Goal: Task Accomplishment & Management: Use online tool/utility

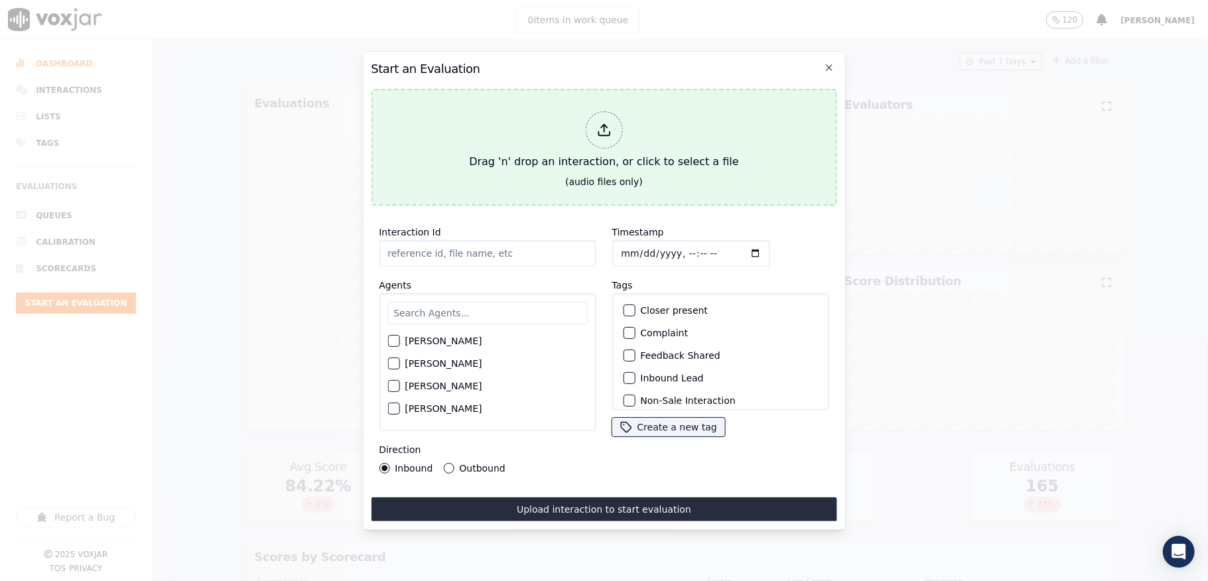
click at [614, 111] on div at bounding box center [603, 129] width 37 height 37
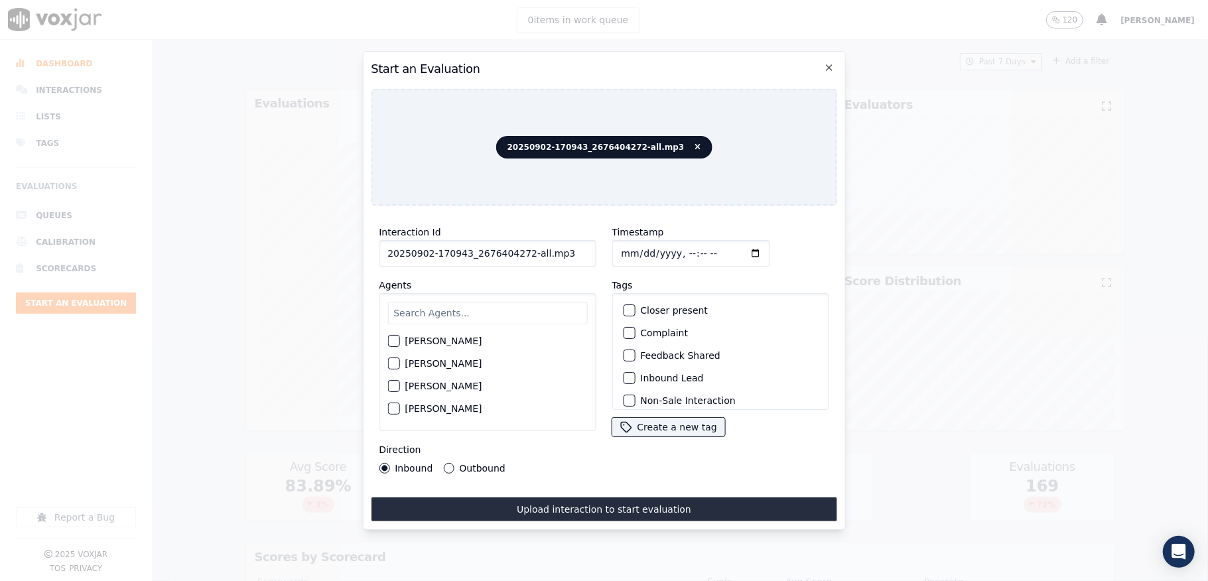
drag, startPoint x: 519, startPoint y: 251, endPoint x: 612, endPoint y: 255, distance: 93.0
click at [612, 255] on div "Interaction Id 20250902-170943_2676404272-all.mp3 Agents [PERSON_NAME] [PERSON_…" at bounding box center [604, 348] width 466 height 265
type input "20250902-170943_2676404272-C1"
click at [612, 240] on input "Timestamp" at bounding box center [691, 253] width 158 height 27
type input "[DATE]T15:27"
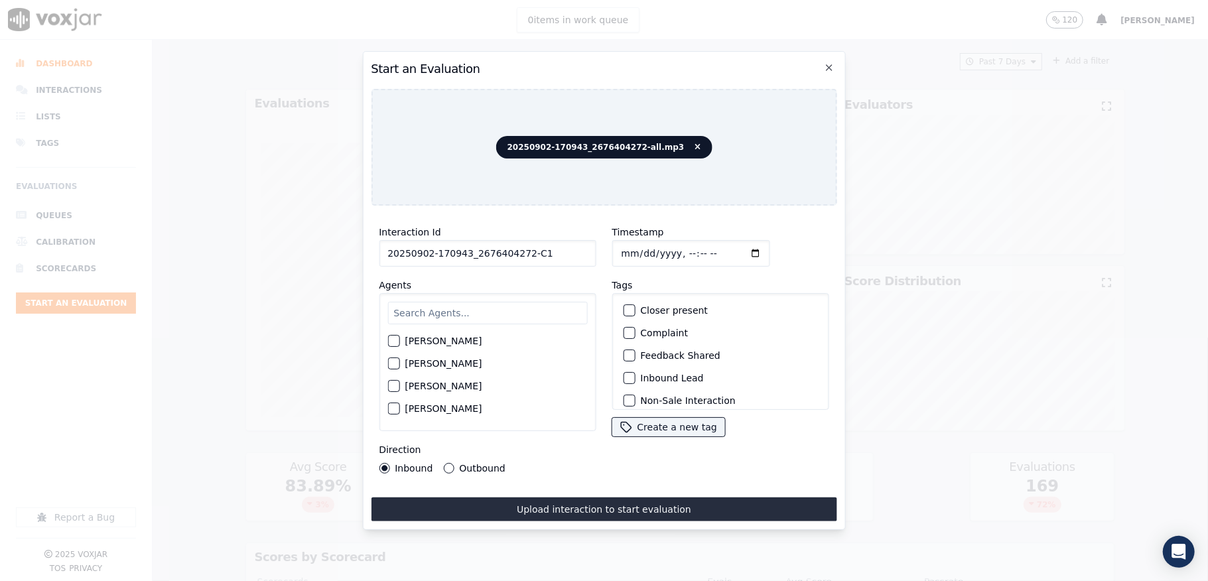
click at [443, 464] on div "Outbound" at bounding box center [474, 468] width 62 height 11
click at [624, 334] on div "button" at bounding box center [628, 334] width 9 height 9
click at [623, 383] on button "Renewal Lead (Inbound / Outbound)" at bounding box center [629, 380] width 12 height 12
click at [449, 463] on button "Outbound" at bounding box center [448, 468] width 11 height 11
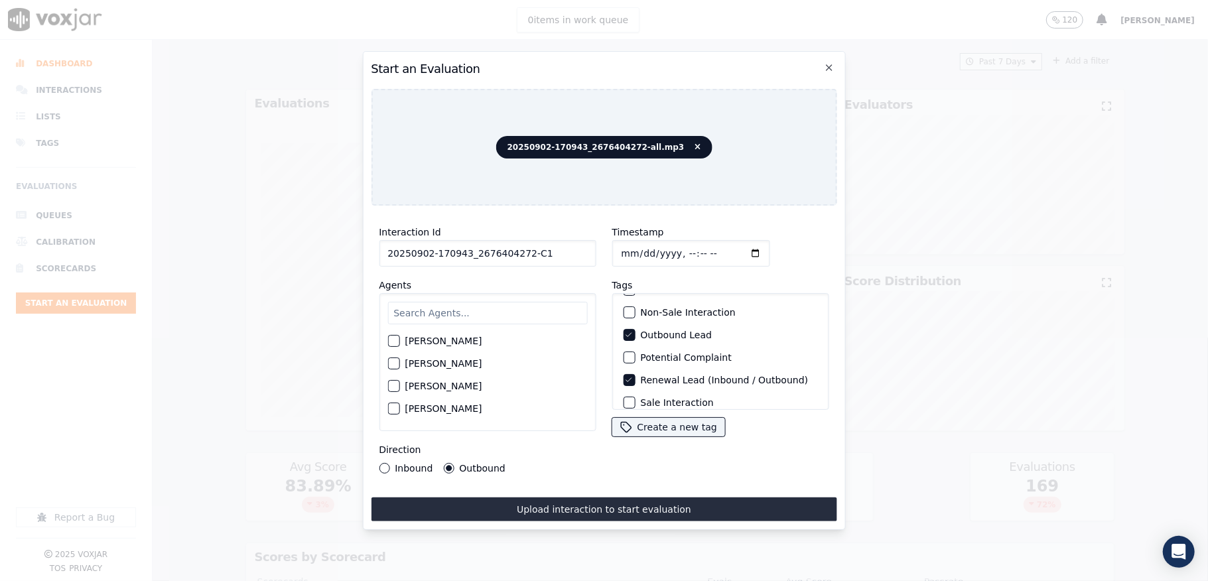
click at [430, 309] on input "text" at bounding box center [487, 313] width 200 height 23
type input "Max"
click at [401, 336] on div "[PERSON_NAME]" at bounding box center [487, 345] width 200 height 23
click at [389, 340] on div "button" at bounding box center [392, 344] width 9 height 9
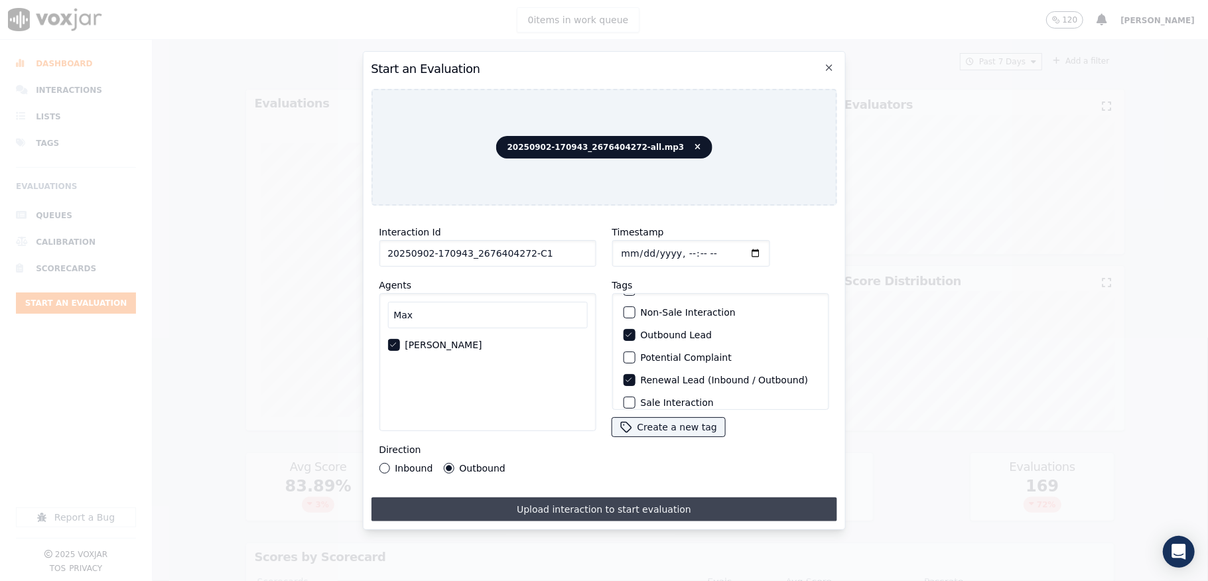
click at [465, 503] on button "Upload interaction to start evaluation" at bounding box center [604, 510] width 466 height 24
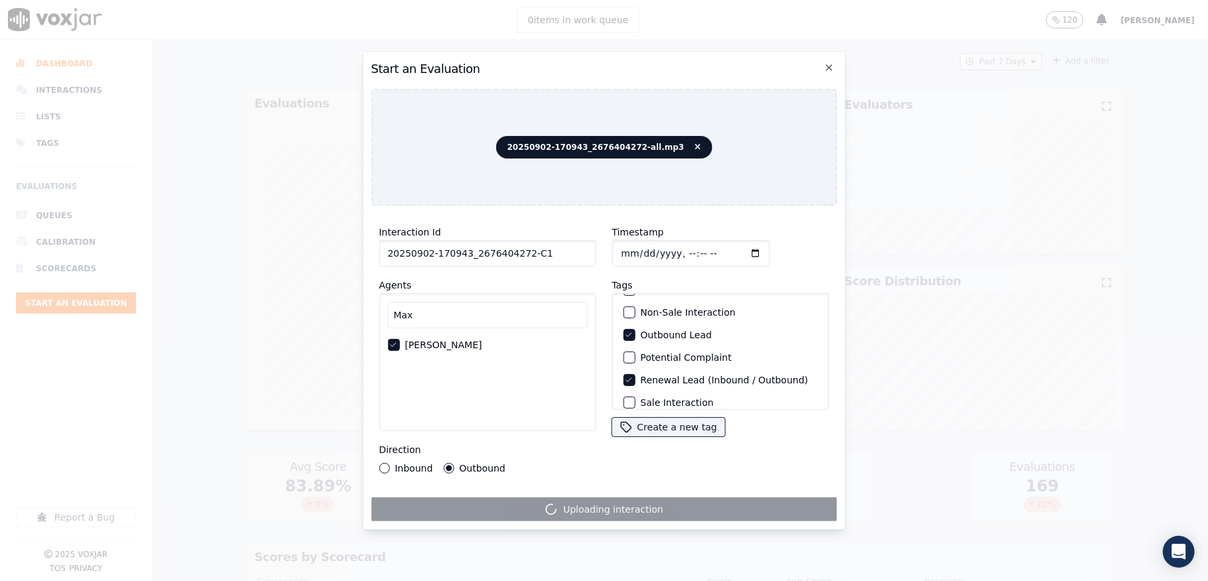
scroll to position [123, 0]
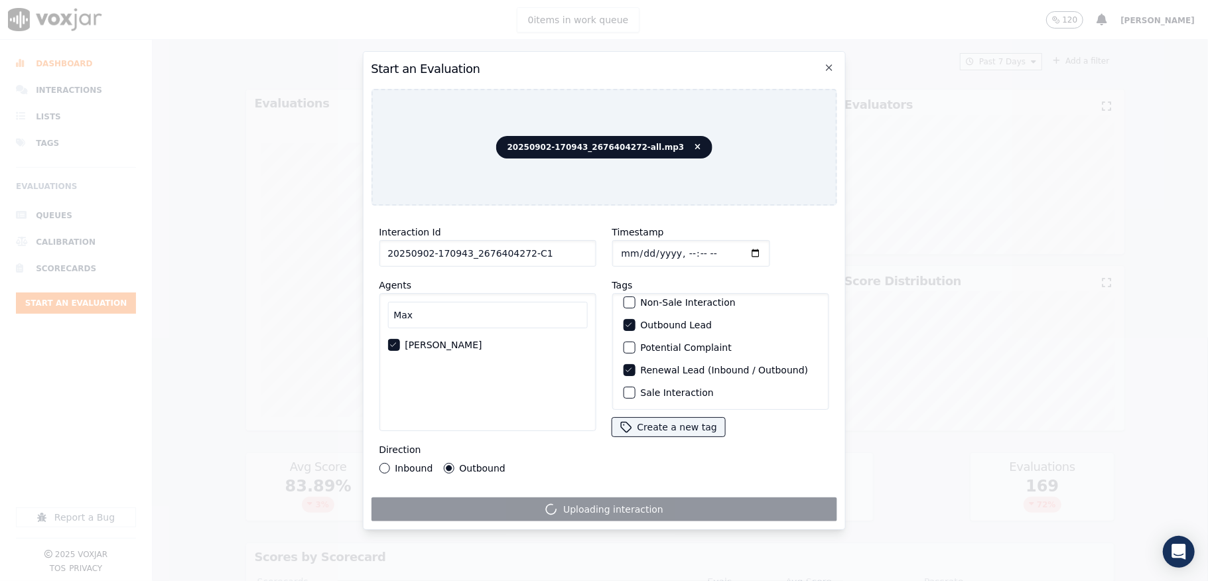
click at [624, 388] on div "button" at bounding box center [628, 392] width 9 height 9
click at [626, 323] on icon "button" at bounding box center [628, 325] width 5 height 4
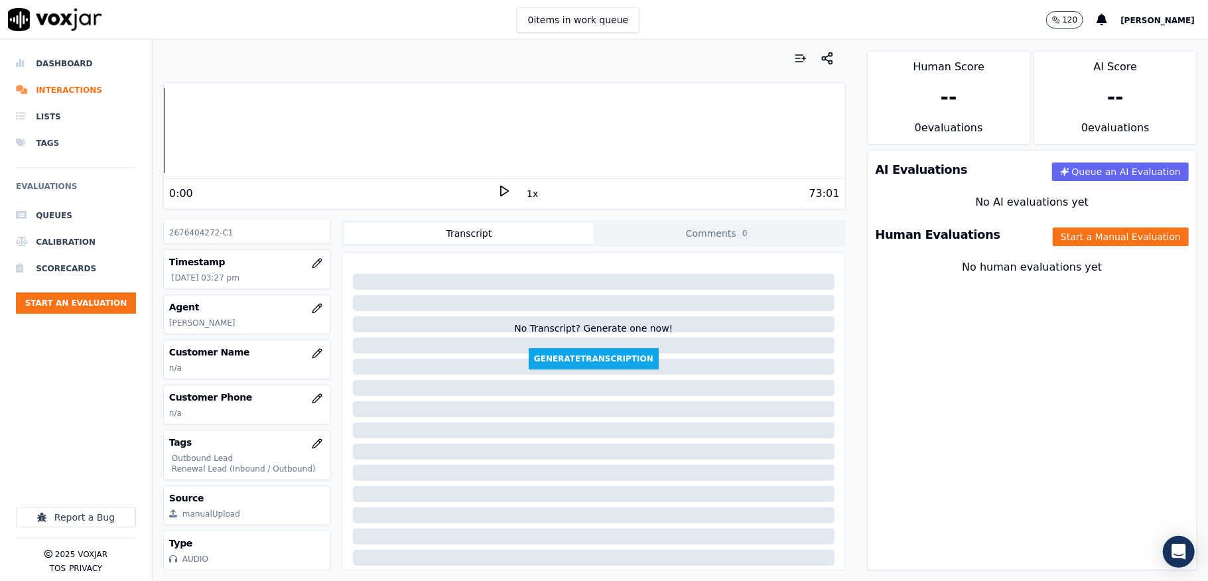
scroll to position [121, 0]
click at [312, 438] on icon "button" at bounding box center [317, 443] width 11 height 11
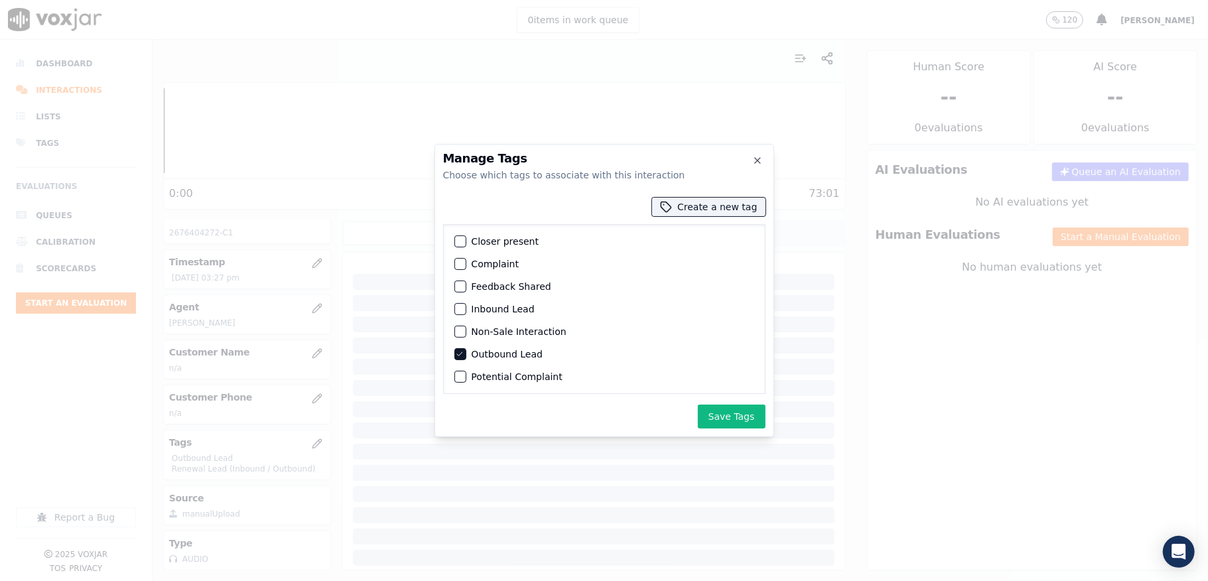
click at [458, 356] on icon "button" at bounding box center [459, 354] width 5 height 4
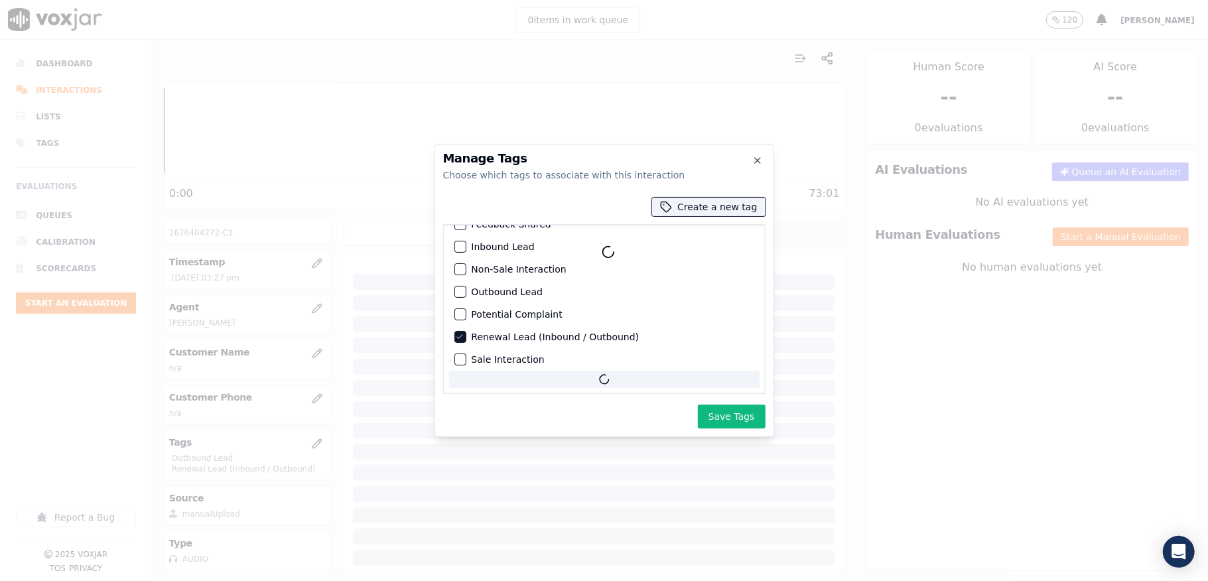
scroll to position [64, 0]
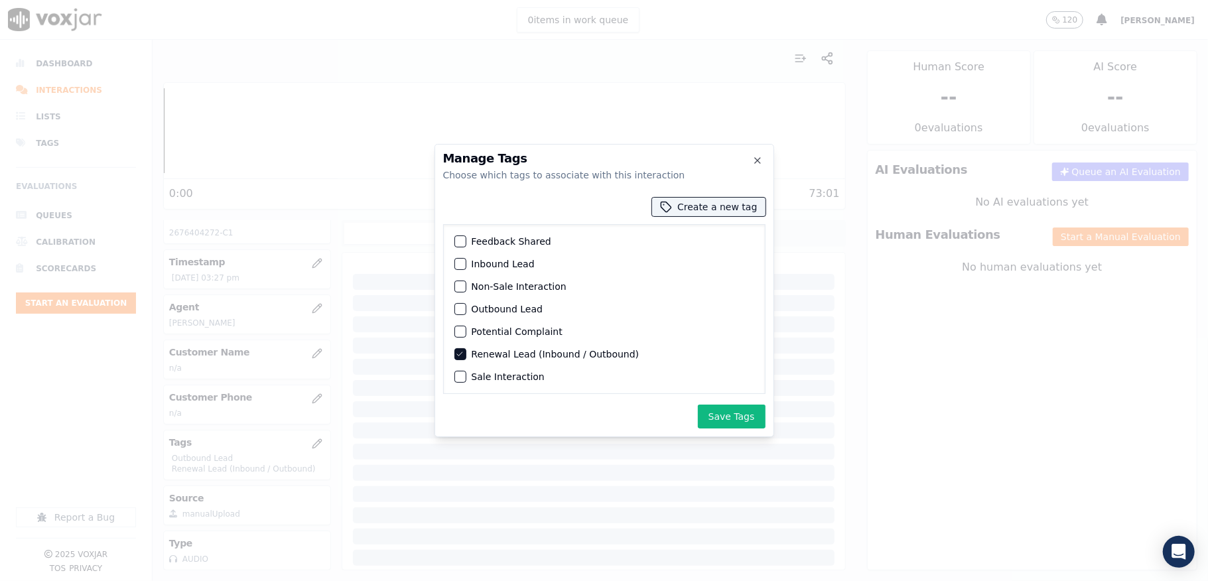
click at [464, 372] on div "button" at bounding box center [459, 376] width 9 height 9
click at [740, 412] on button "Save Tags" at bounding box center [732, 417] width 68 height 24
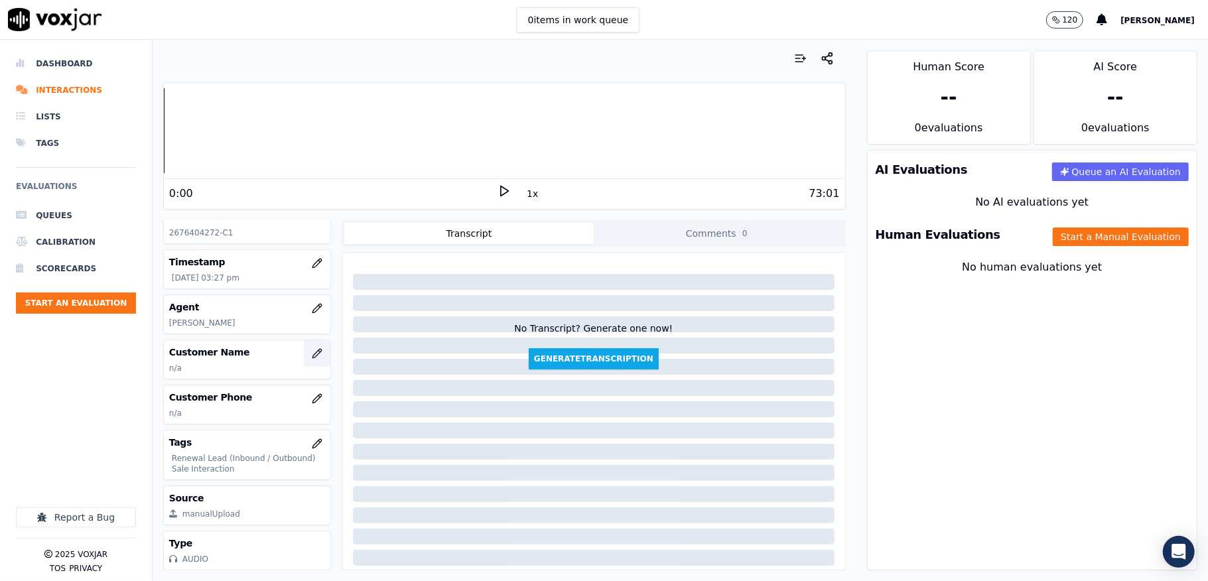
click at [312, 348] on icon "button" at bounding box center [317, 353] width 11 height 11
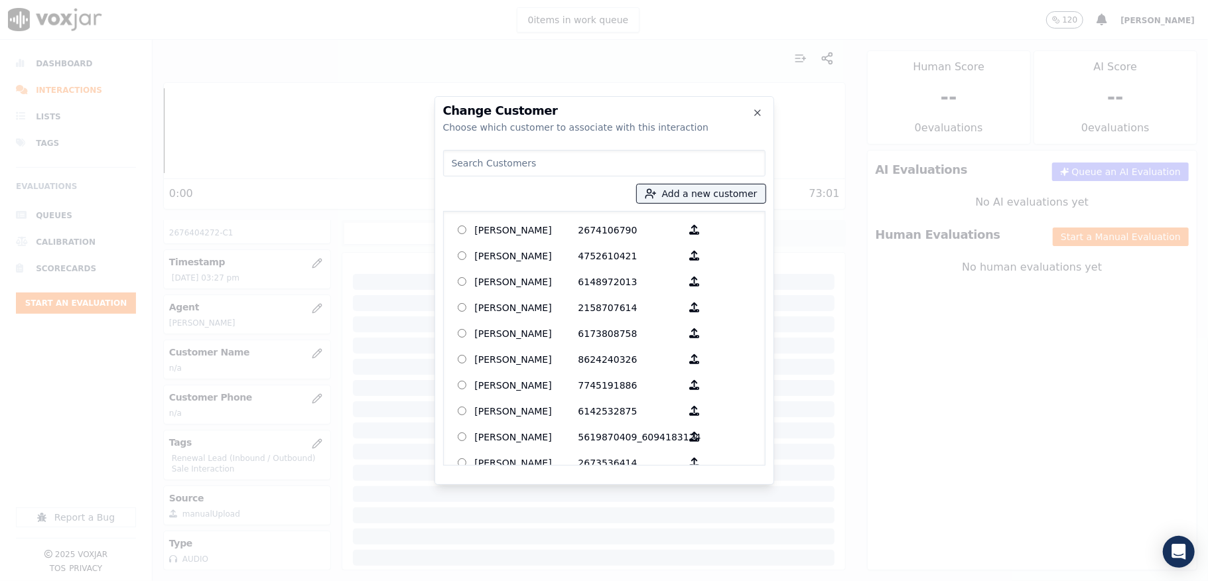
type input "[PERSON_NAME]"
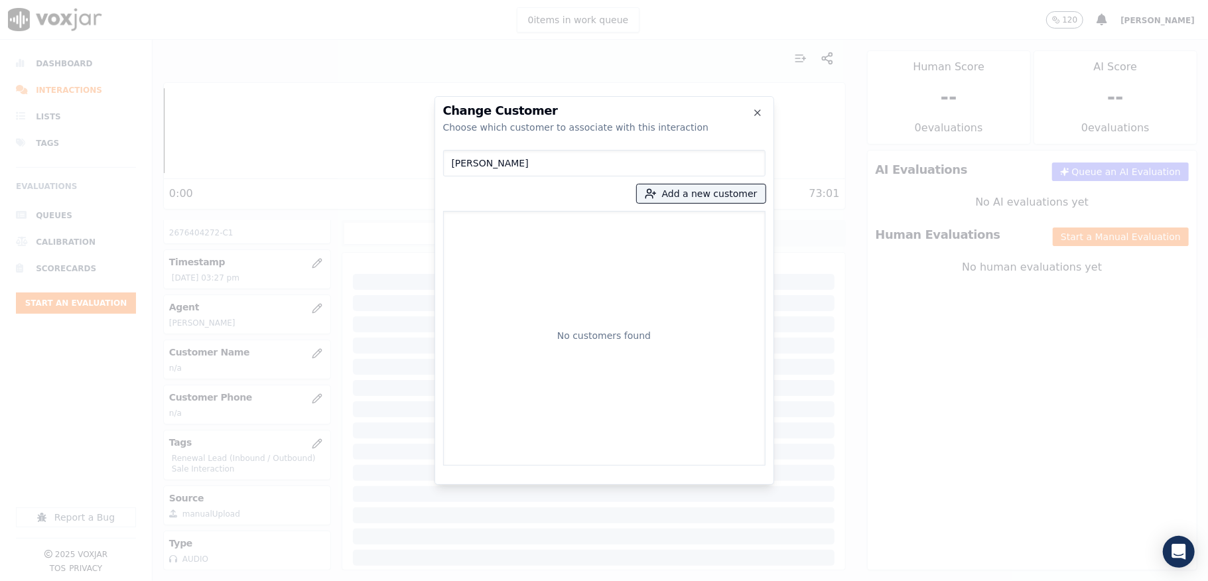
drag, startPoint x: 534, startPoint y: 150, endPoint x: 496, endPoint y: 149, distance: 37.8
click at [496, 150] on input "[PERSON_NAME]" at bounding box center [604, 163] width 322 height 27
click at [508, 162] on input "[PERSON_NAME]" at bounding box center [604, 163] width 322 height 27
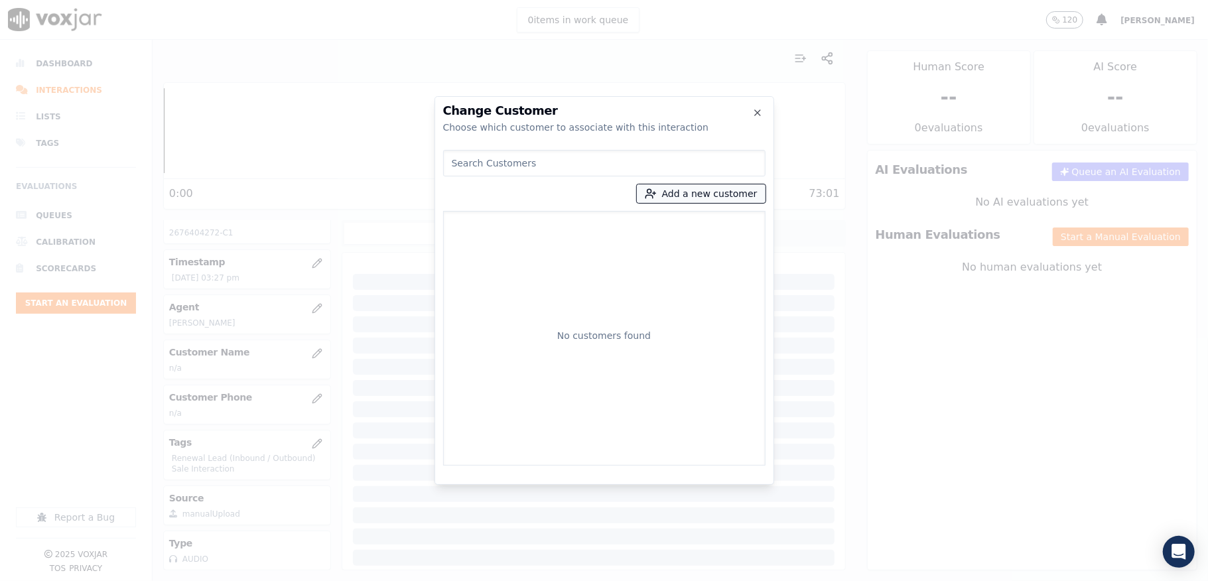
click at [667, 190] on button "Add a new customer" at bounding box center [701, 193] width 129 height 19
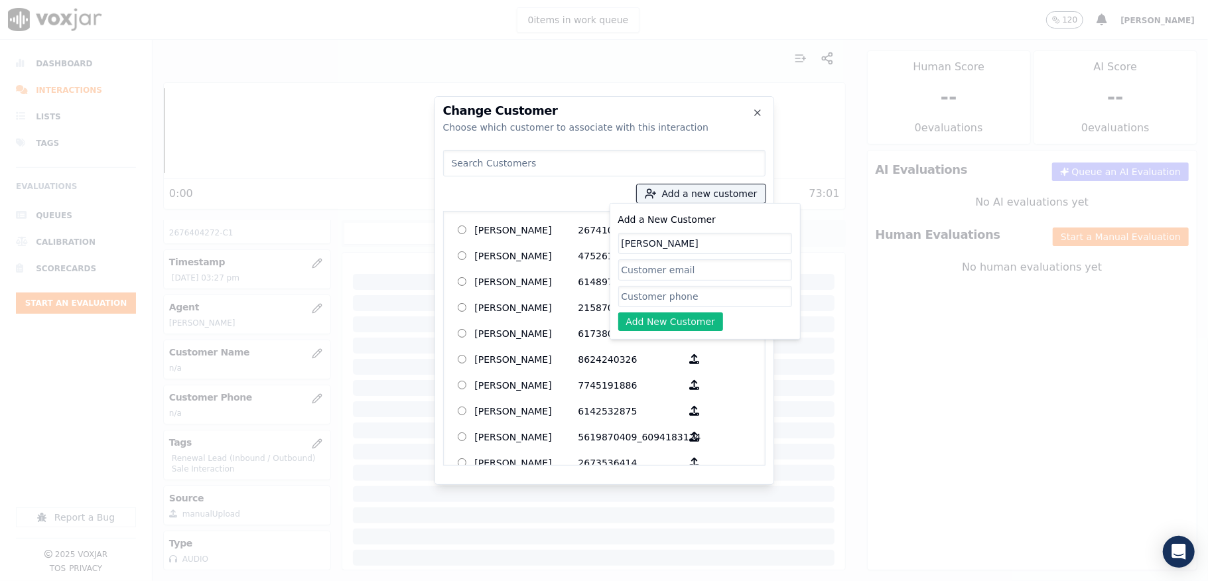
type input "[PERSON_NAME]"
click at [657, 295] on input "Add a New Customer" at bounding box center [705, 296] width 174 height 21
paste input "2676404272"
type input "2676404272"
click at [648, 325] on button "Add New Customer" at bounding box center [670, 321] width 105 height 19
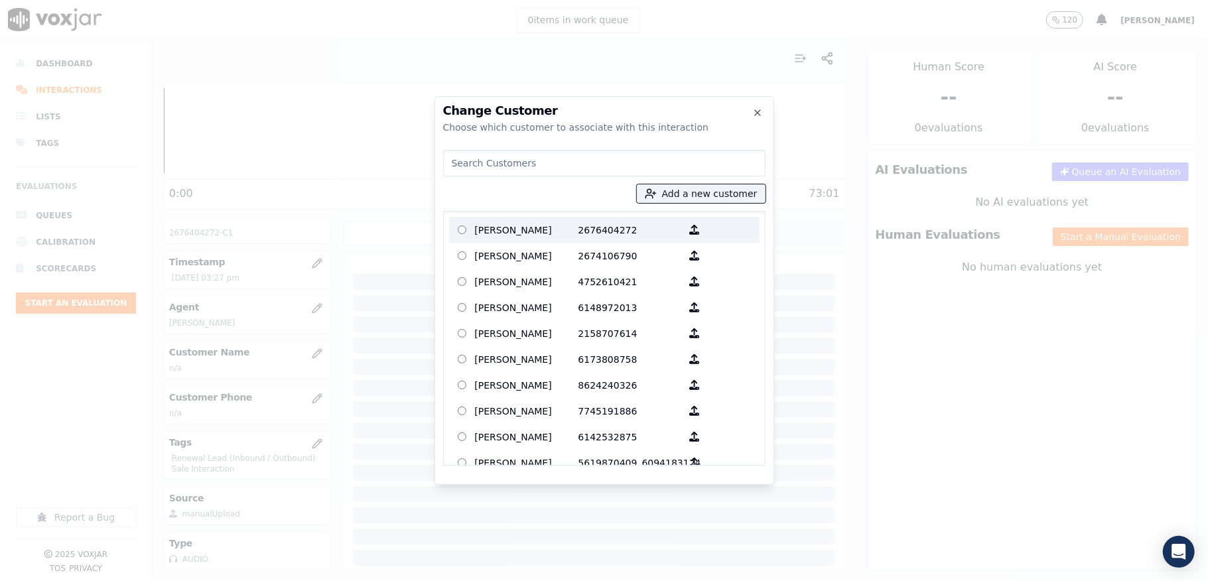
click at [510, 235] on p "[PERSON_NAME]" at bounding box center [526, 230] width 103 height 21
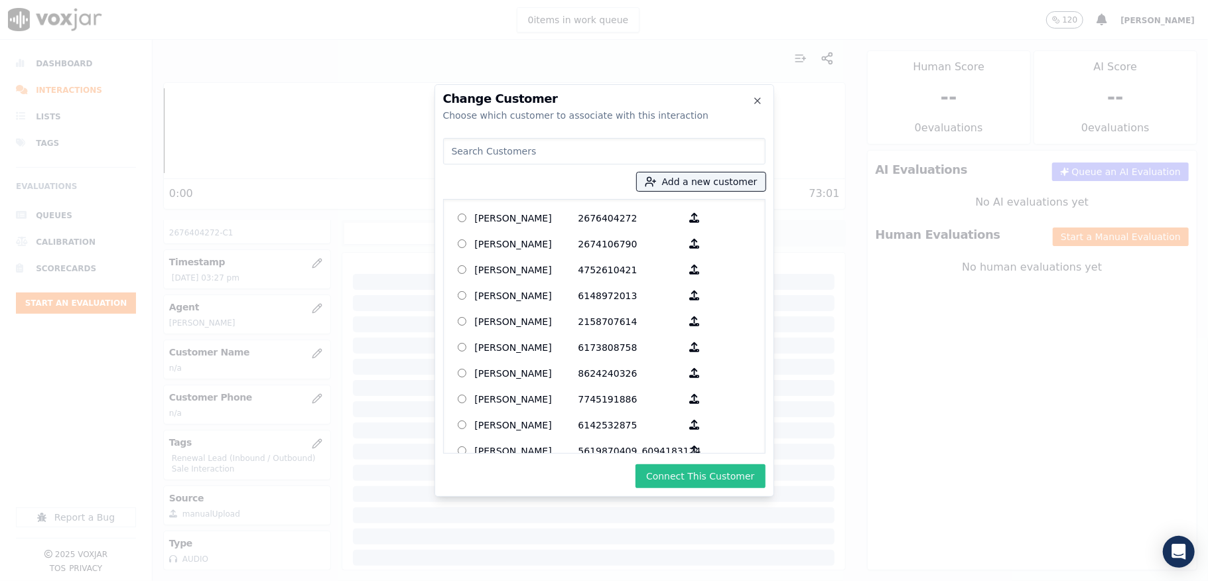
click at [696, 475] on button "Connect This Customer" at bounding box center [700, 476] width 129 height 24
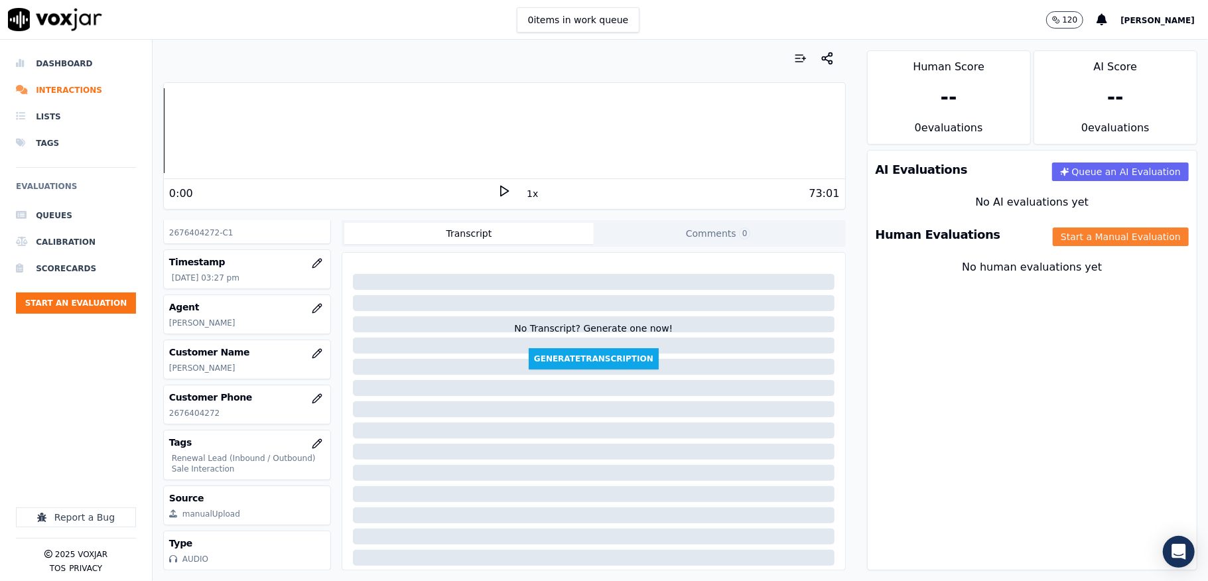
click at [1063, 230] on button "Start a Manual Evaluation" at bounding box center [1121, 237] width 136 height 19
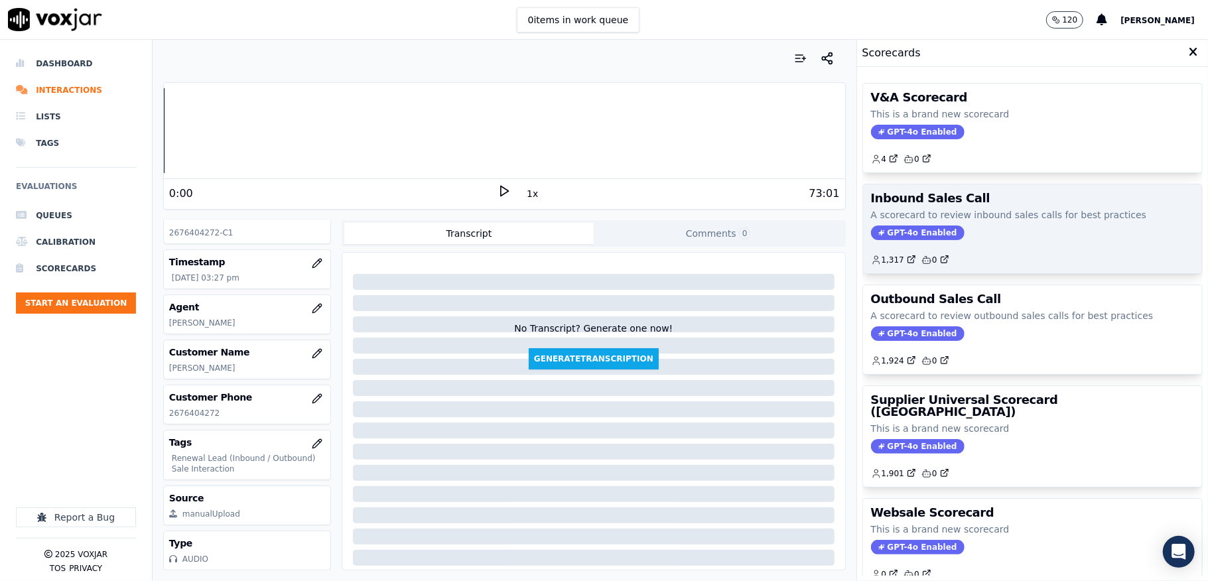
click at [884, 237] on span "GPT-4o Enabled" at bounding box center [918, 233] width 94 height 15
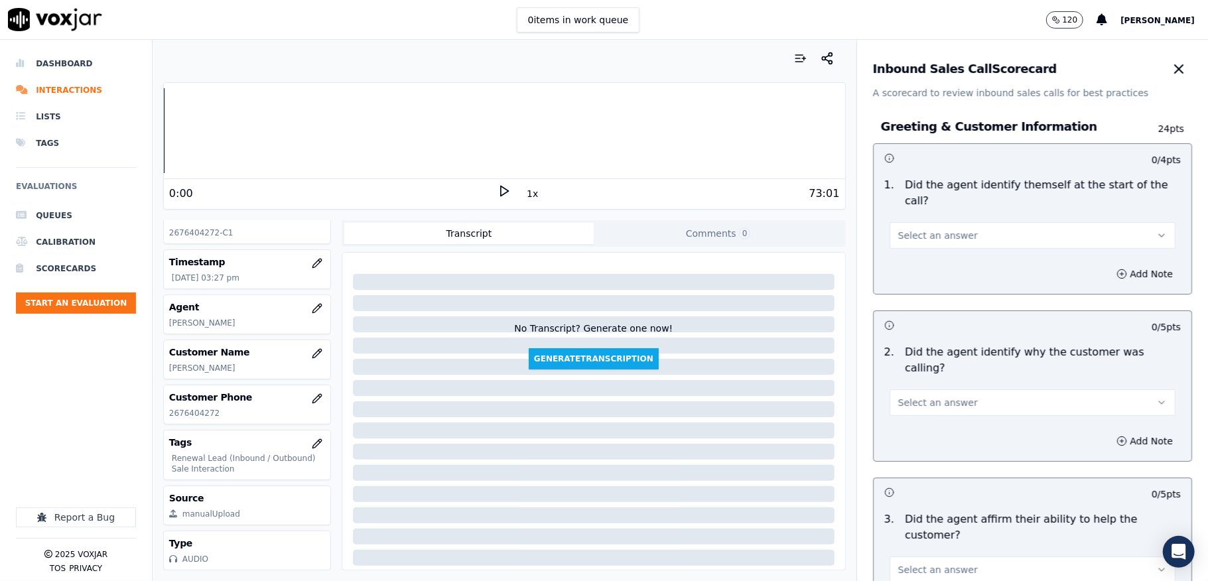
click at [934, 232] on span "Select an answer" at bounding box center [938, 235] width 80 height 13
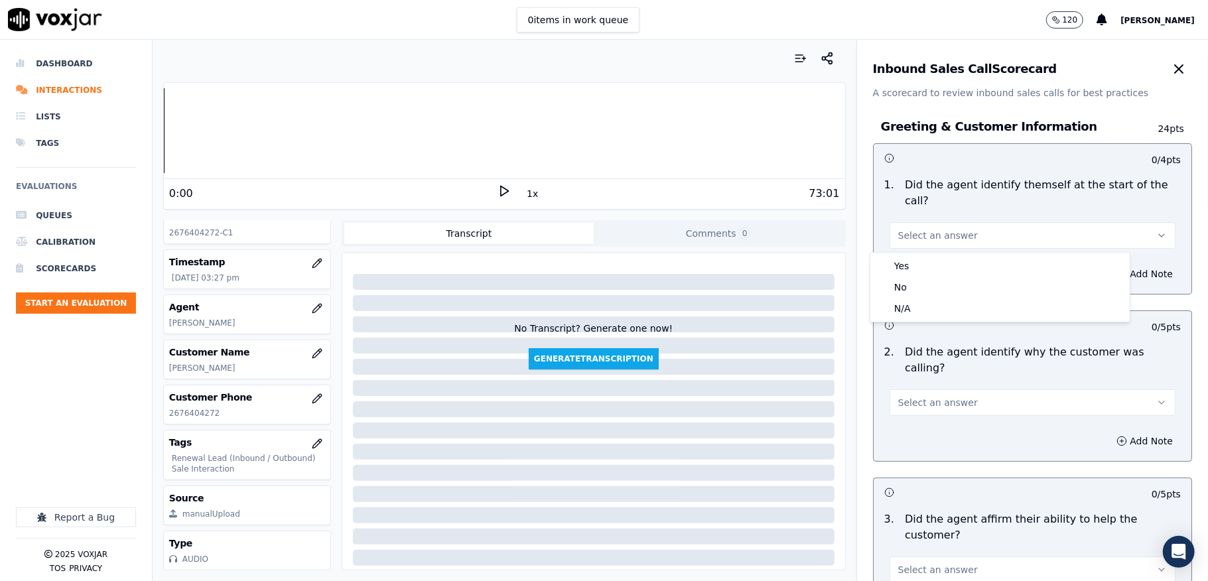
click at [926, 250] on div "1 . Did the agent identify themself at the start of the call? Select an answer" at bounding box center [1033, 213] width 318 height 82
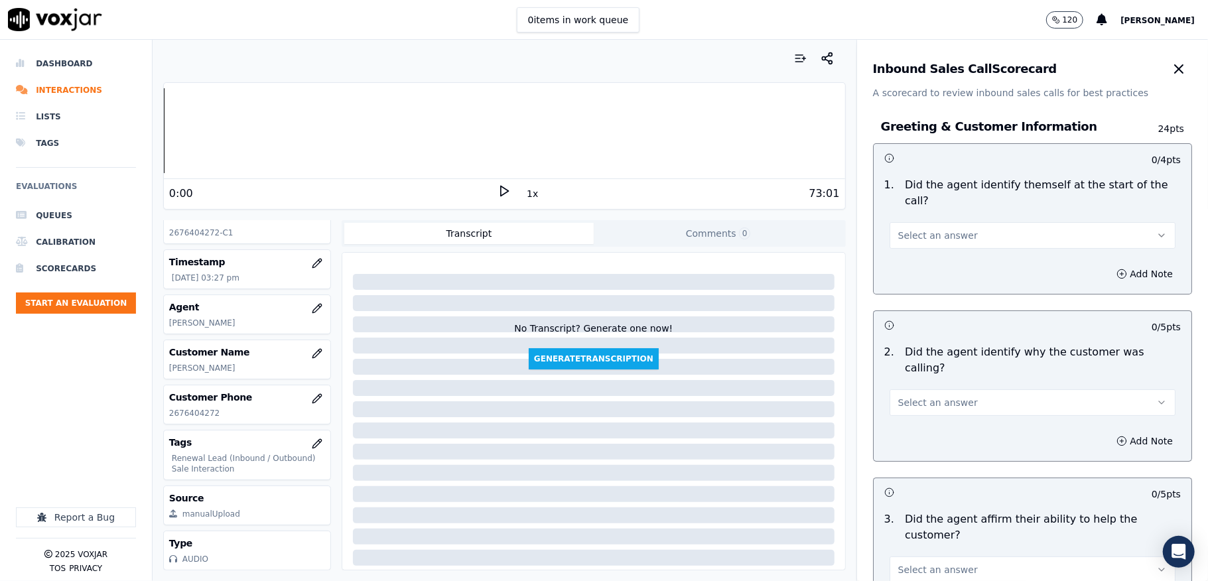
click at [922, 260] on div "Add Note" at bounding box center [1033, 274] width 318 height 40
click at [929, 240] on span "Select an answer" at bounding box center [938, 235] width 80 height 13
click at [921, 266] on div "Yes" at bounding box center [1000, 265] width 254 height 21
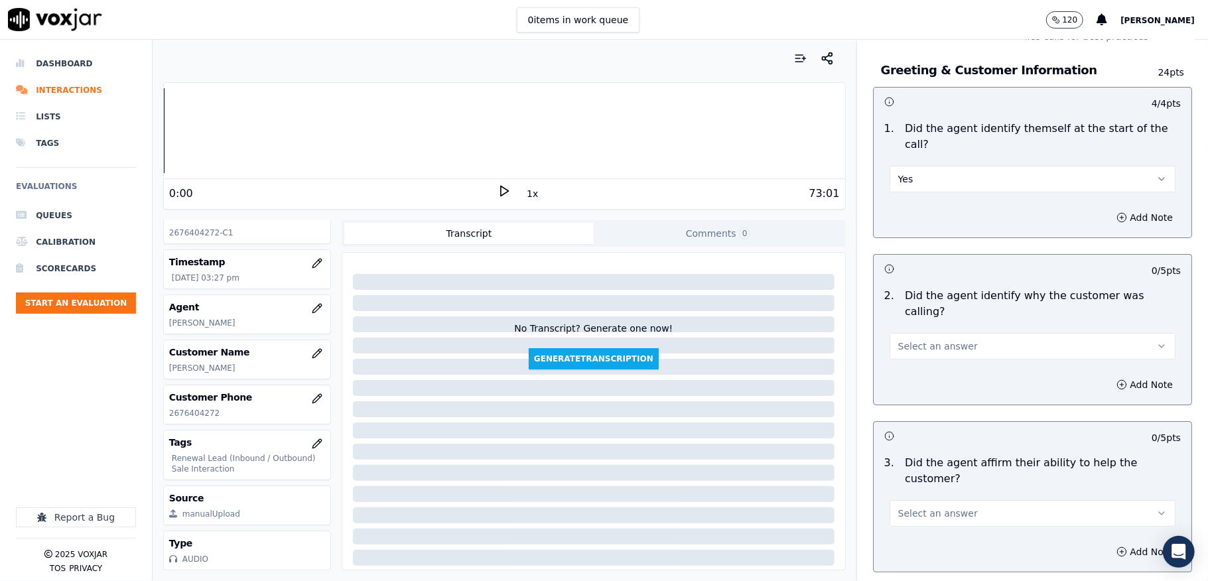
scroll to position [88, 0]
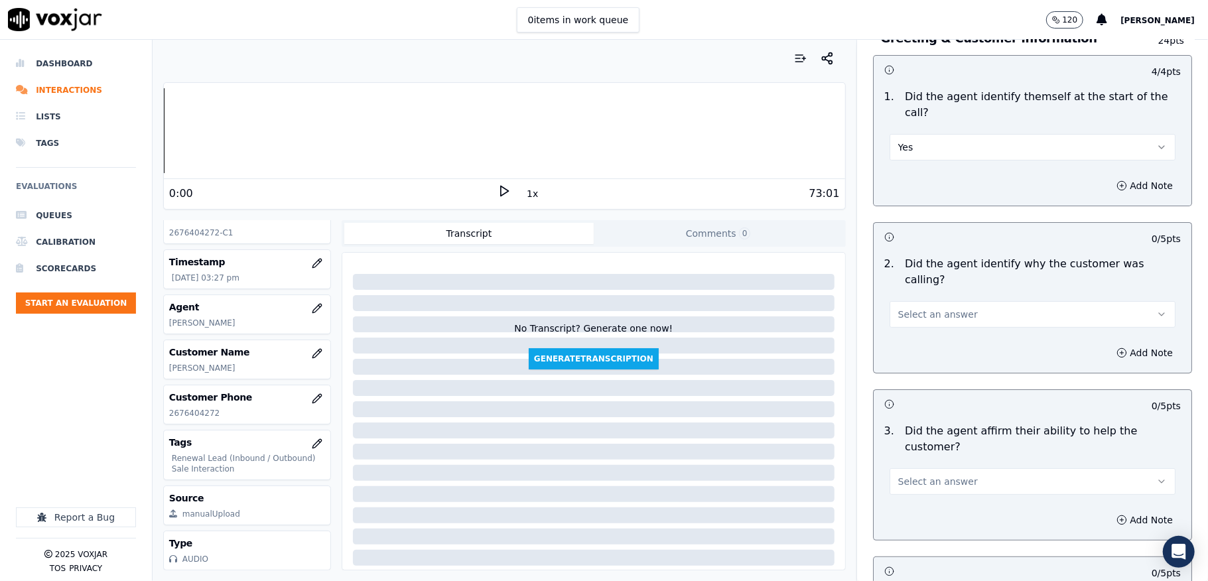
click at [904, 308] on span "Select an answer" at bounding box center [938, 314] width 80 height 13
click at [904, 322] on div "Yes" at bounding box center [1000, 328] width 254 height 21
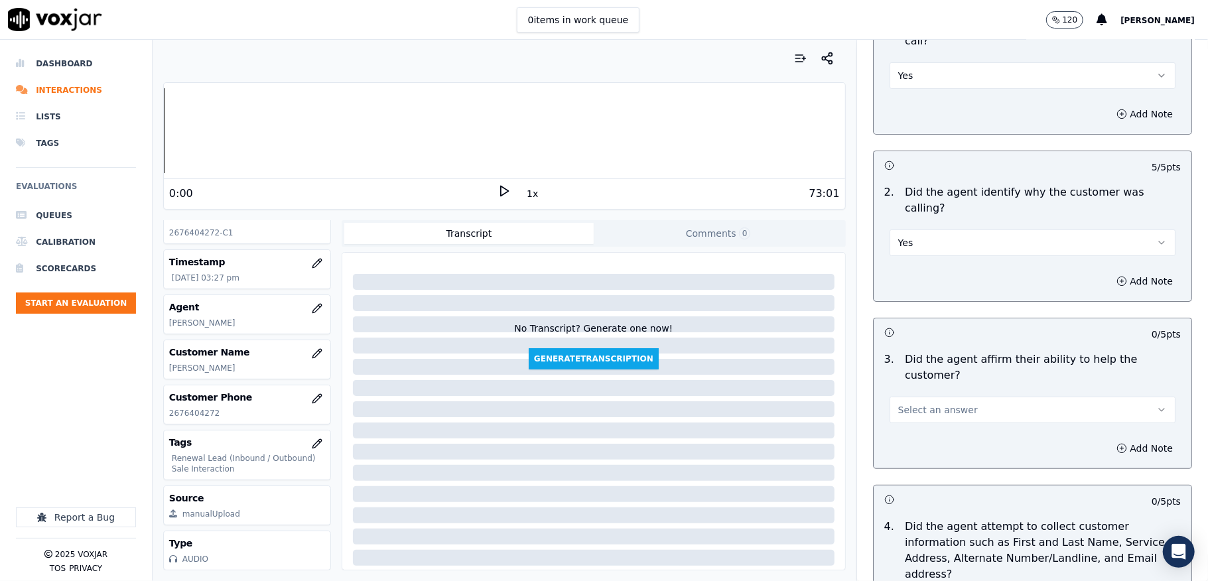
scroll to position [265, 0]
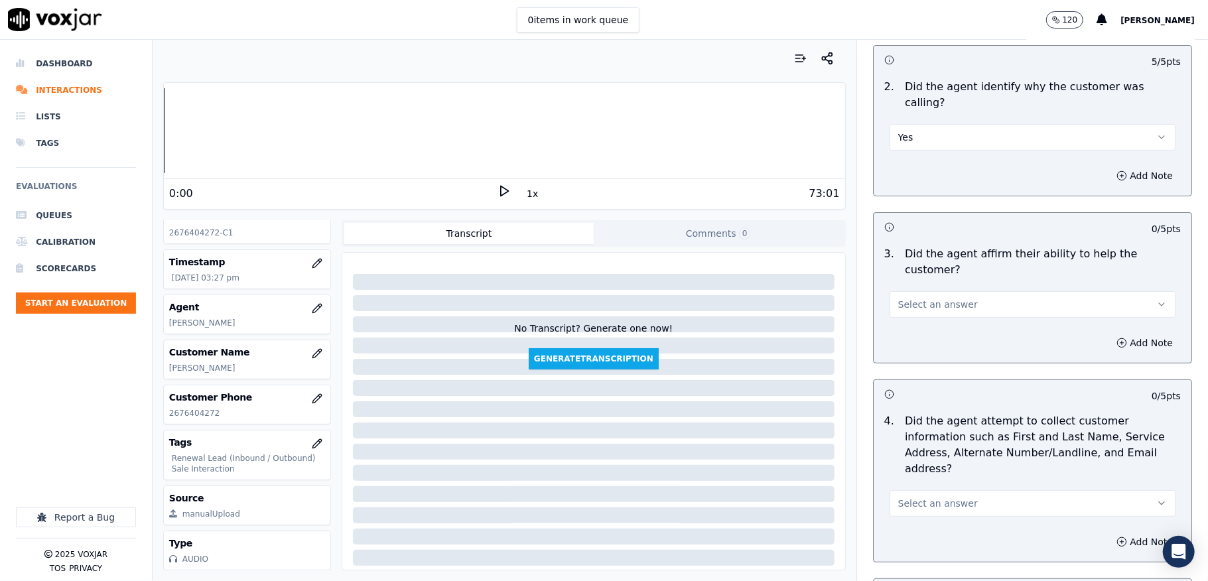
click at [922, 298] on span "Select an answer" at bounding box center [938, 304] width 80 height 13
click at [915, 314] on div "Yes" at bounding box center [1000, 319] width 254 height 21
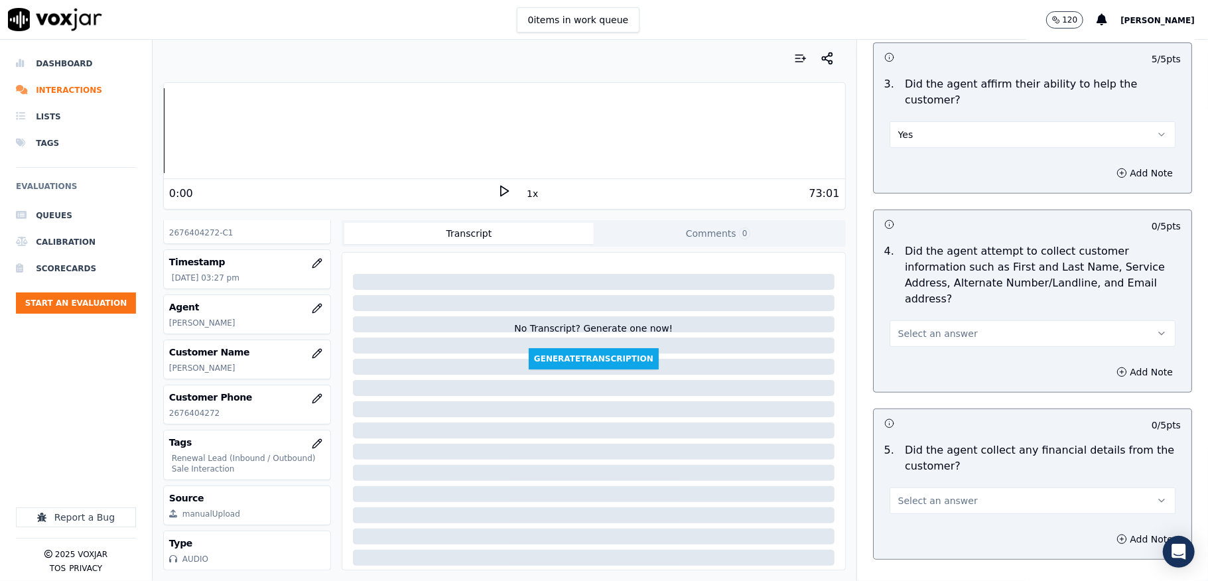
scroll to position [442, 0]
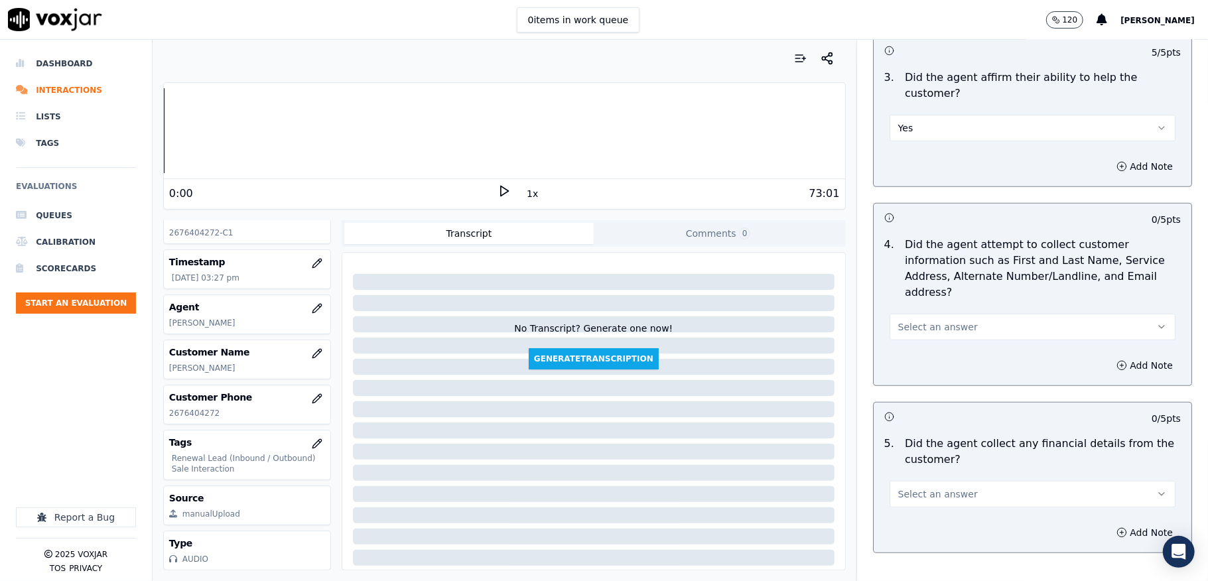
click at [907, 320] on span "Select an answer" at bounding box center [938, 326] width 80 height 13
click at [901, 381] on div "N/A" at bounding box center [1000, 384] width 254 height 21
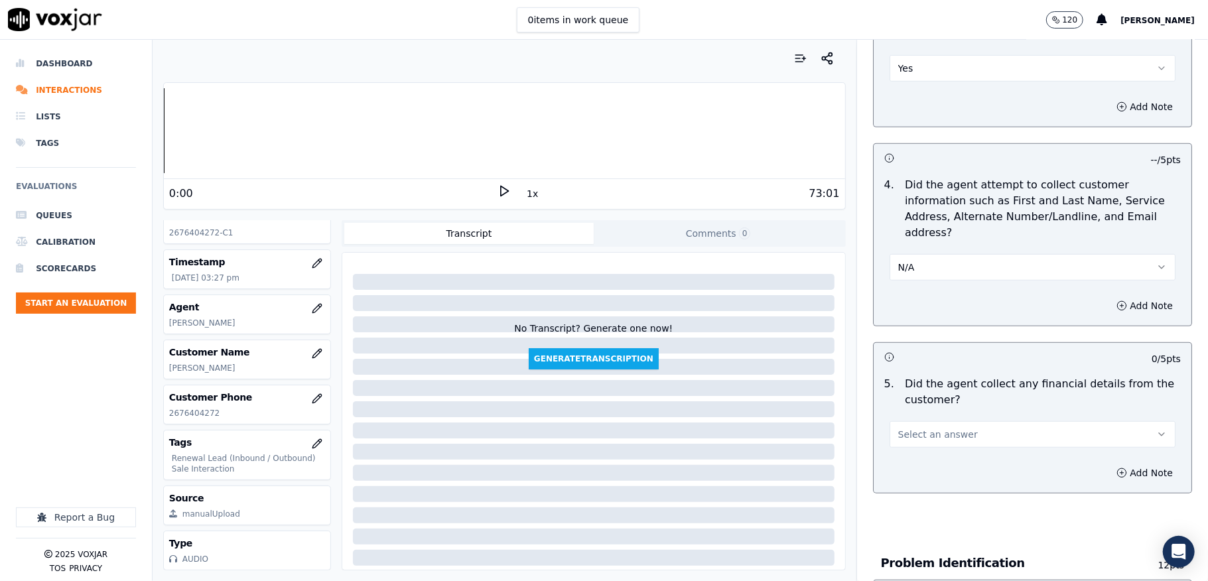
scroll to position [619, 0]
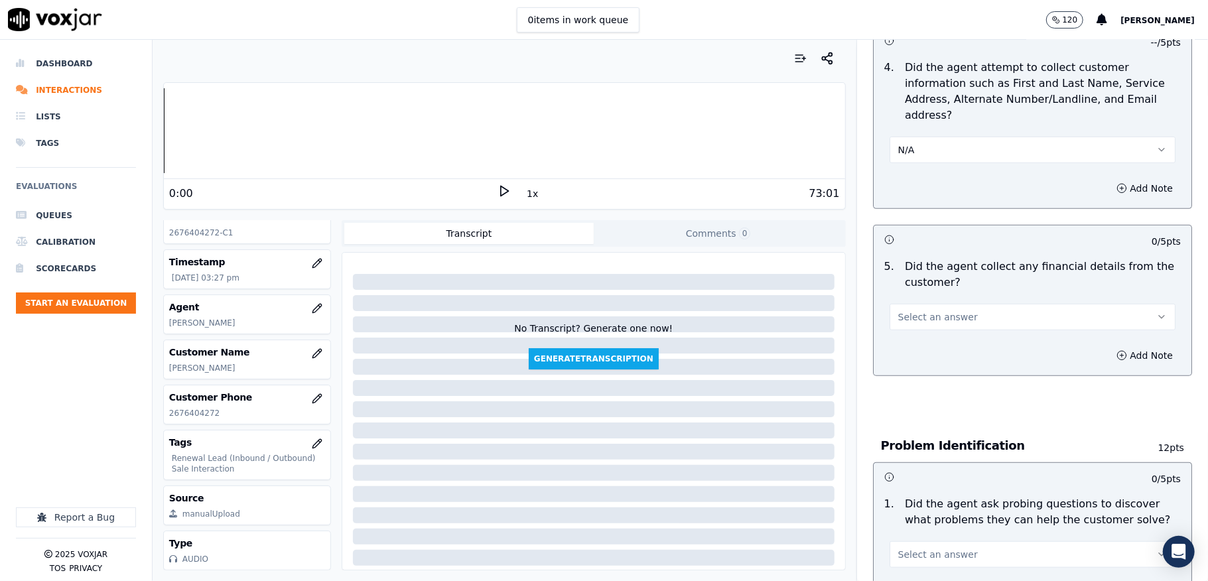
click at [921, 310] on span "Select an answer" at bounding box center [938, 316] width 80 height 13
click at [915, 327] on div "Yes" at bounding box center [1000, 332] width 254 height 21
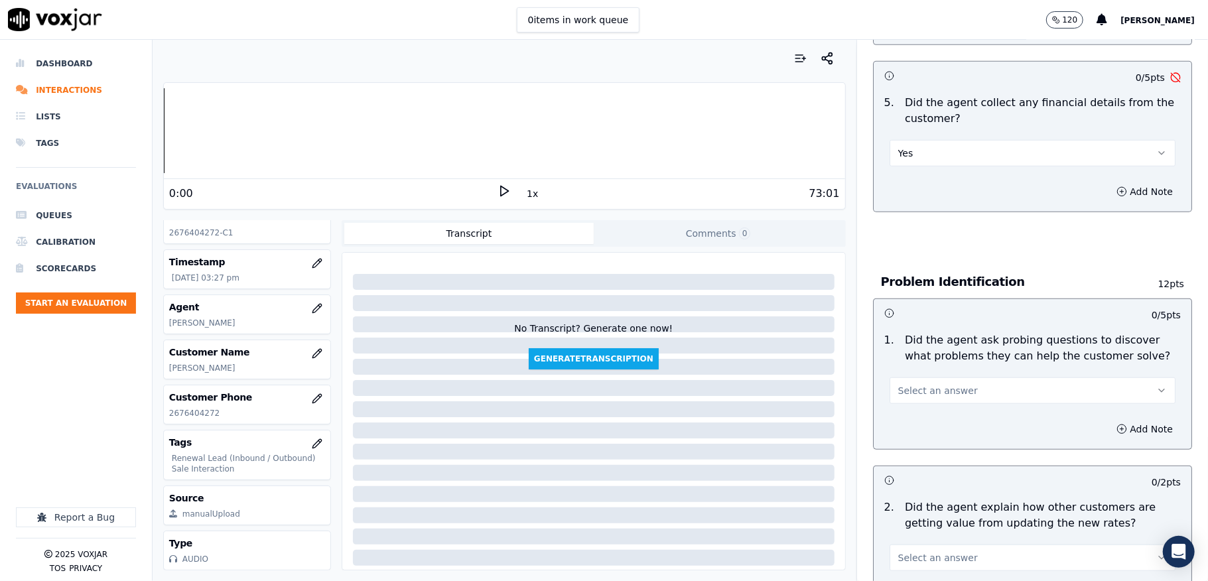
scroll to position [796, 0]
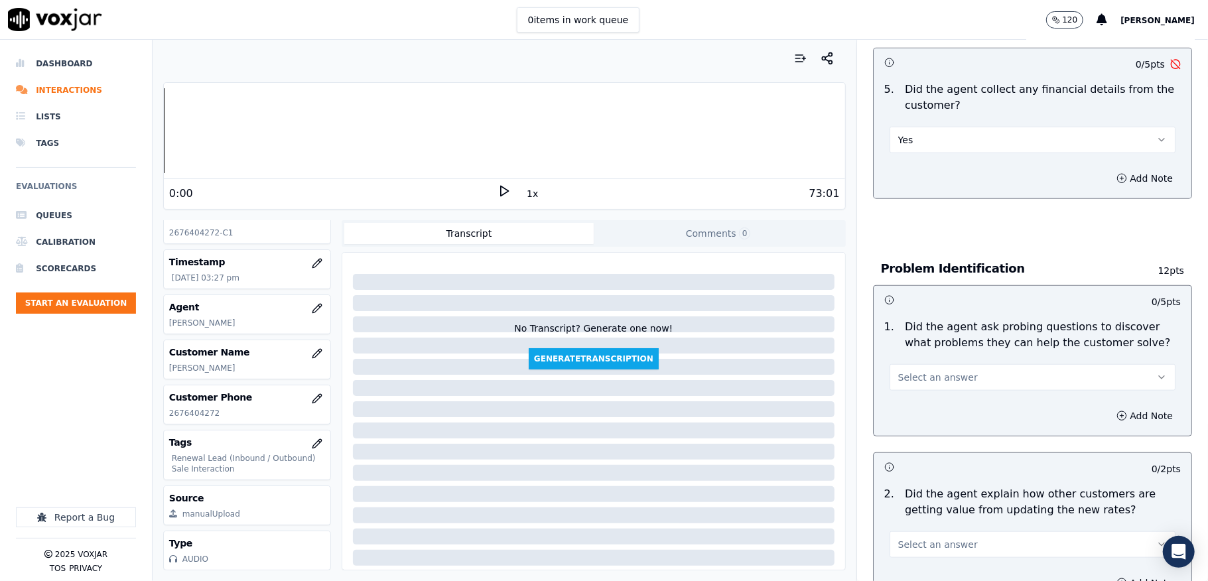
drag, startPoint x: 906, startPoint y: 127, endPoint x: 909, endPoint y: 134, distance: 7.1
click at [907, 127] on button "Yes" at bounding box center [1033, 140] width 286 height 27
click at [905, 184] on div "No" at bounding box center [1000, 177] width 254 height 21
click at [904, 371] on span "Select an answer" at bounding box center [938, 377] width 80 height 13
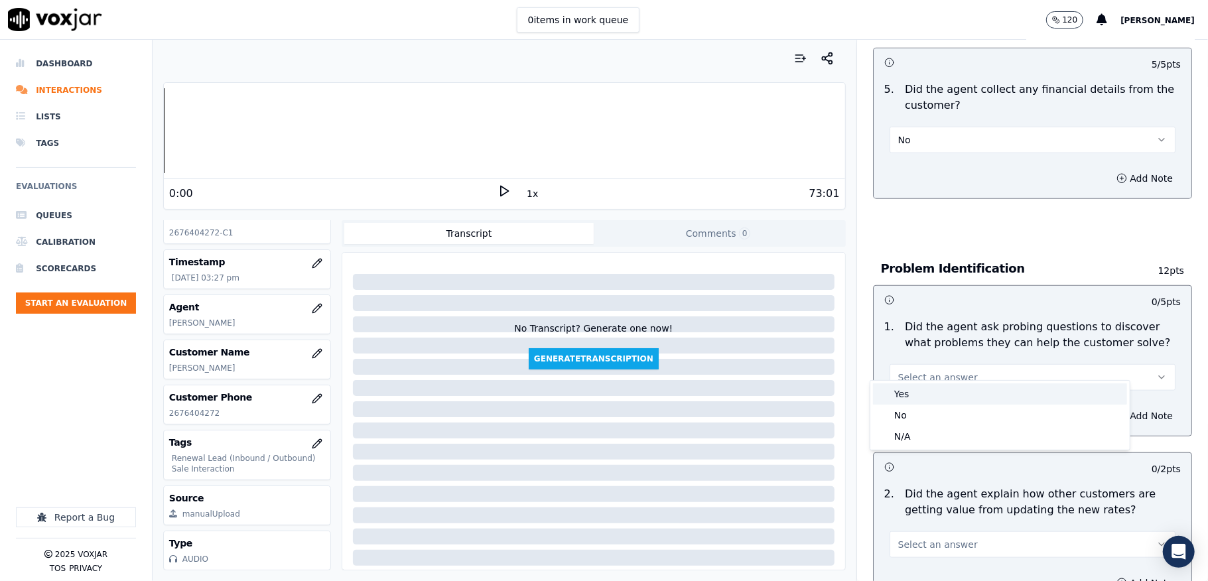
click at [906, 397] on div "Yes" at bounding box center [1000, 393] width 254 height 21
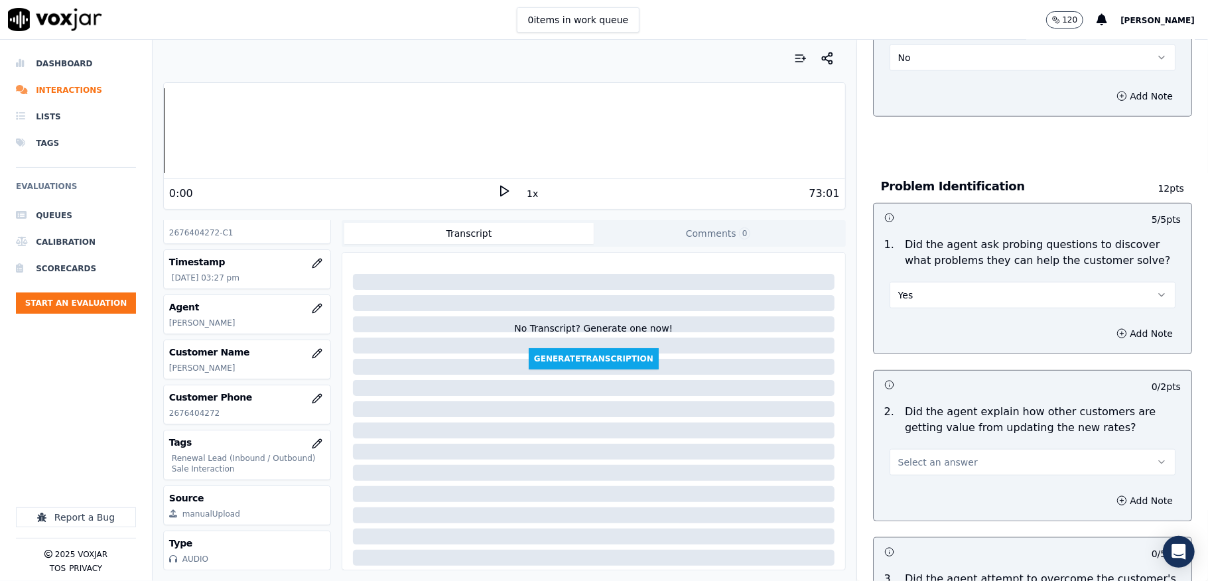
scroll to position [973, 0]
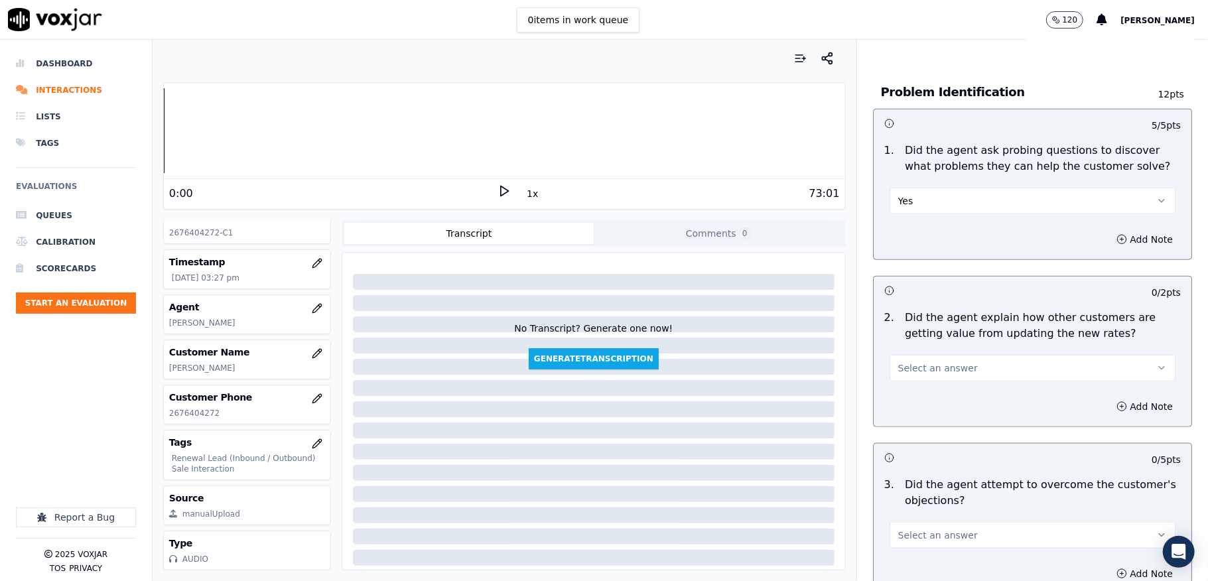
click at [927, 362] on span "Select an answer" at bounding box center [938, 368] width 80 height 13
click at [908, 385] on div "Yes" at bounding box center [1000, 384] width 254 height 21
click at [921, 355] on button "Yes" at bounding box center [1033, 368] width 286 height 27
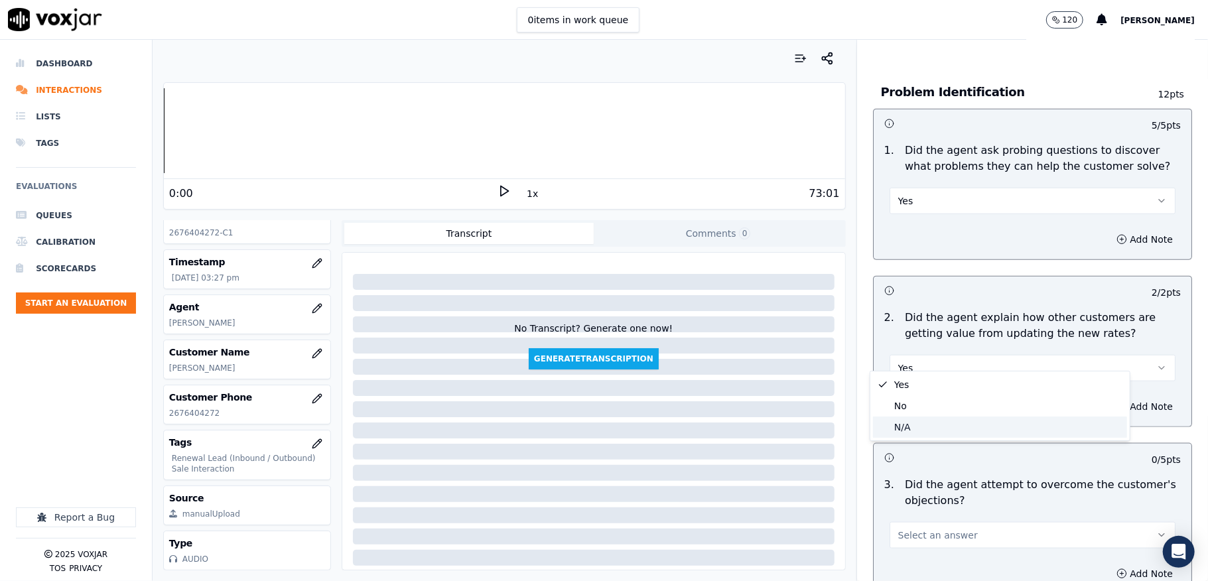
click at [900, 427] on div "N/A" at bounding box center [1000, 427] width 254 height 21
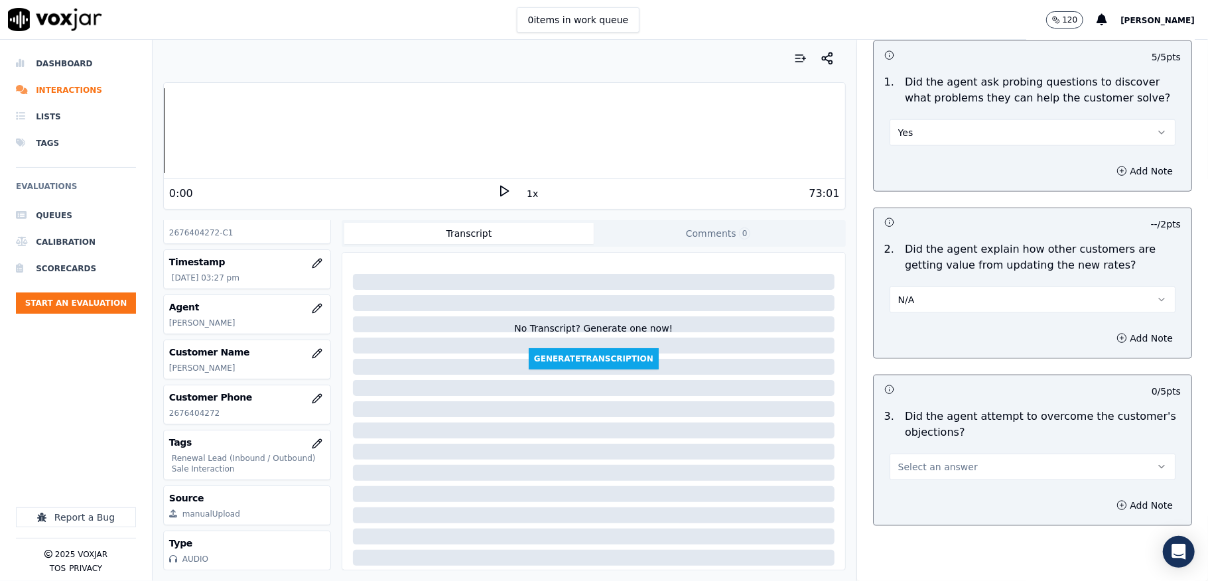
scroll to position [1150, 0]
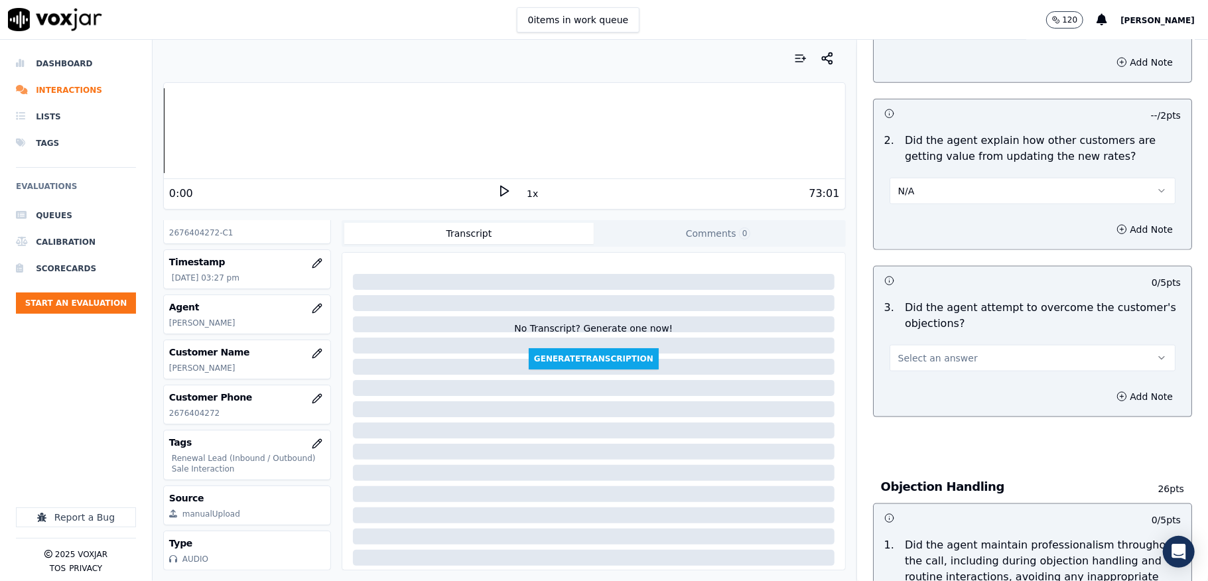
click at [922, 352] on span "Select an answer" at bounding box center [938, 358] width 80 height 13
click at [913, 369] on div "Yes" at bounding box center [1000, 375] width 254 height 21
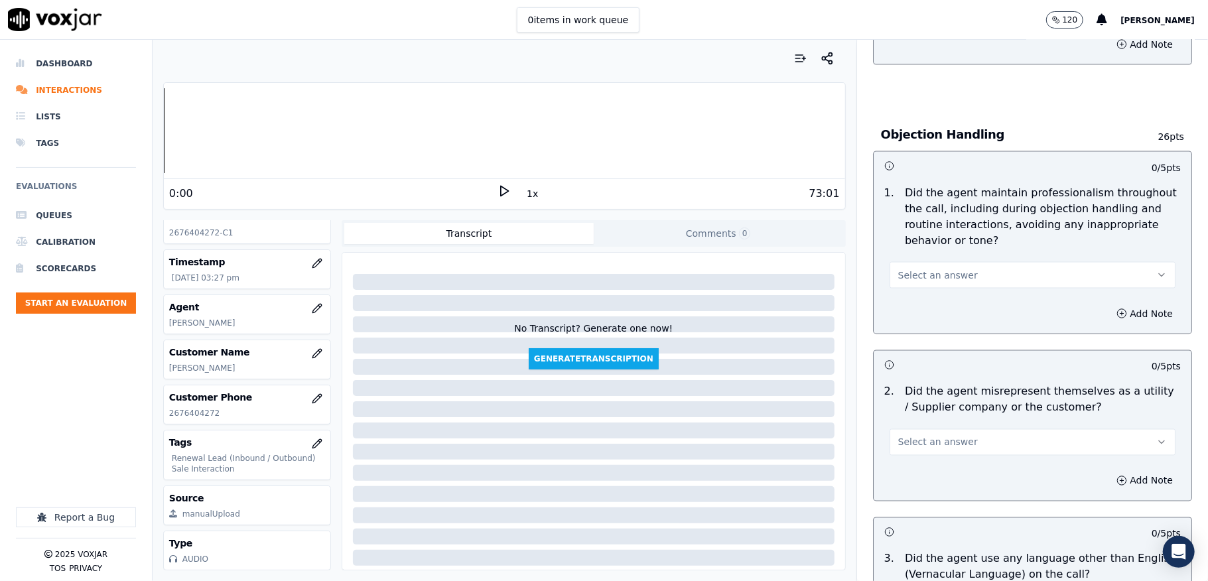
scroll to position [1503, 0]
click at [943, 267] on span "Select an answer" at bounding box center [938, 273] width 80 height 13
click at [921, 293] on div "Yes" at bounding box center [1000, 291] width 254 height 21
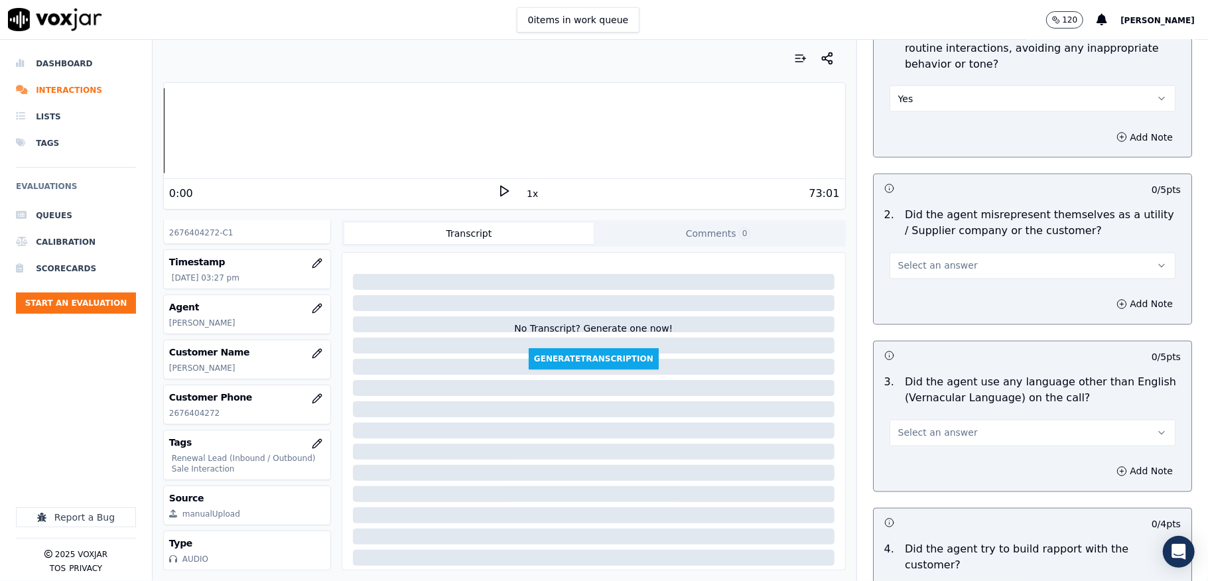
scroll to position [1680, 0]
click at [945, 257] on span "Select an answer" at bounding box center [938, 263] width 80 height 13
click at [911, 306] on div "No" at bounding box center [1000, 303] width 254 height 21
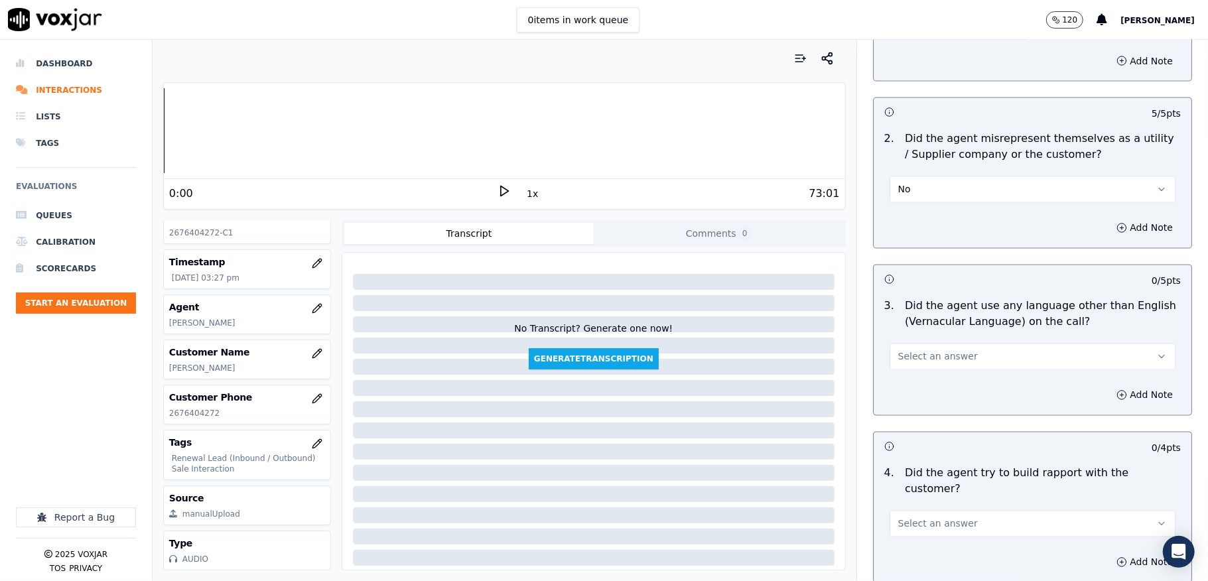
scroll to position [1857, 0]
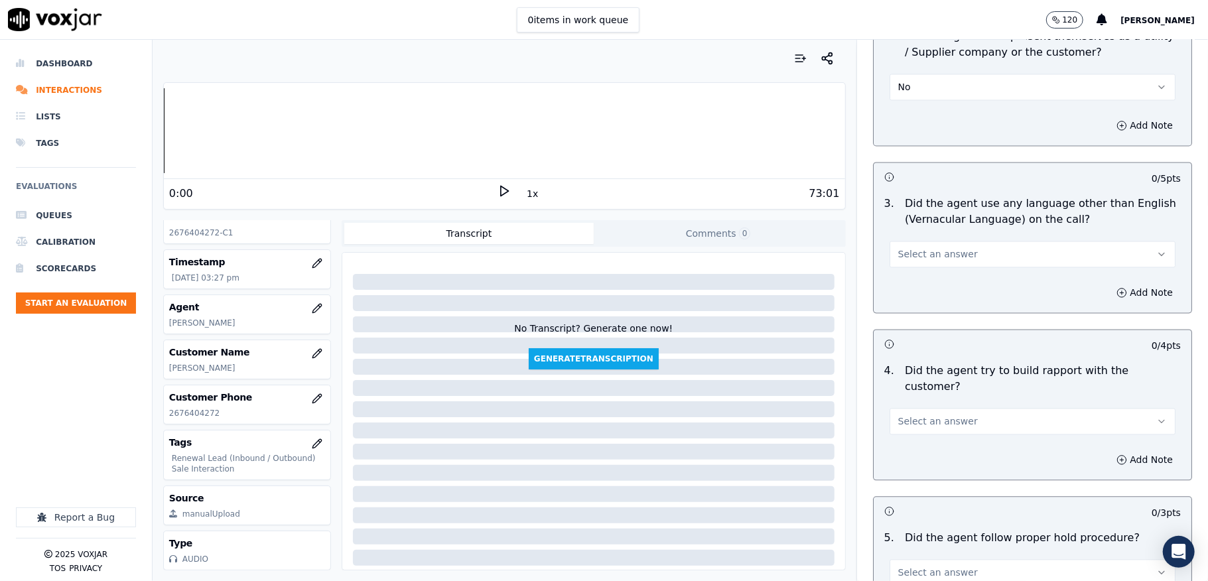
click at [943, 247] on span "Select an answer" at bounding box center [938, 253] width 80 height 13
click at [921, 277] on div "Yes" at bounding box center [1000, 272] width 254 height 21
click at [918, 241] on button "Yes" at bounding box center [1033, 254] width 286 height 27
click at [913, 293] on div "No" at bounding box center [1000, 293] width 254 height 21
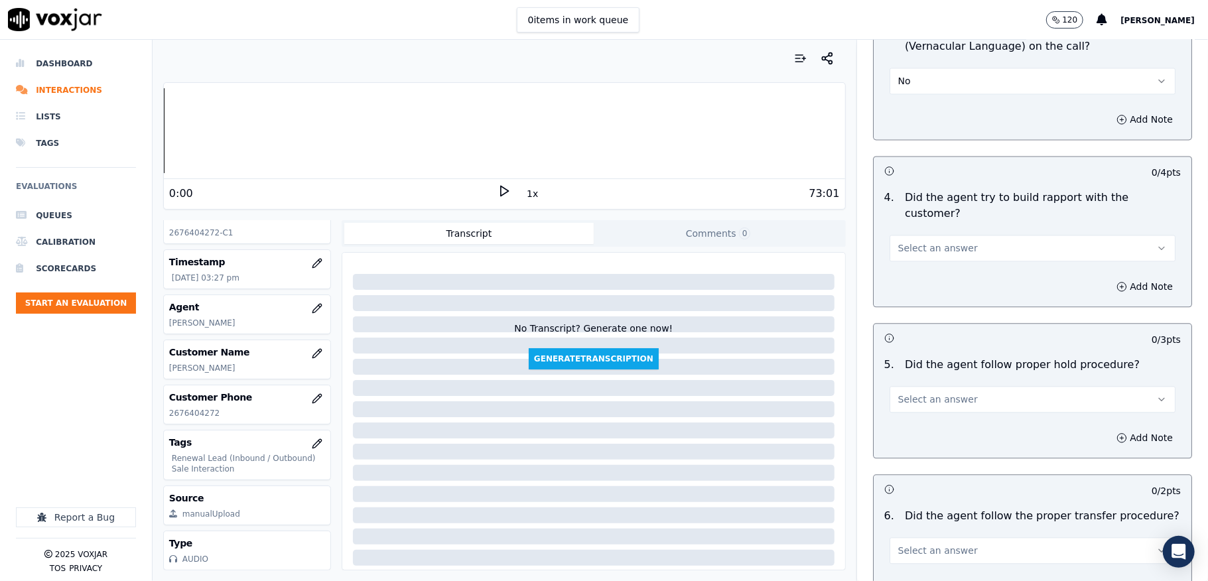
scroll to position [2034, 0]
click at [929, 238] on span "Select an answer" at bounding box center [938, 244] width 80 height 13
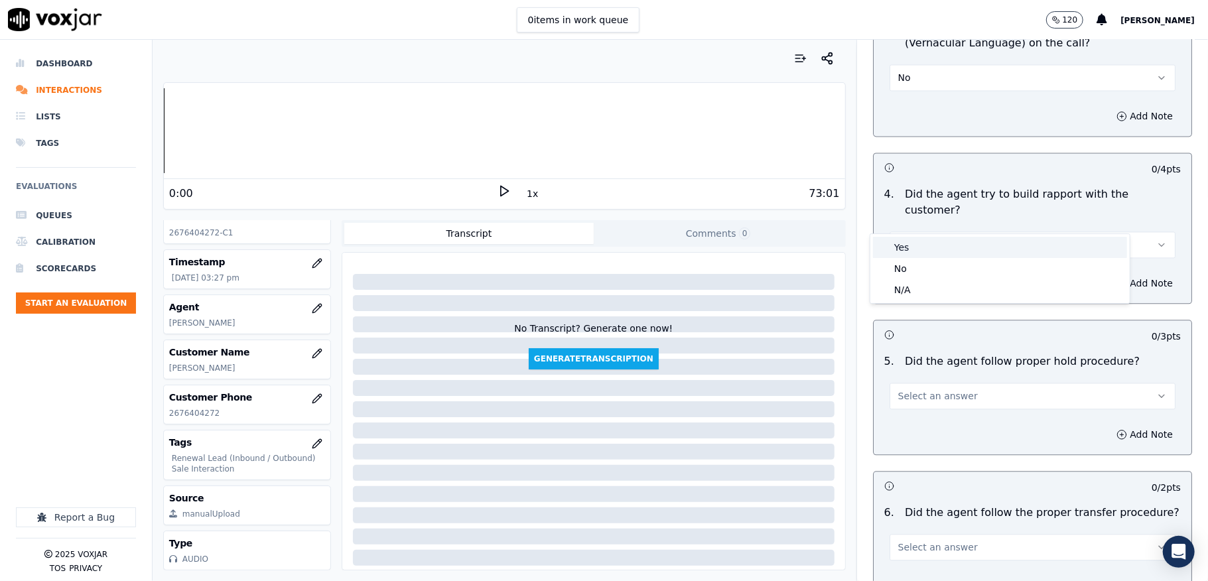
click at [913, 243] on div "Yes" at bounding box center [1000, 247] width 254 height 21
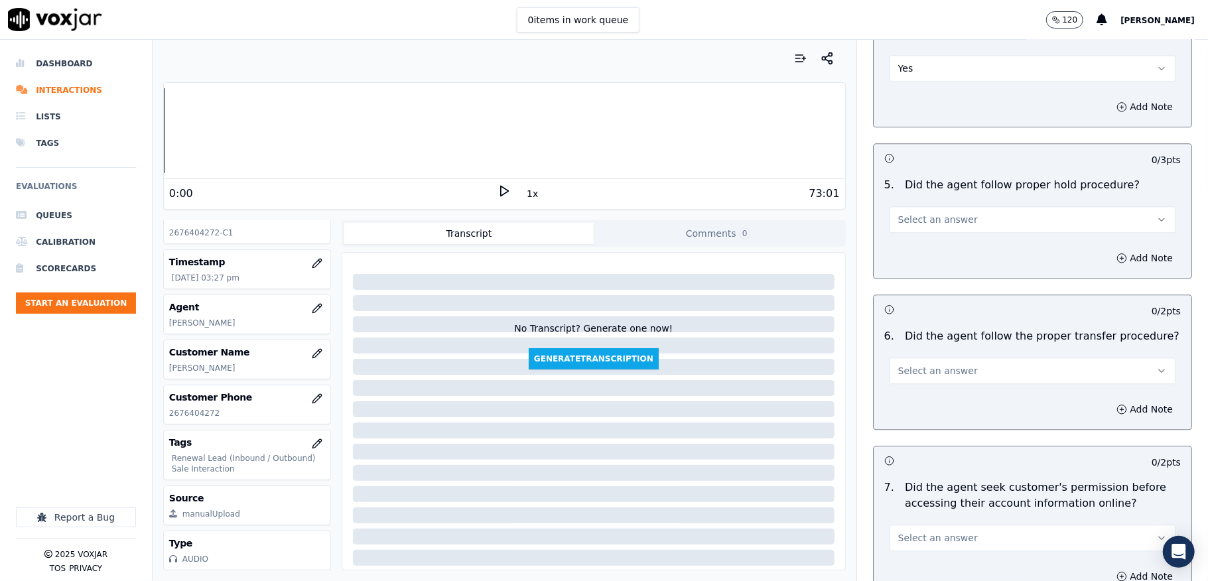
scroll to position [2211, 0]
click at [926, 206] on button "Select an answer" at bounding box center [1033, 219] width 286 height 27
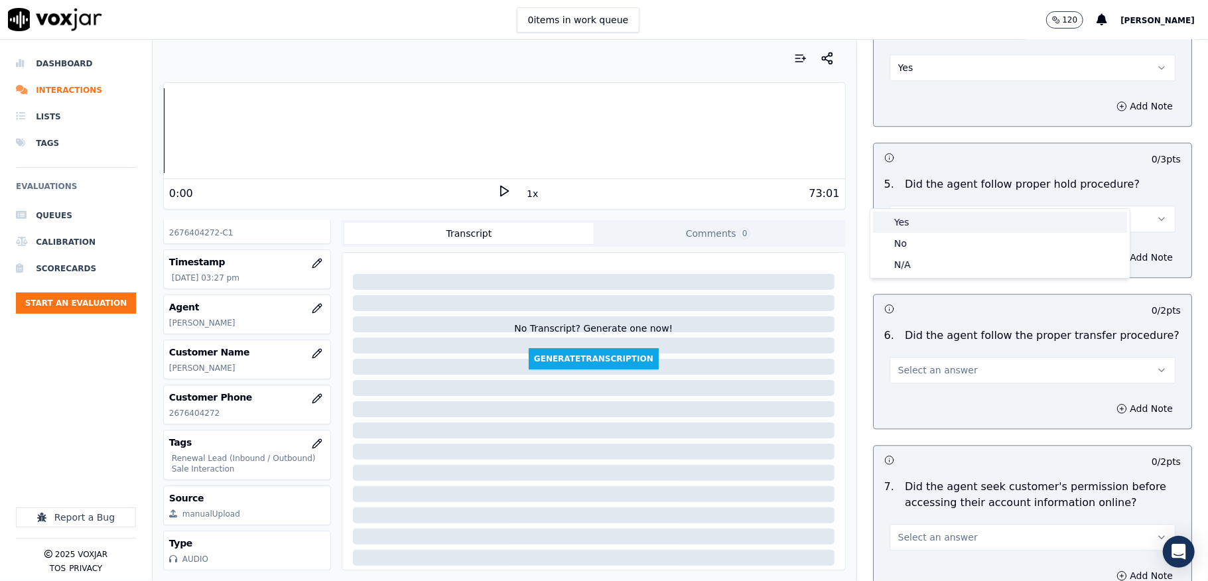
click at [913, 223] on div "Yes" at bounding box center [1000, 222] width 254 height 21
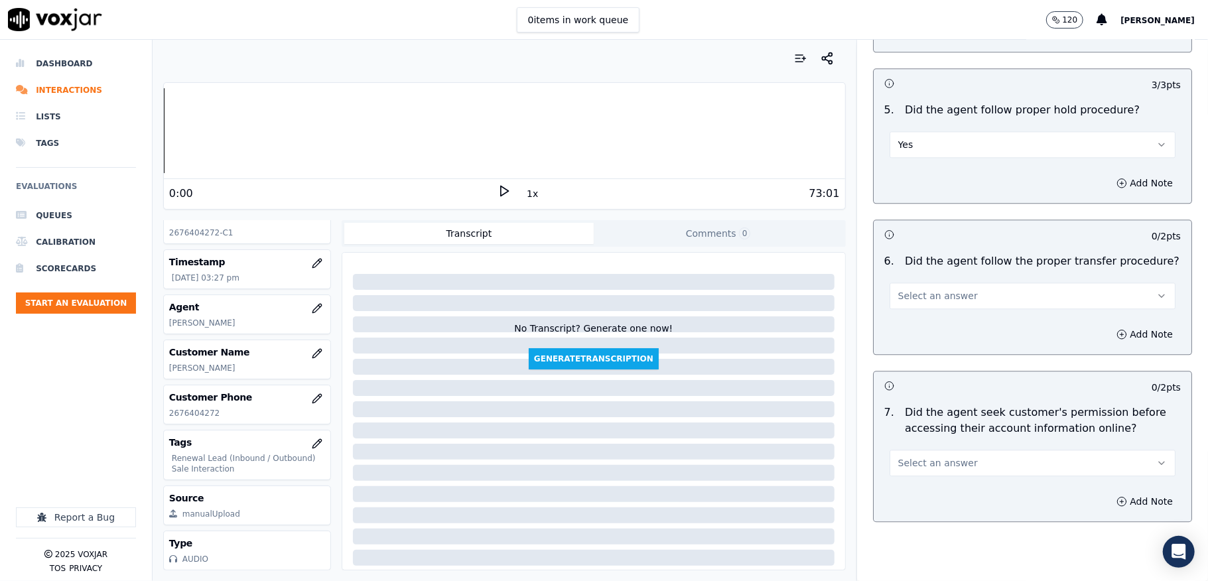
scroll to position [2388, 0]
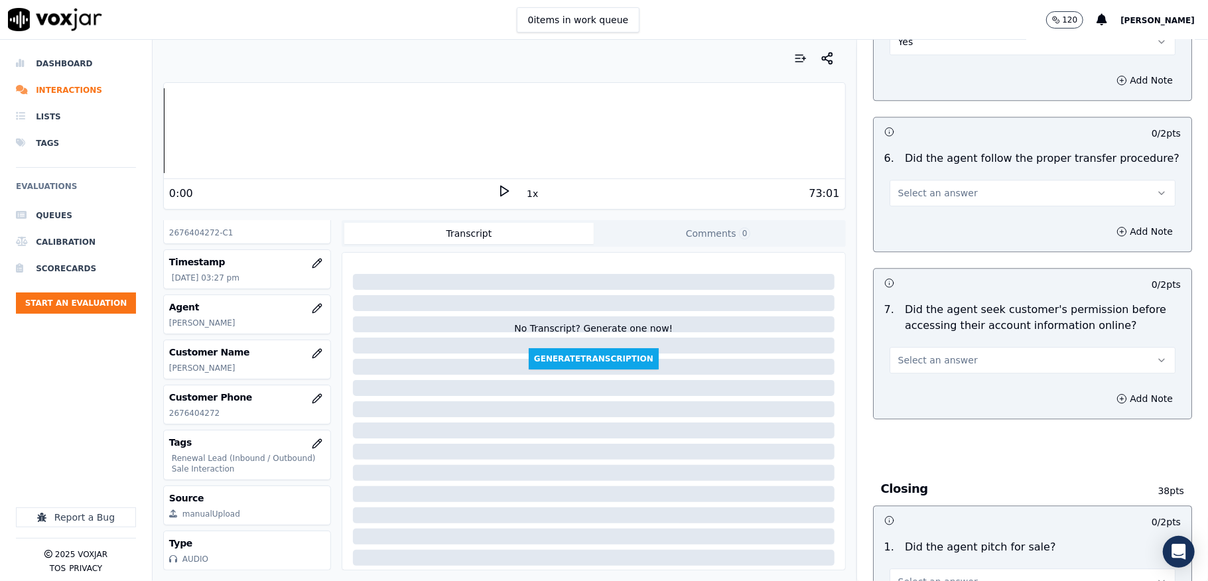
click at [948, 180] on button "Select an answer" at bounding box center [1033, 193] width 286 height 27
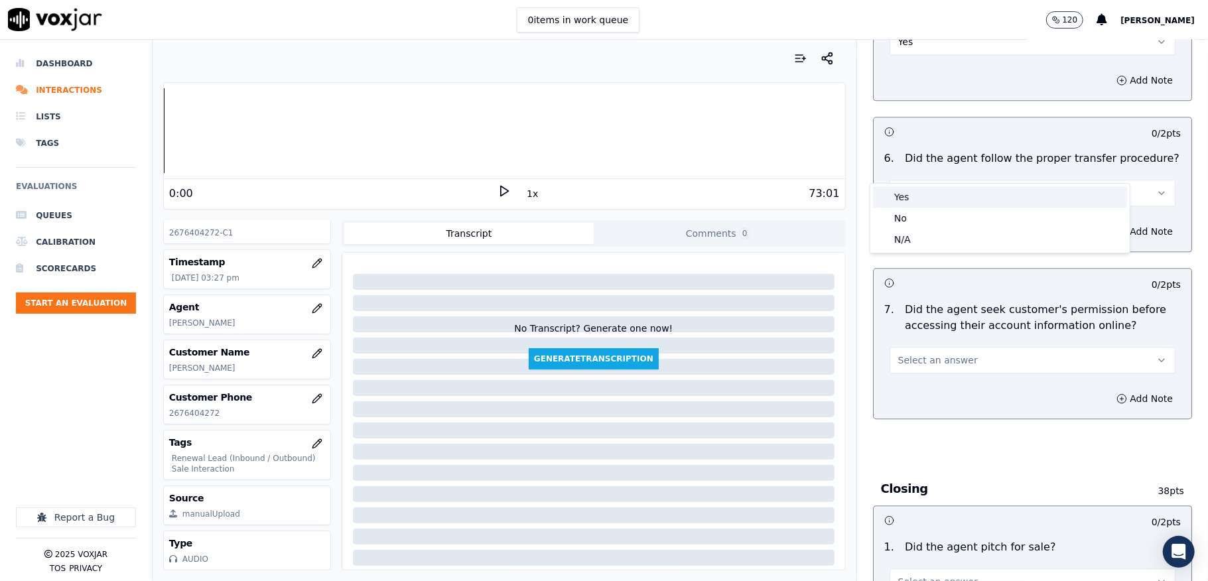
click at [938, 198] on div "Yes" at bounding box center [1000, 196] width 254 height 21
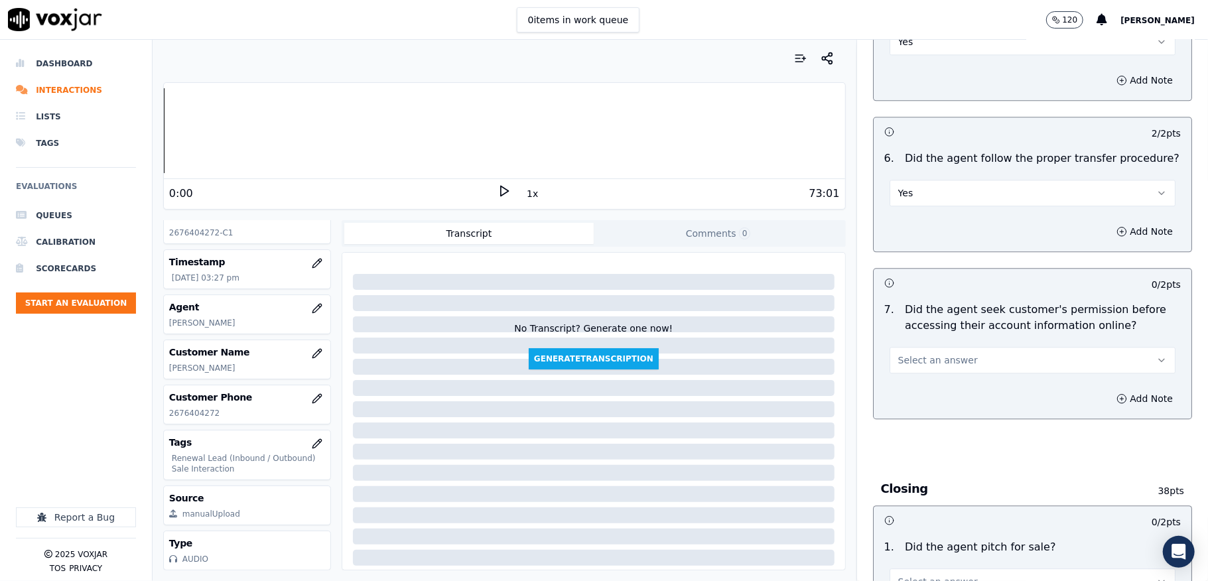
click at [937, 354] on span "Select an answer" at bounding box center [938, 360] width 80 height 13
click at [910, 386] on div "No" at bounding box center [1000, 385] width 254 height 21
drag, startPoint x: 1094, startPoint y: 369, endPoint x: 1084, endPoint y: 369, distance: 10.0
click at [1108, 389] on button "Add Note" at bounding box center [1144, 398] width 72 height 19
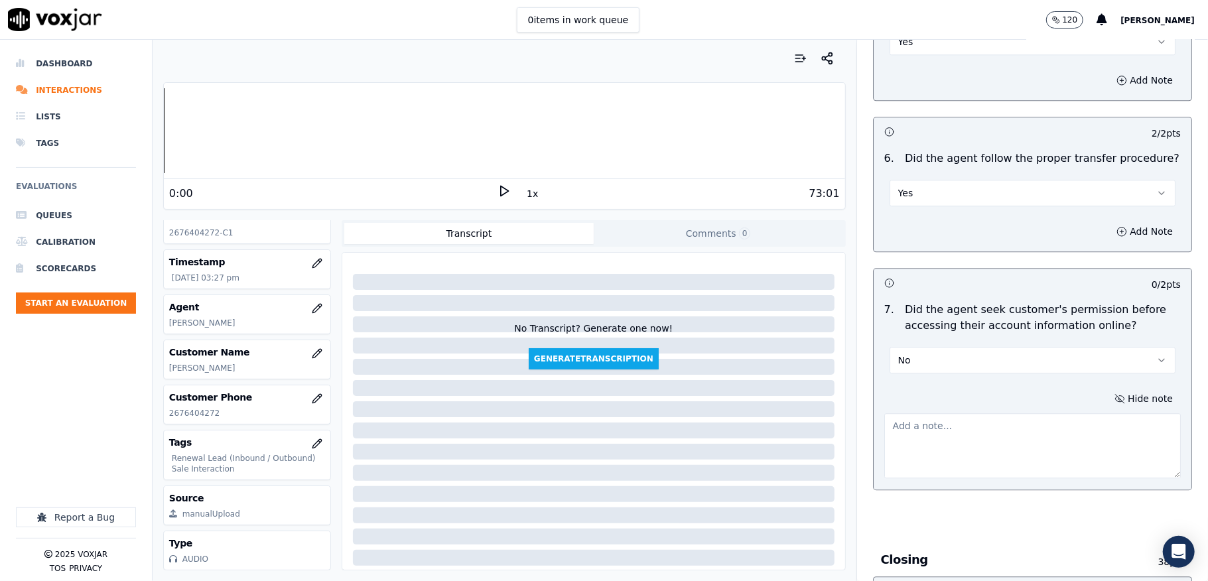
click at [1033, 408] on div at bounding box center [1032, 443] width 297 height 71
click at [990, 413] on textarea at bounding box center [1032, 445] width 297 height 65
paste textarea "@3:01 Max - the address which I can see as [STREET_ADDRESS], second floor becau…"
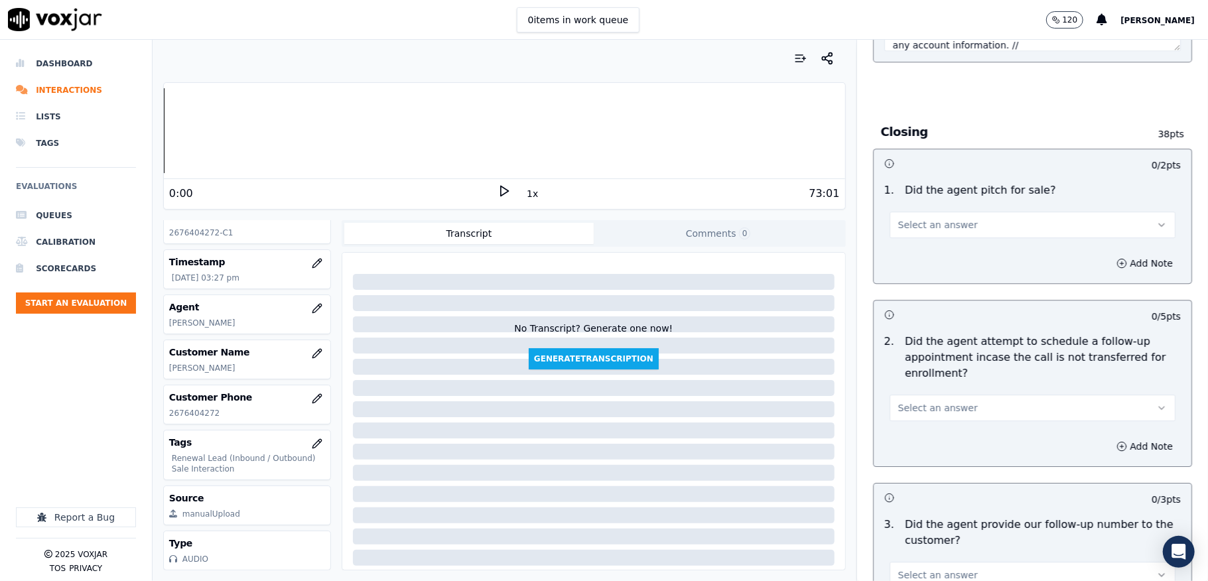
scroll to position [2830, 0]
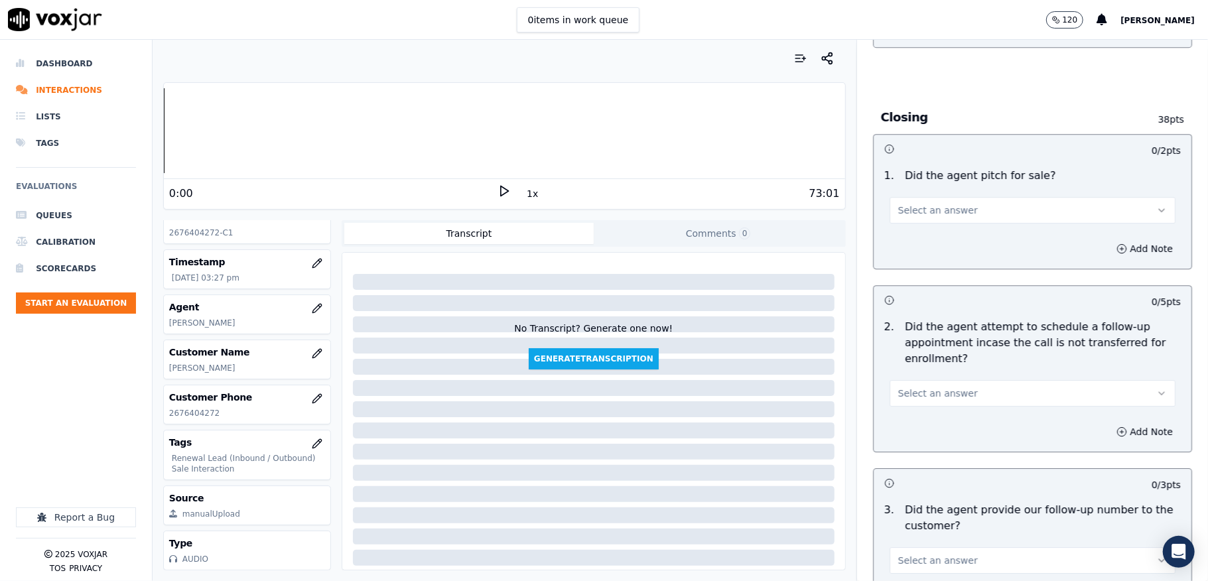
type textarea "@3:01 Max - the address which I can see as [STREET_ADDRESS], second floor becau…"
click at [945, 204] on span "Select an answer" at bounding box center [938, 210] width 80 height 13
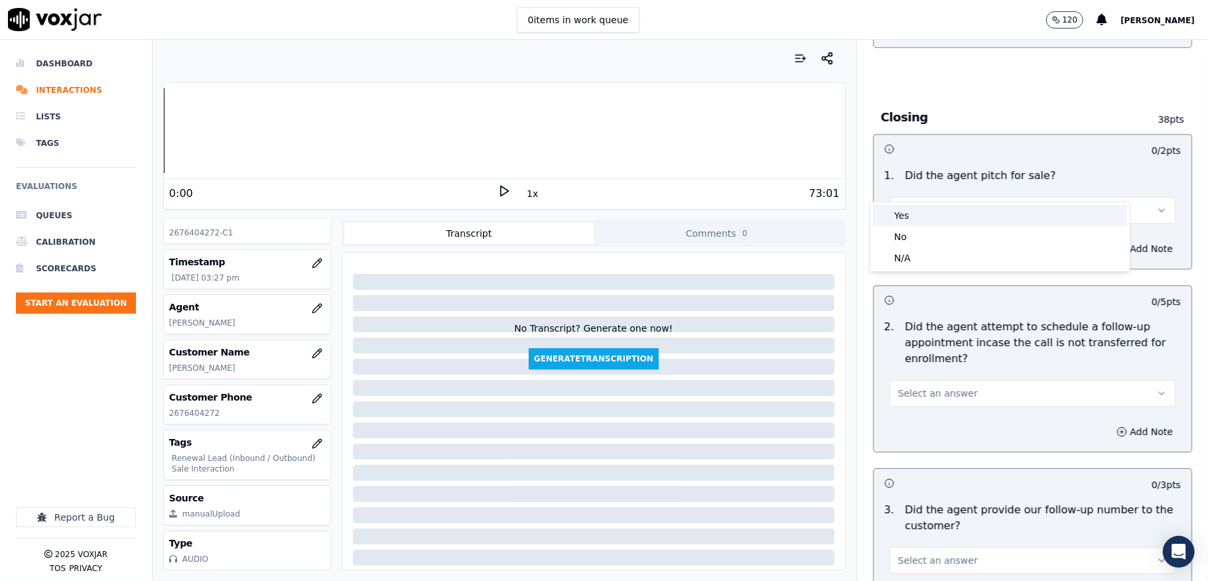
click at [932, 220] on div "Yes" at bounding box center [1000, 215] width 254 height 21
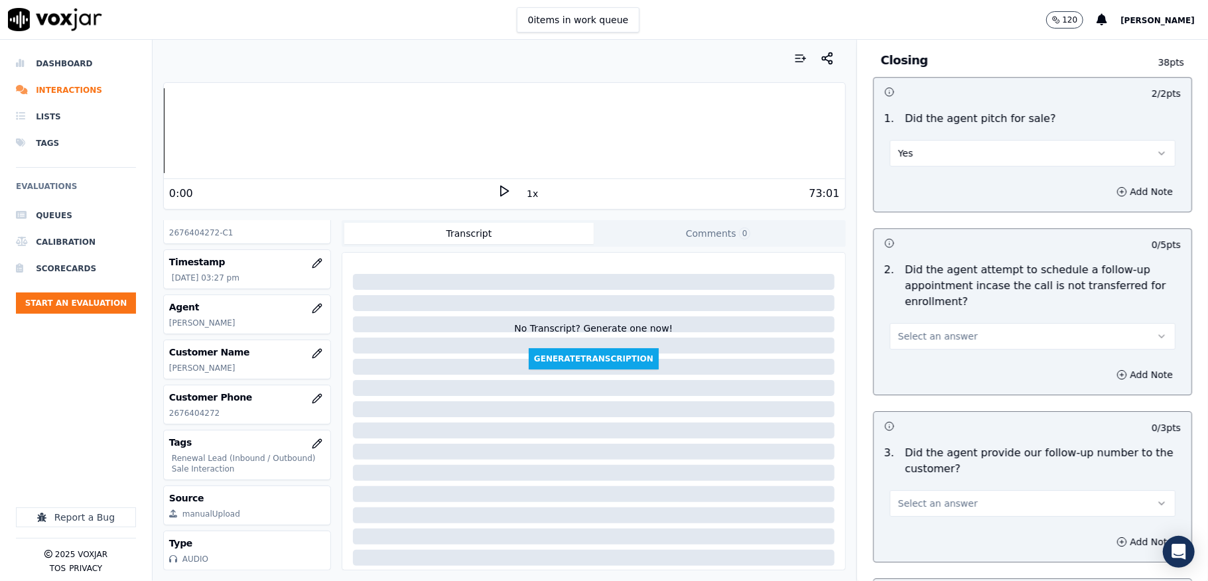
scroll to position [2919, 0]
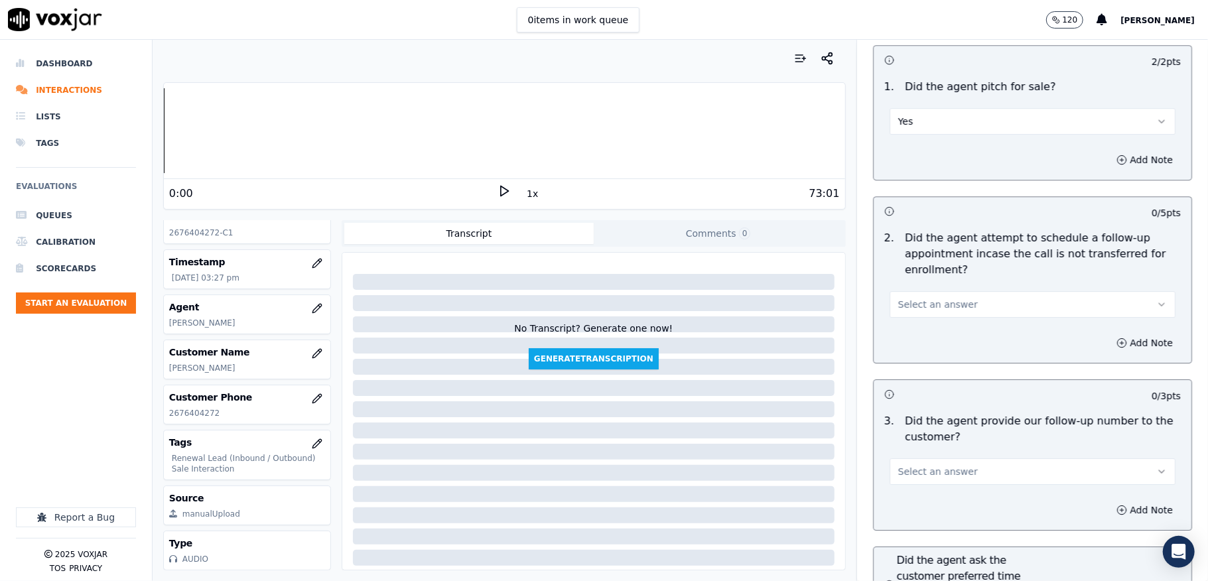
click at [953, 291] on button "Select an answer" at bounding box center [1033, 304] width 286 height 27
click at [916, 330] on div "No" at bounding box center [1000, 331] width 254 height 21
click at [924, 291] on button "No" at bounding box center [1033, 304] width 286 height 27
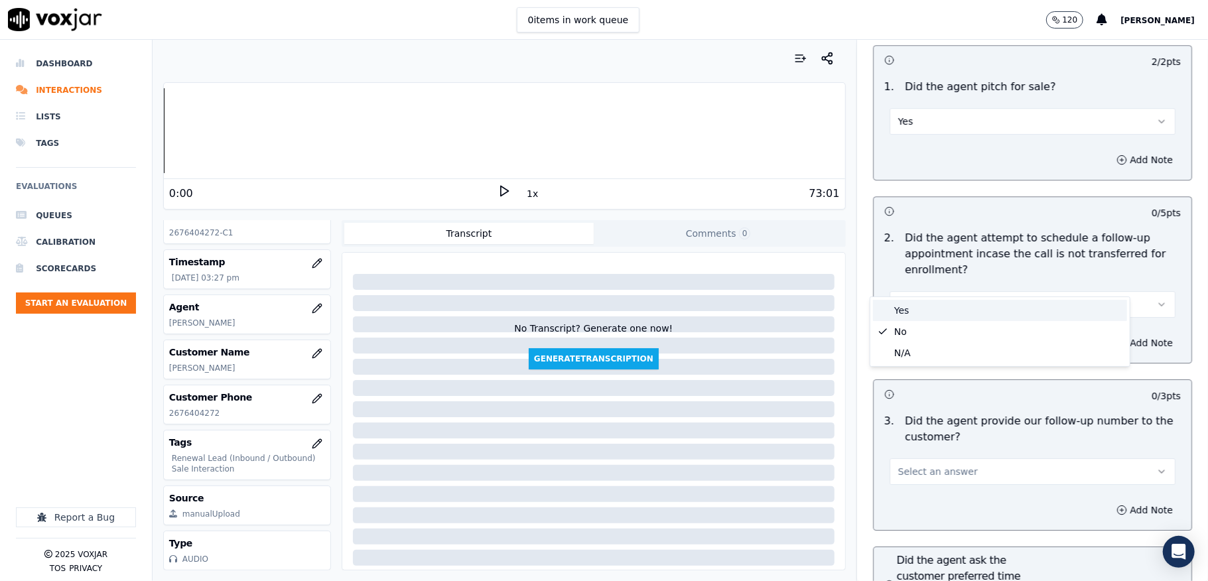
click at [907, 313] on div "Yes" at bounding box center [1000, 310] width 254 height 21
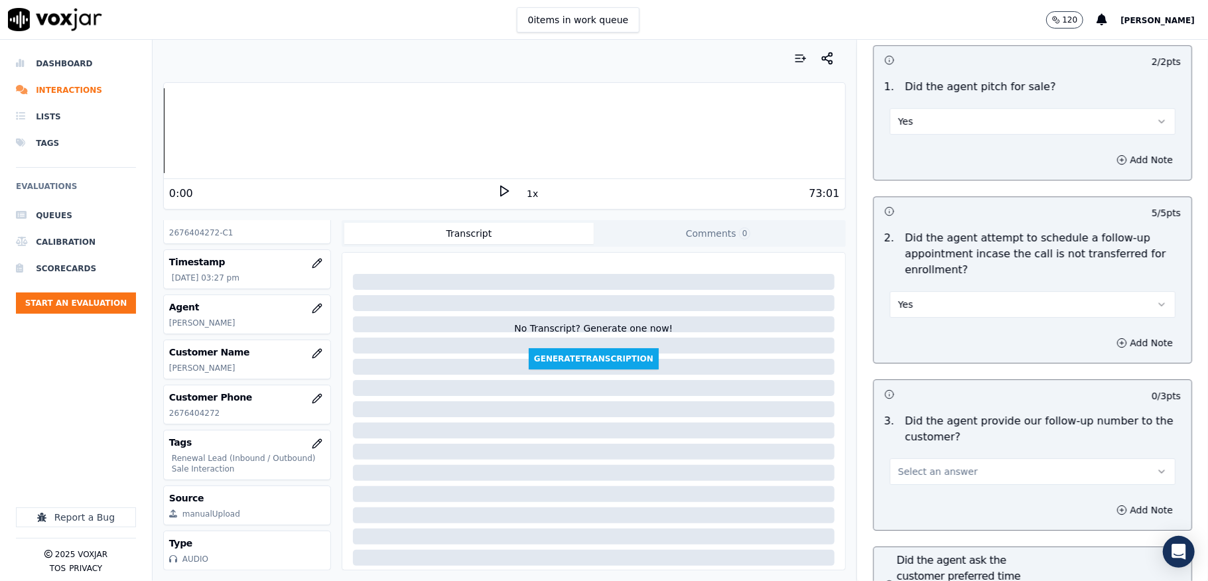
click at [913, 291] on button "Yes" at bounding box center [1033, 304] width 286 height 27
click at [909, 348] on div "N/A" at bounding box center [1000, 352] width 254 height 21
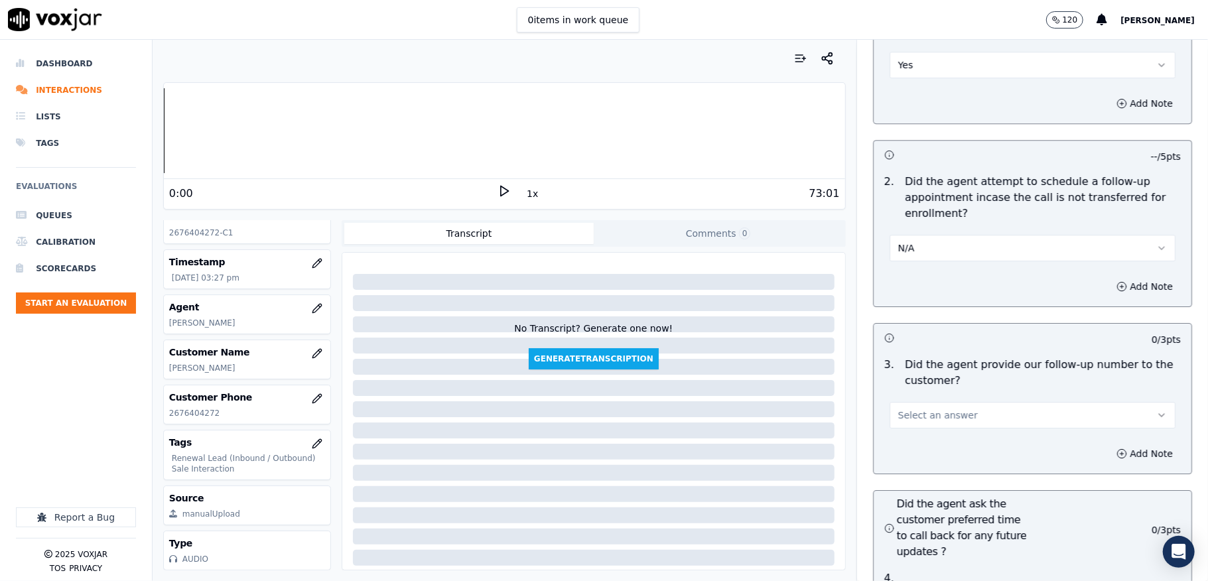
scroll to position [3007, 0]
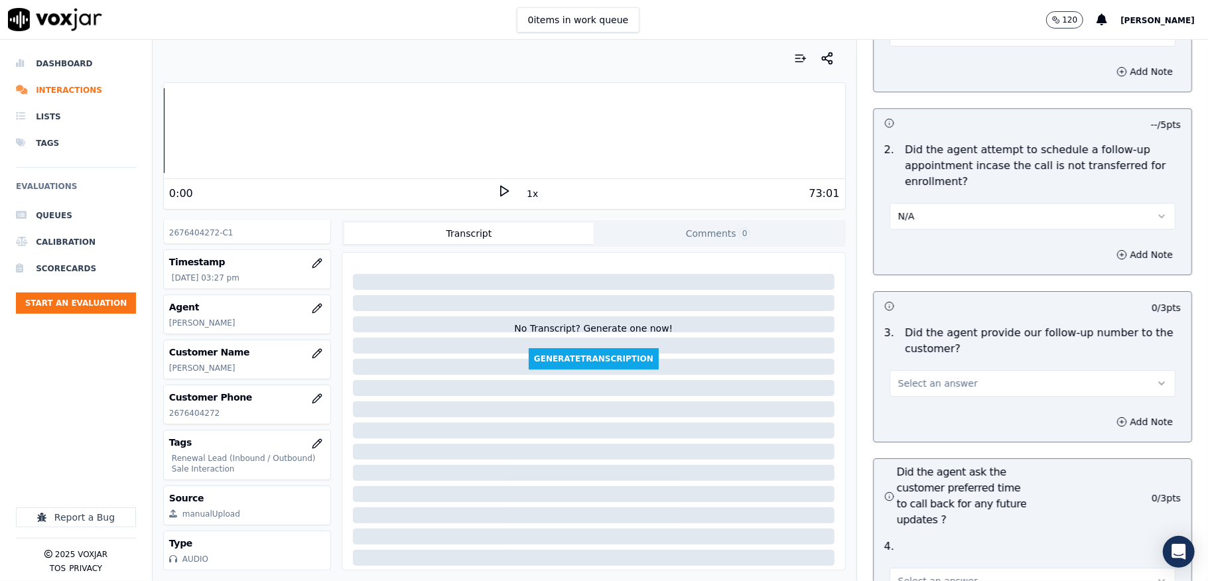
click at [925, 377] on span "Select an answer" at bounding box center [938, 383] width 80 height 13
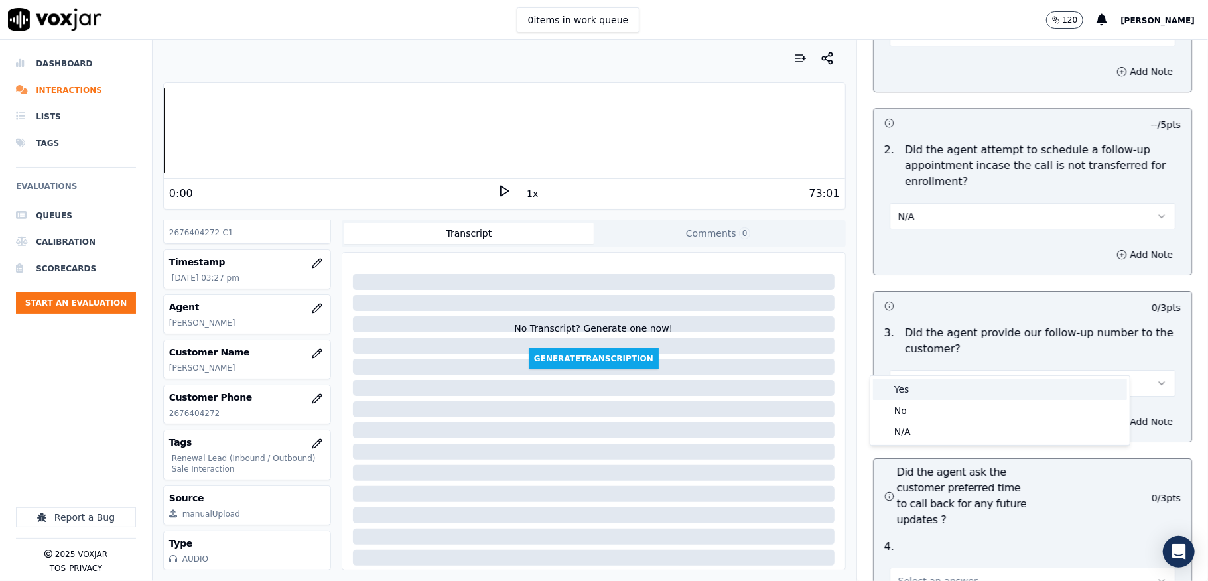
click at [913, 388] on div "Yes" at bounding box center [1000, 389] width 254 height 21
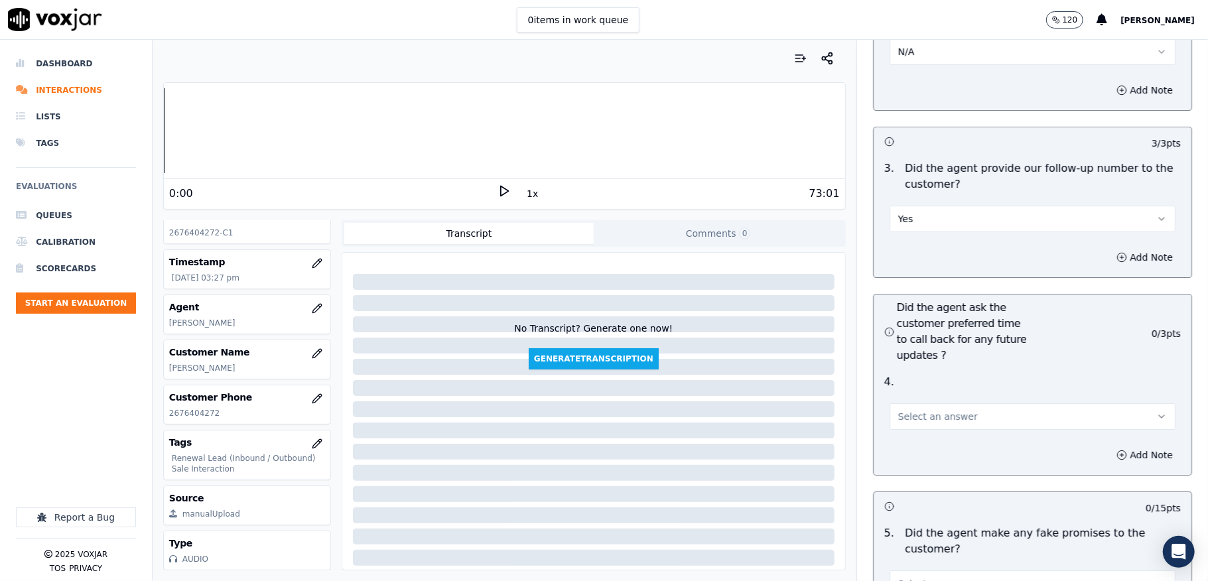
scroll to position [3184, 0]
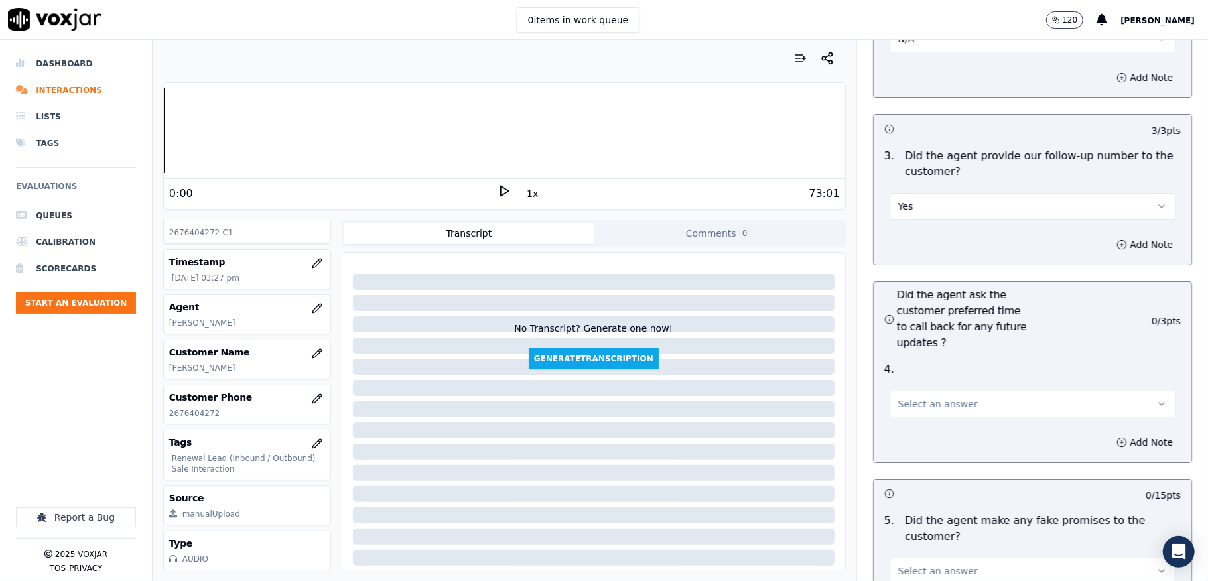
click at [942, 397] on span "Select an answer" at bounding box center [938, 403] width 80 height 13
click at [909, 448] on div "N/A" at bounding box center [1000, 452] width 254 height 21
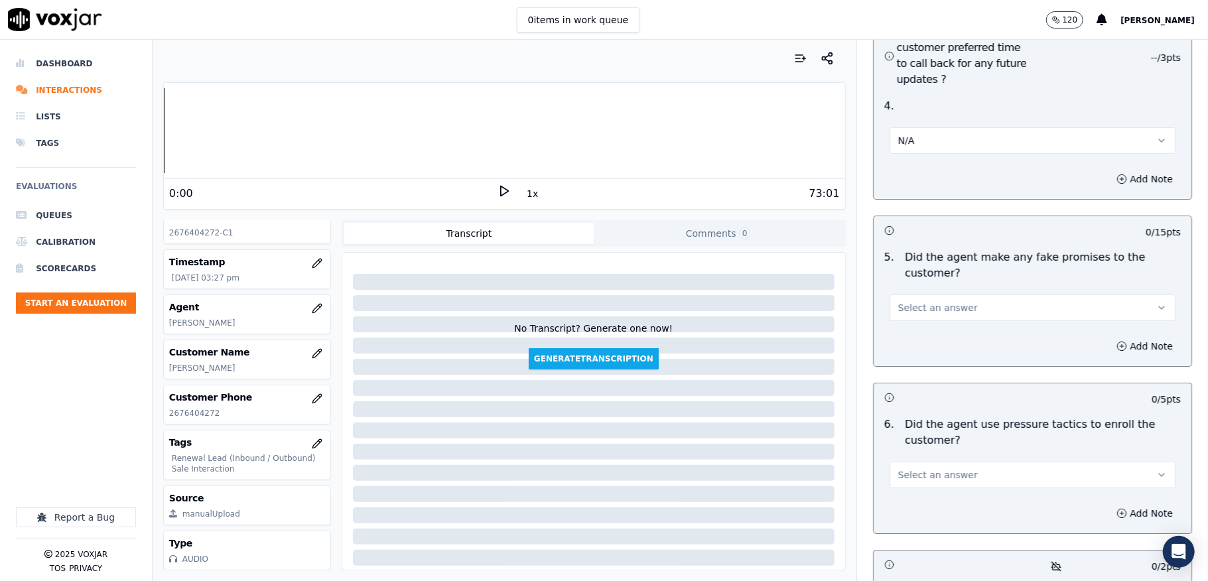
scroll to position [3450, 0]
click at [959, 293] on button "Select an answer" at bounding box center [1033, 306] width 286 height 27
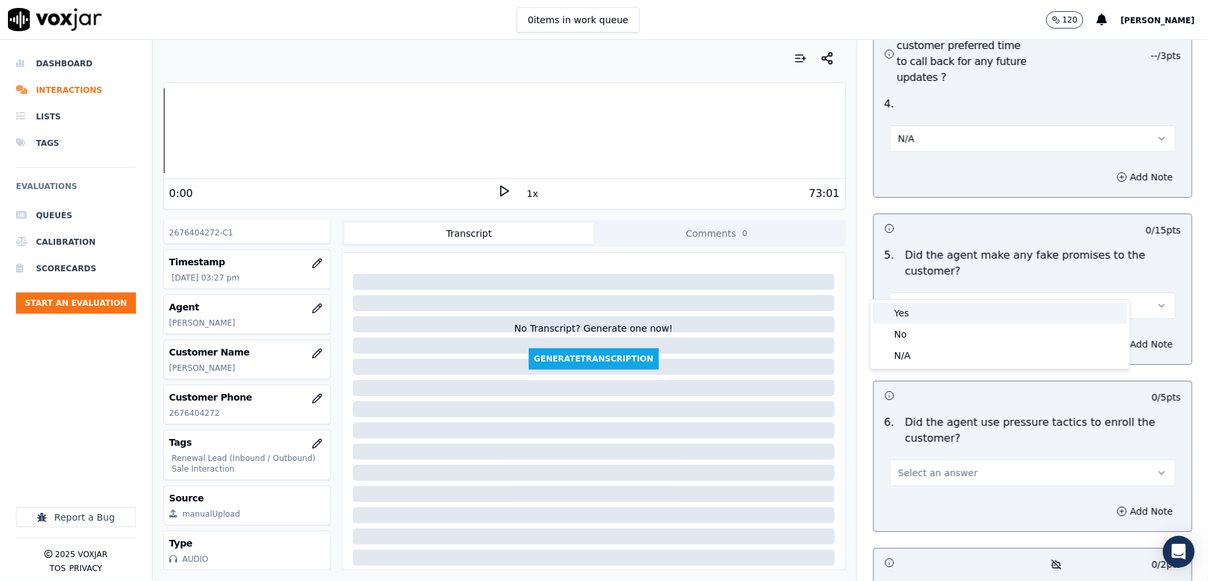
click at [927, 314] on div "Yes" at bounding box center [1000, 312] width 254 height 21
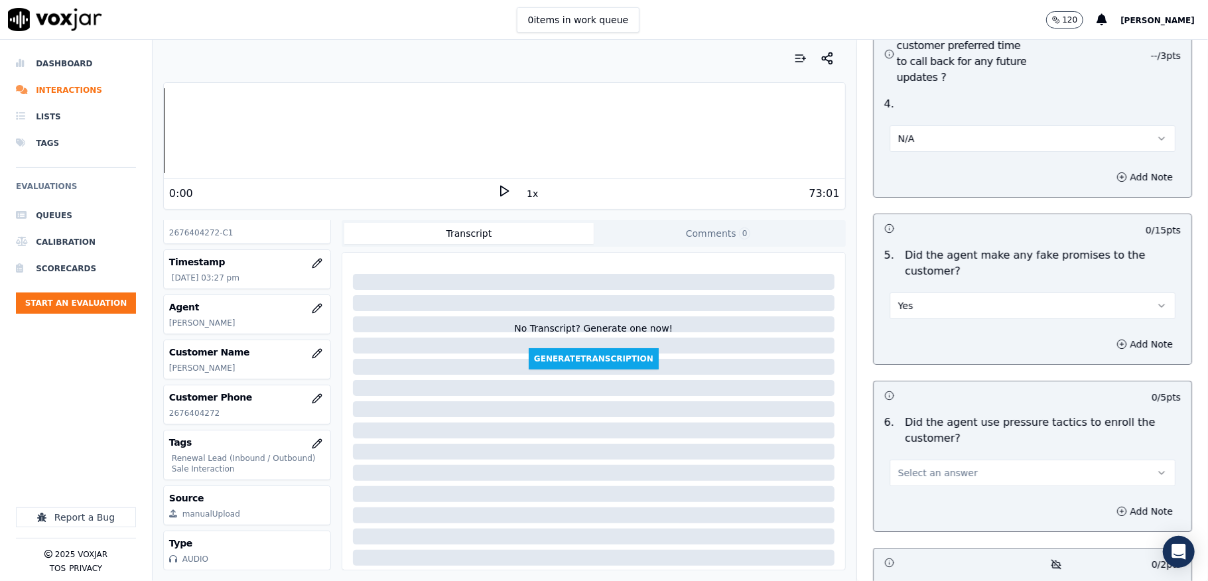
click at [953, 293] on button "Yes" at bounding box center [1033, 306] width 286 height 27
click at [917, 338] on div "No" at bounding box center [1000, 334] width 254 height 21
click at [946, 293] on button "No" at bounding box center [1033, 306] width 286 height 27
click at [927, 332] on div "No" at bounding box center [1000, 334] width 254 height 21
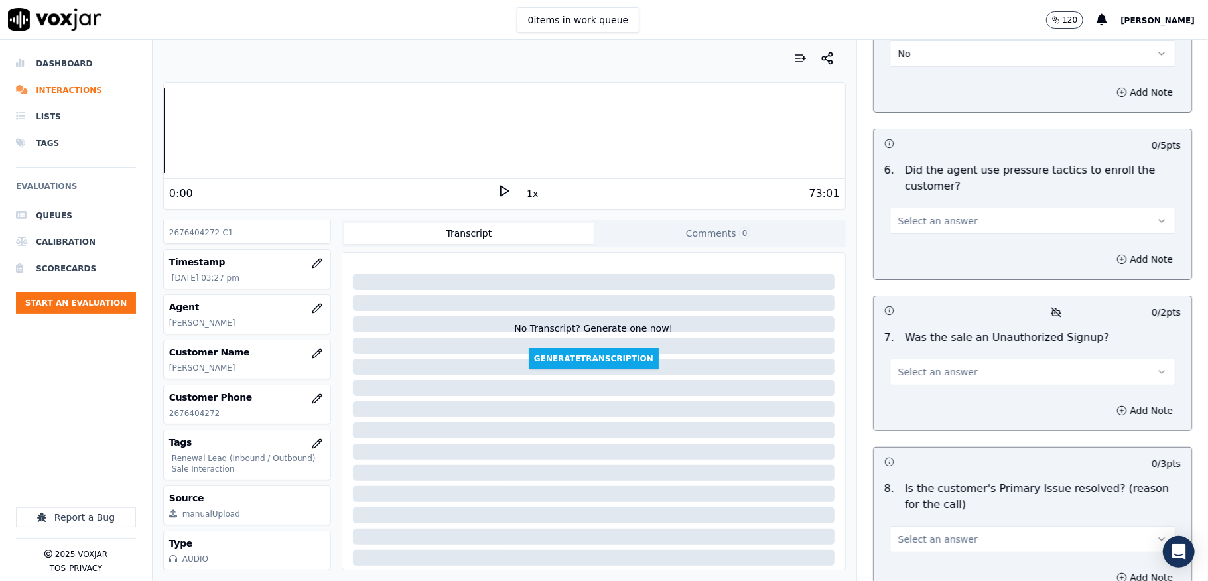
scroll to position [3715, 0]
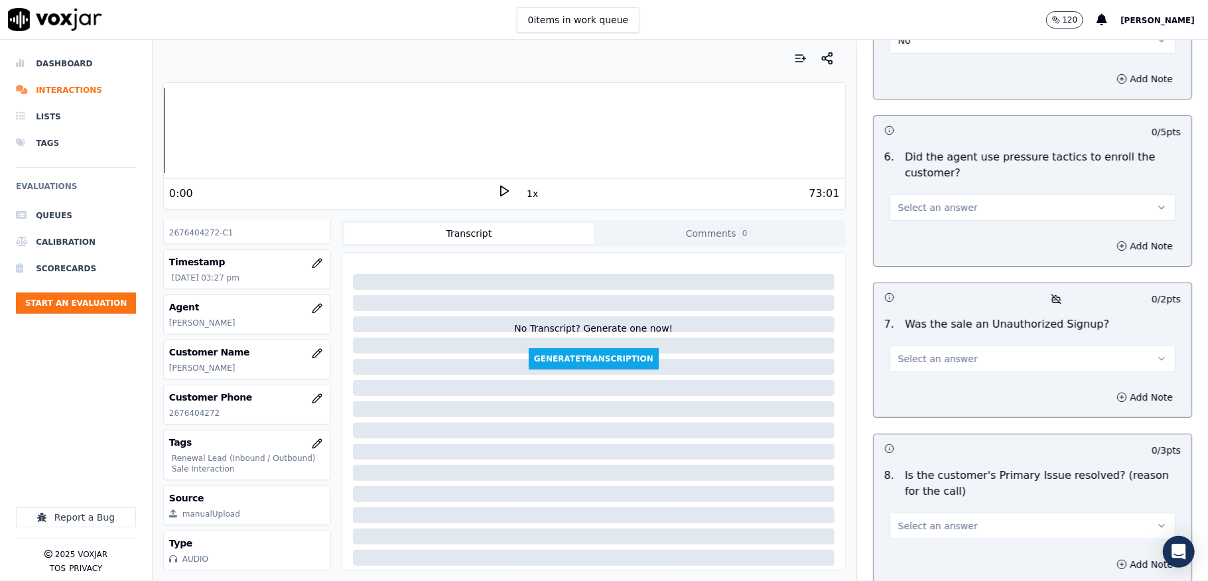
click at [930, 194] on button "Select an answer" at bounding box center [1033, 207] width 286 height 27
click at [911, 234] on div "No" at bounding box center [1000, 236] width 254 height 21
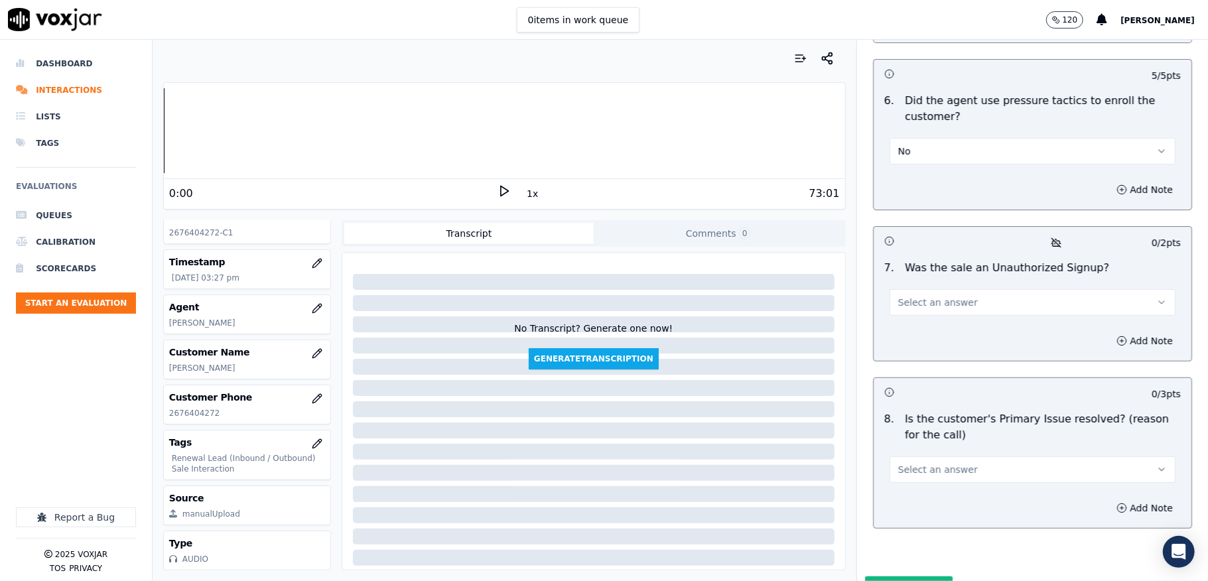
scroll to position [3803, 0]
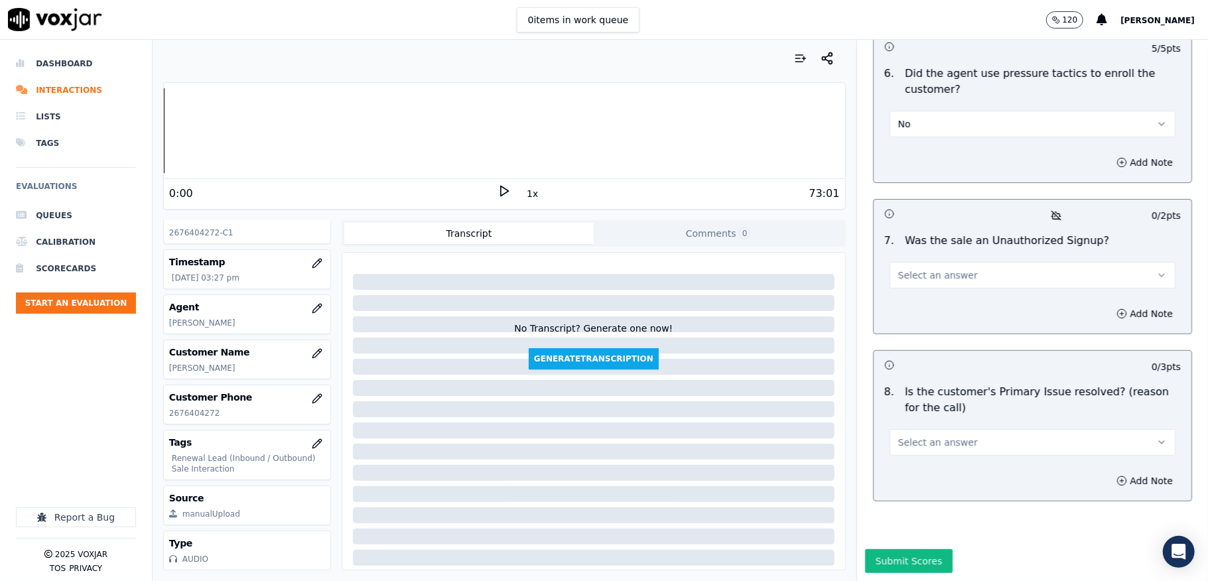
click at [927, 269] on span "Select an answer" at bounding box center [938, 275] width 80 height 13
click at [925, 296] on div "No" at bounding box center [1000, 299] width 254 height 21
click at [975, 429] on button "Select an answer" at bounding box center [1033, 442] width 286 height 27
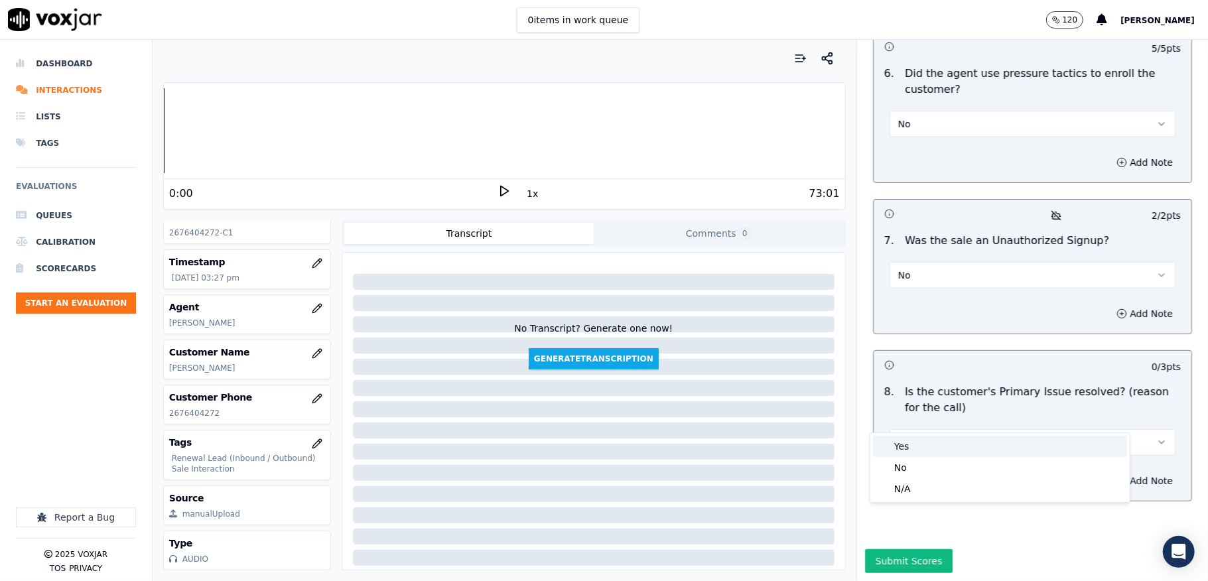
click at [938, 444] on div "Yes" at bounding box center [1000, 446] width 254 height 21
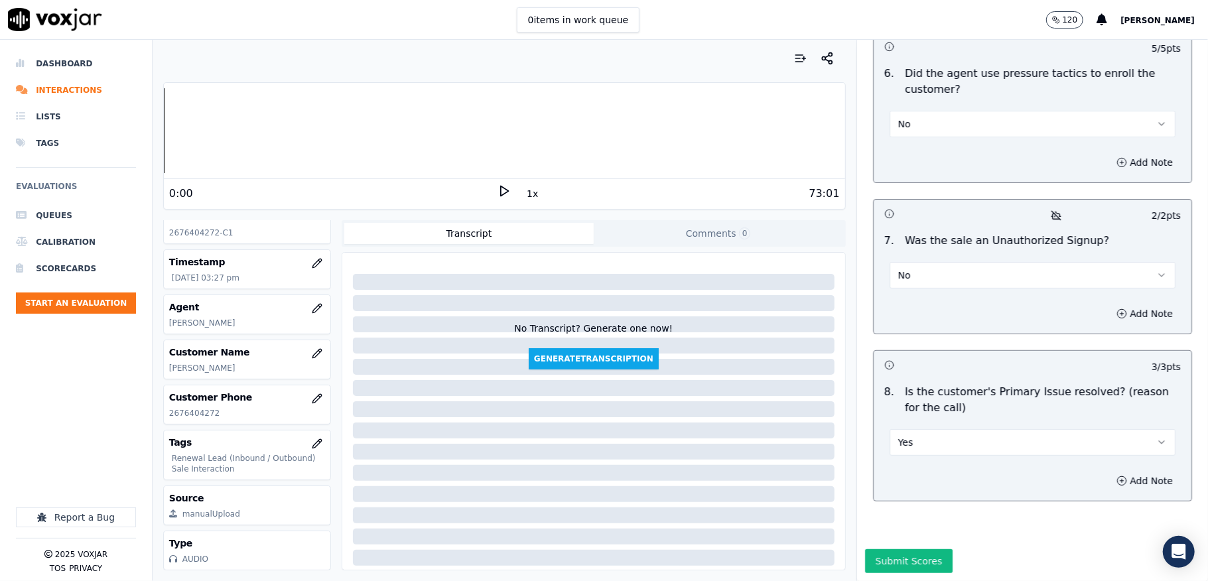
scroll to position [3822, 0]
click at [874, 549] on button "Submit Scores" at bounding box center [909, 561] width 88 height 24
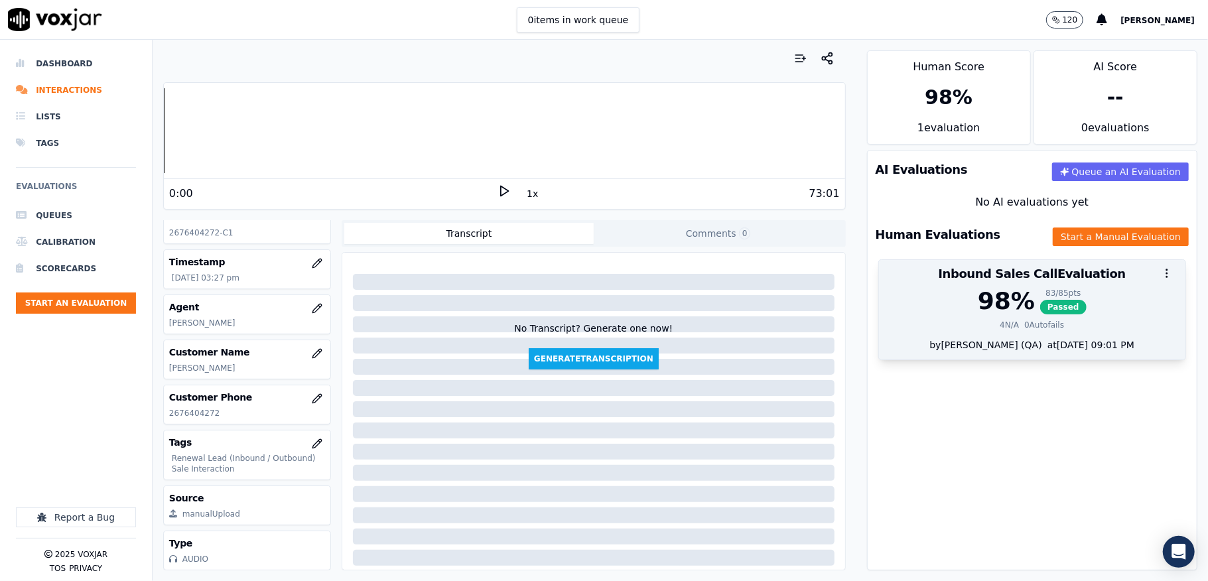
click at [998, 306] on div "98 %" at bounding box center [1006, 301] width 57 height 27
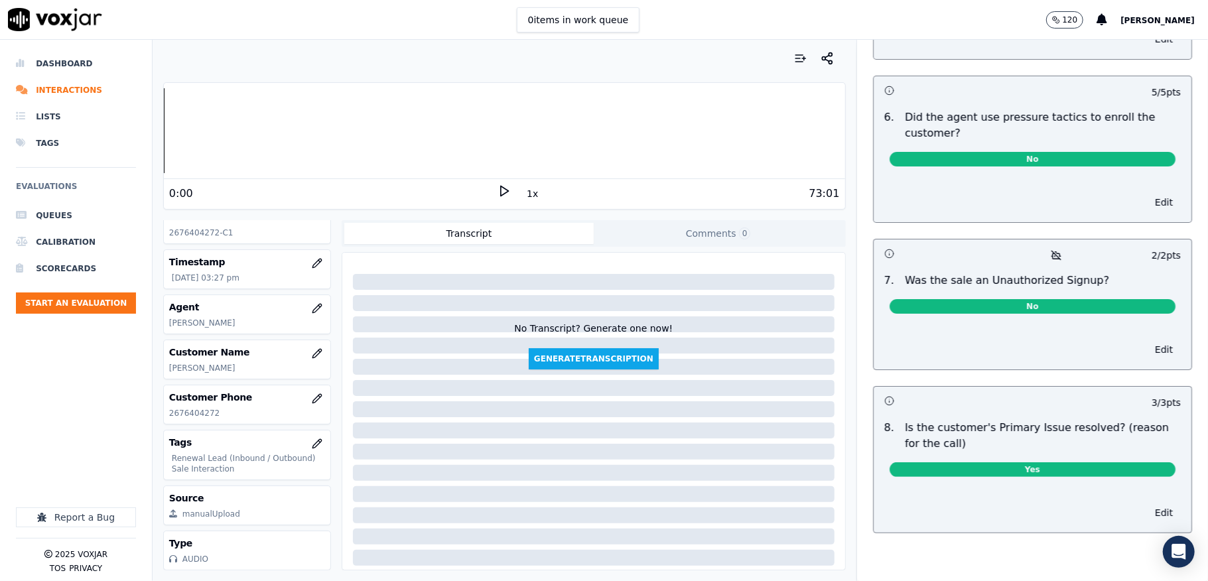
scroll to position [0, 0]
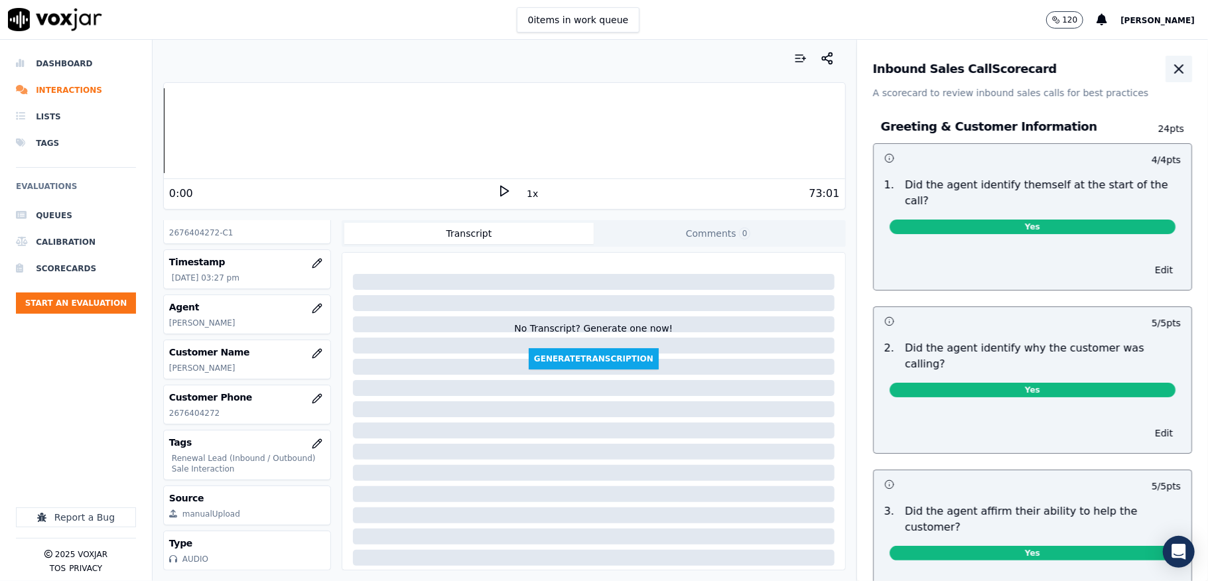
click at [1175, 67] on icon "button" at bounding box center [1179, 69] width 8 height 8
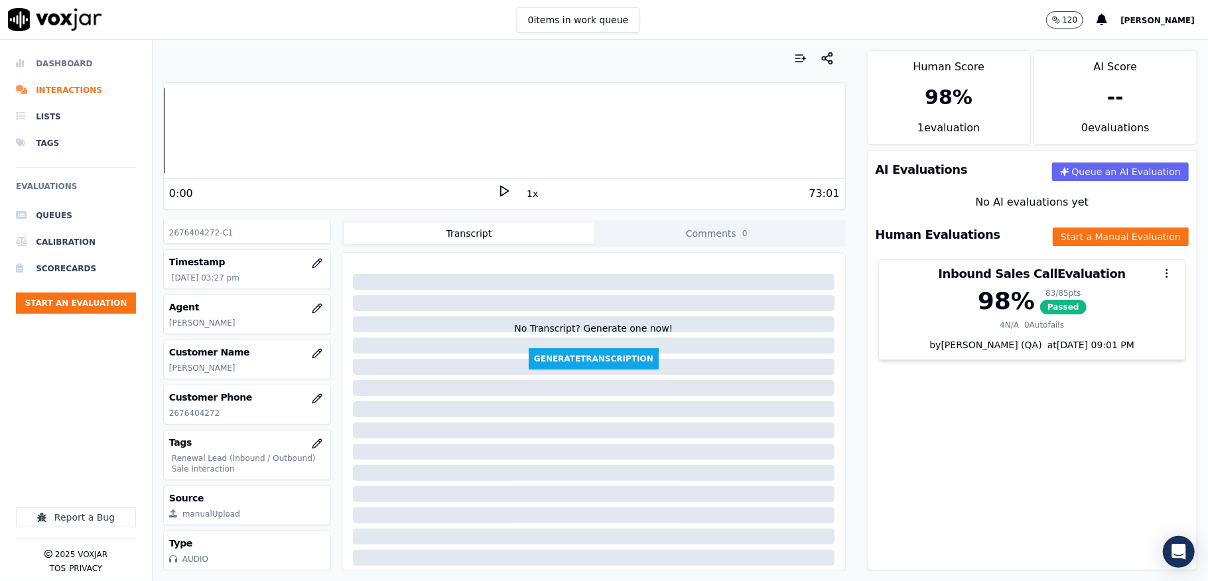
click at [57, 56] on li "Dashboard" at bounding box center [76, 63] width 120 height 27
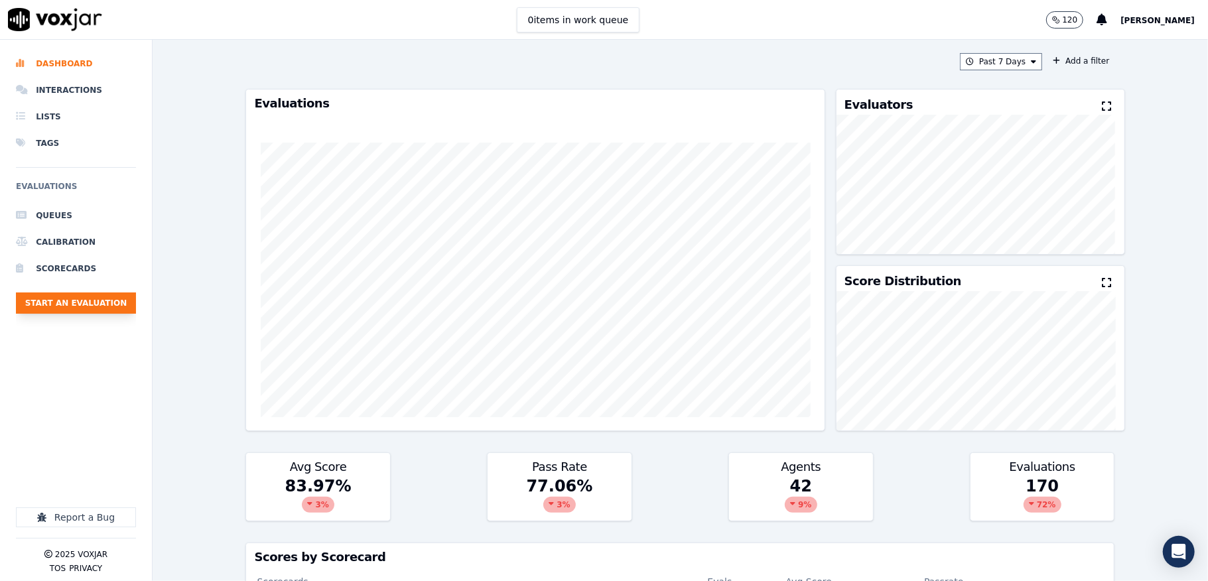
click at [117, 301] on button "Start an Evaluation" at bounding box center [76, 303] width 120 height 21
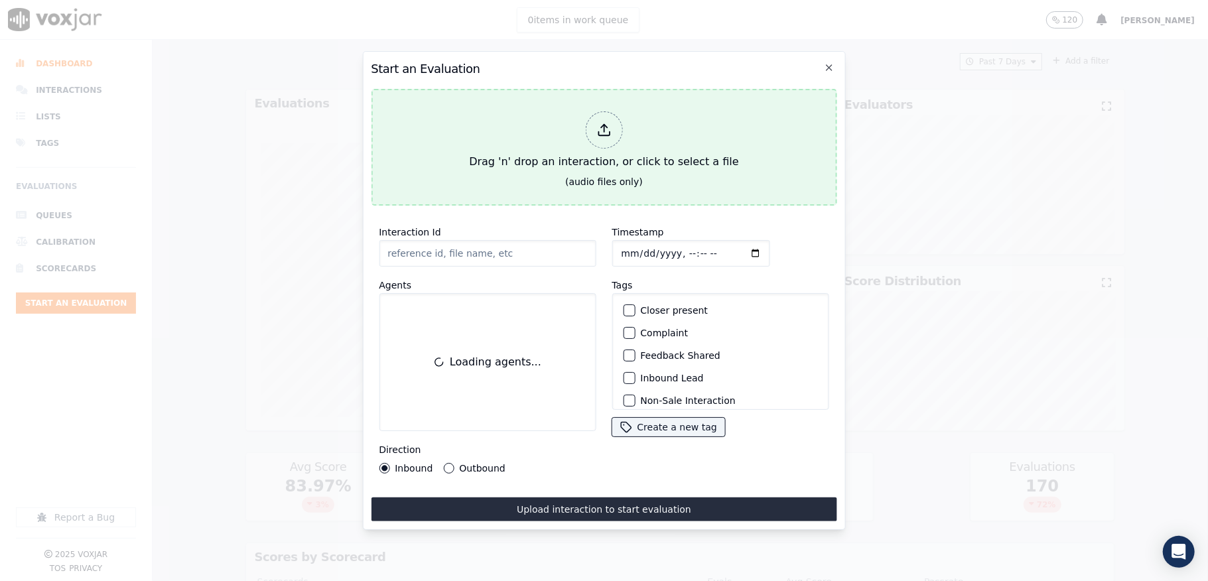
click at [590, 111] on div at bounding box center [603, 129] width 37 height 37
click at [600, 132] on icon at bounding box center [603, 134] width 11 height 4
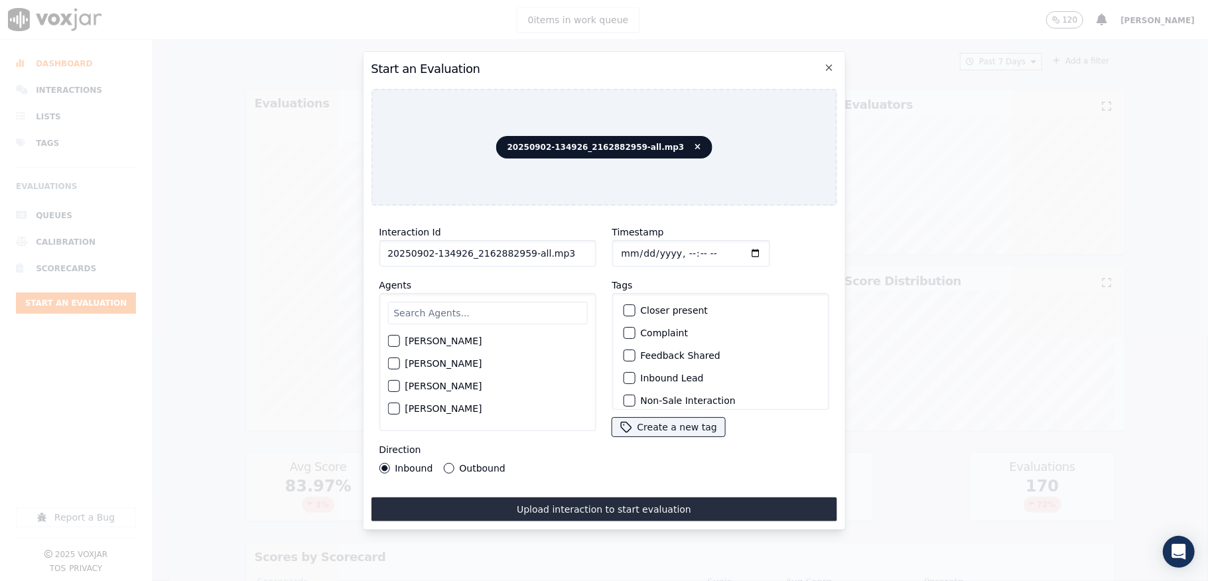
drag, startPoint x: 517, startPoint y: 245, endPoint x: 625, endPoint y: 245, distance: 107.5
click at [625, 245] on div "Interaction Id 20250902-134926_2162882959-all.mp3 Agents [PERSON_NAME] [PERSON_…" at bounding box center [604, 348] width 466 height 265
type input "20250902-134926_2162882959-C1"
click at [625, 245] on input "Timestamp" at bounding box center [691, 253] width 158 height 27
click at [643, 248] on input "Timestamp" at bounding box center [691, 253] width 158 height 27
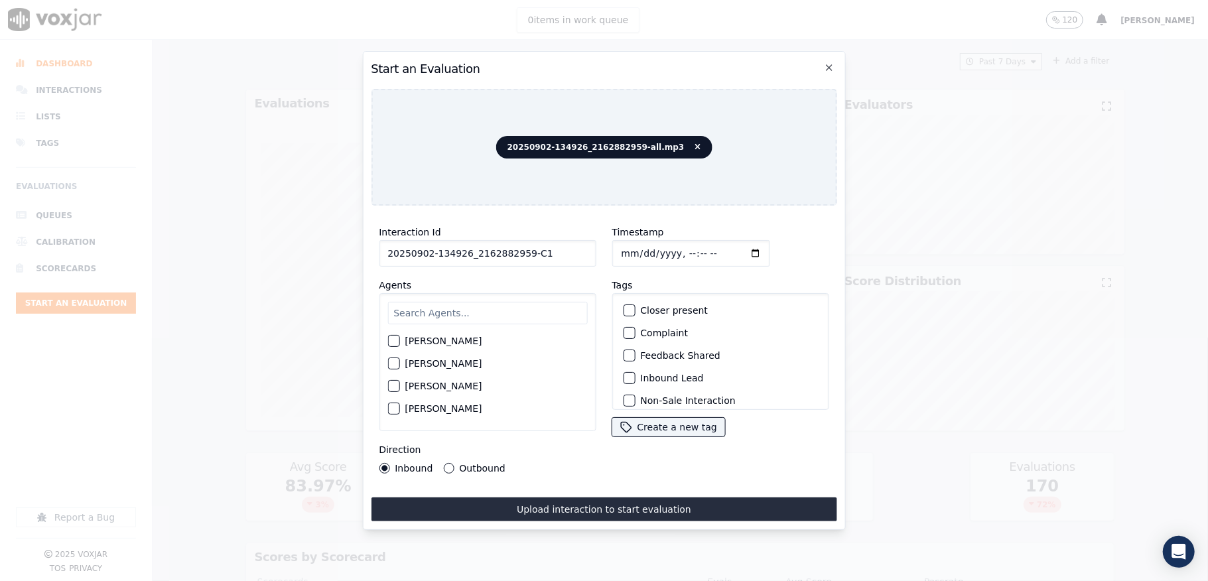
click at [633, 252] on input "Timestamp" at bounding box center [691, 253] width 158 height 27
click at [636, 242] on input "Timestamp" at bounding box center [691, 253] width 158 height 27
type input "[DATE]T15:33"
click at [454, 305] on input "text" at bounding box center [487, 313] width 200 height 23
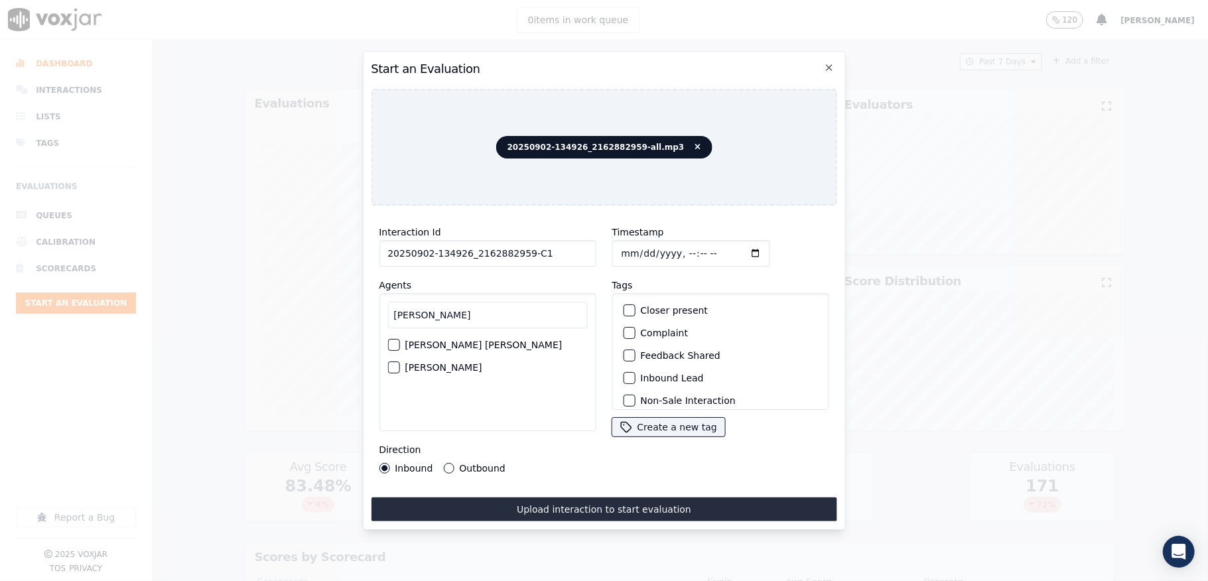
type input "[PERSON_NAME]"
click at [399, 362] on button "[PERSON_NAME]" at bounding box center [393, 368] width 12 height 12
click at [624, 373] on div "button" at bounding box center [628, 377] width 9 height 9
click at [624, 388] on div "button" at bounding box center [628, 392] width 9 height 9
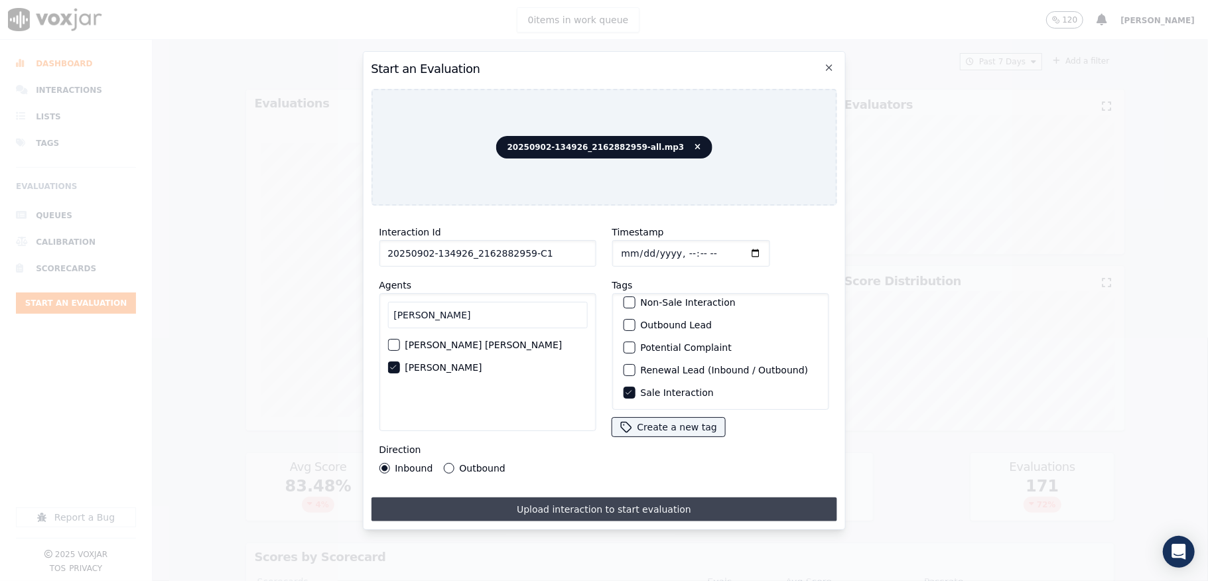
click at [582, 502] on button "Upload interaction to start evaluation" at bounding box center [604, 510] width 466 height 24
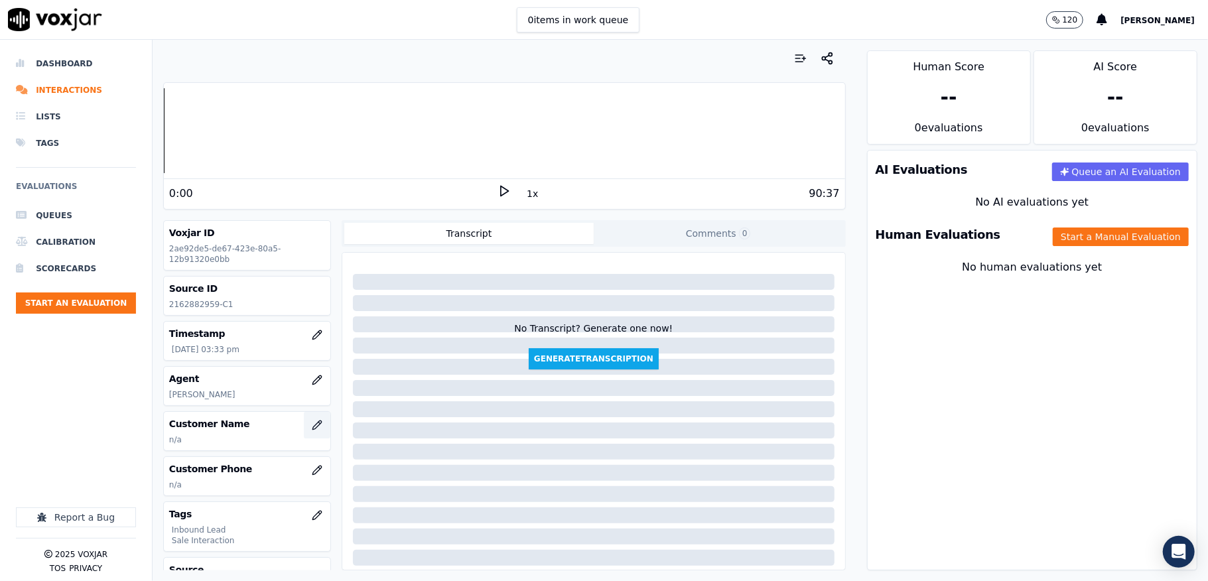
click at [312, 425] on icon "button" at bounding box center [316, 425] width 9 height 9
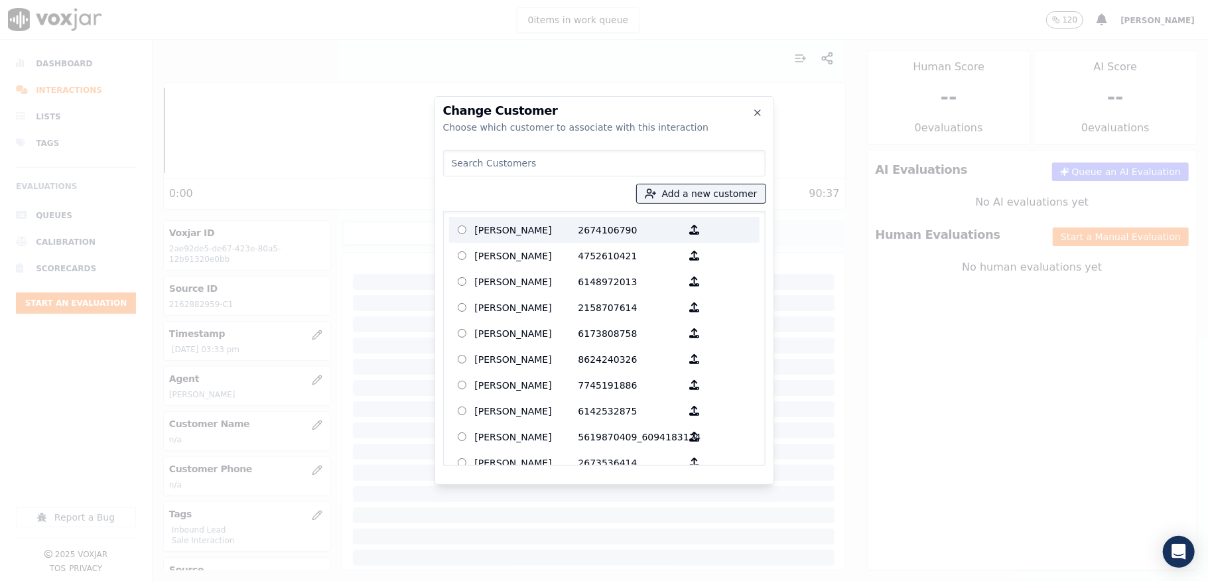
type input "[PERSON_NAME]"
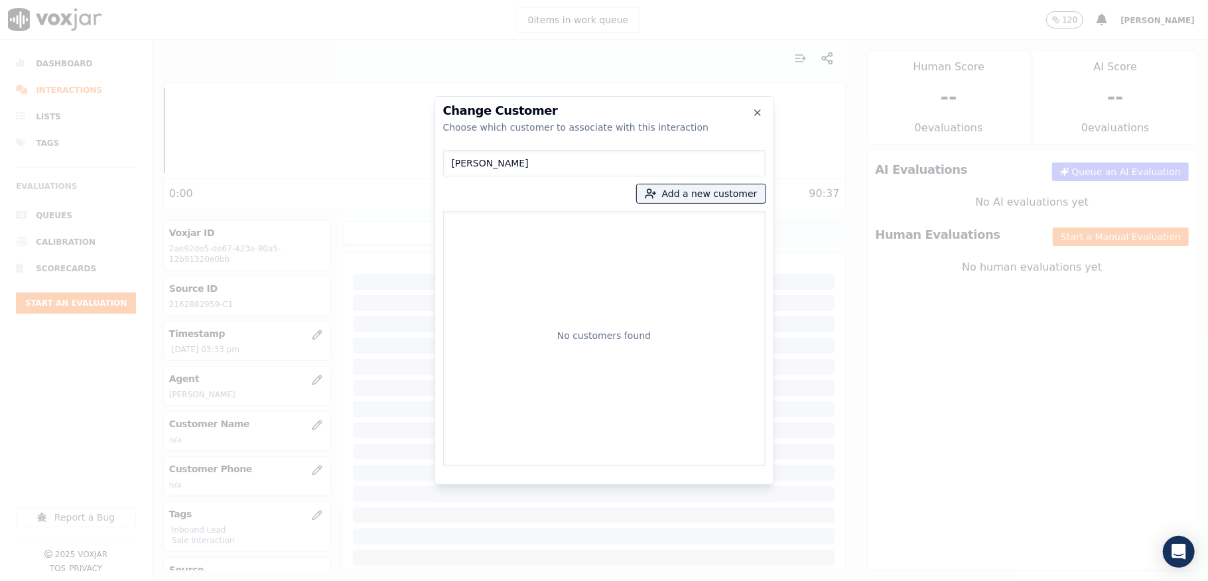
drag, startPoint x: 557, startPoint y: 167, endPoint x: 423, endPoint y: 182, distance: 134.8
click at [423, 580] on div "Change Customer Choose which customer to associate with this interaction [PERSO…" at bounding box center [604, 581] width 1208 height 0
click at [705, 195] on button "Add a new customer" at bounding box center [701, 193] width 129 height 19
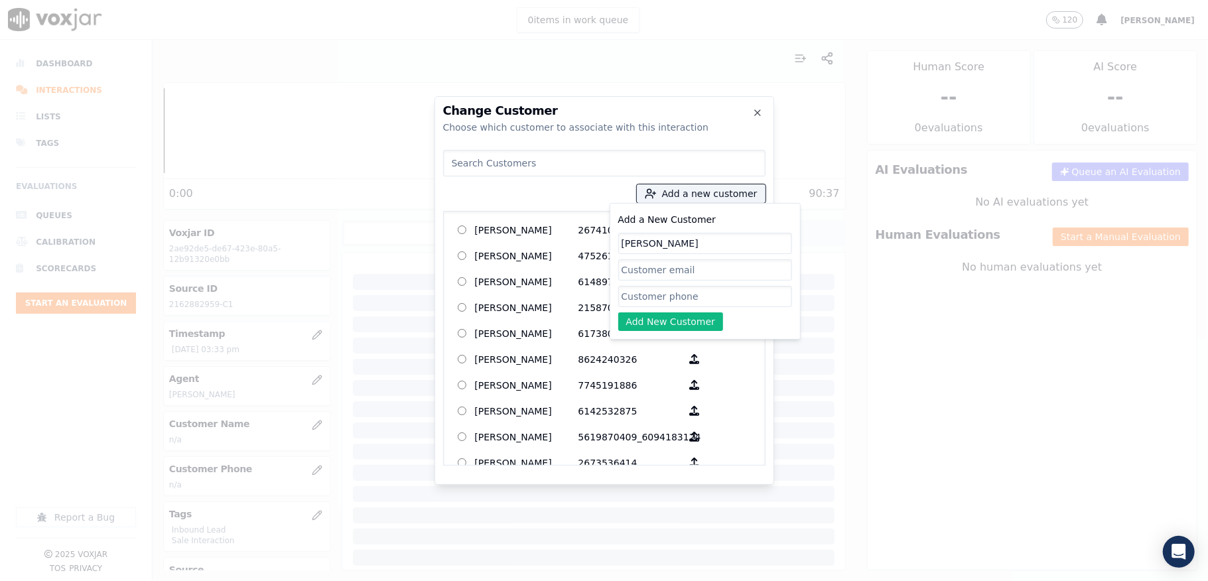
type input "[PERSON_NAME]"
click at [669, 302] on input "Add a New Customer" at bounding box center [705, 296] width 174 height 21
paste input "2162882959"
type input "2162882959"
click at [640, 320] on button "Add New Customer" at bounding box center [670, 321] width 105 height 19
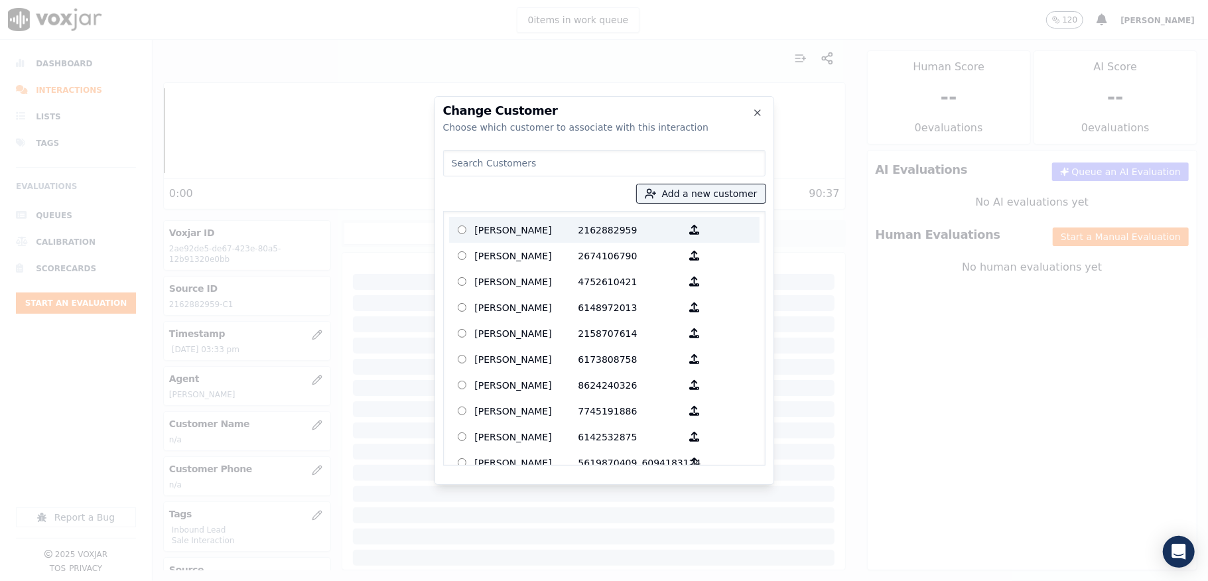
click at [513, 232] on p "[PERSON_NAME]" at bounding box center [526, 230] width 103 height 21
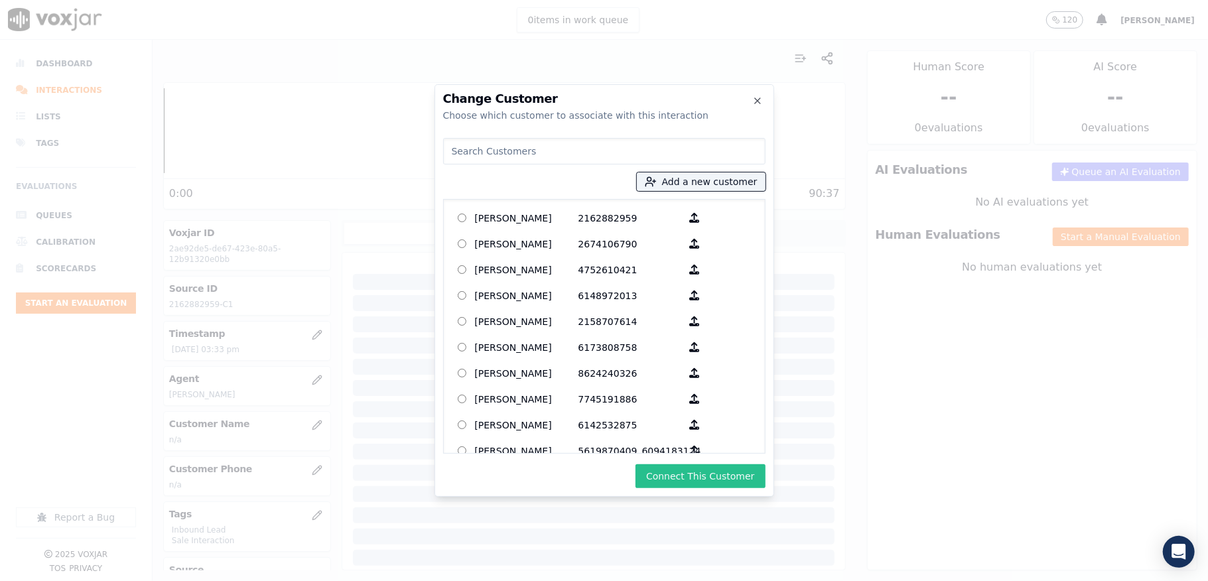
click at [697, 470] on button "Connect This Customer" at bounding box center [700, 476] width 129 height 24
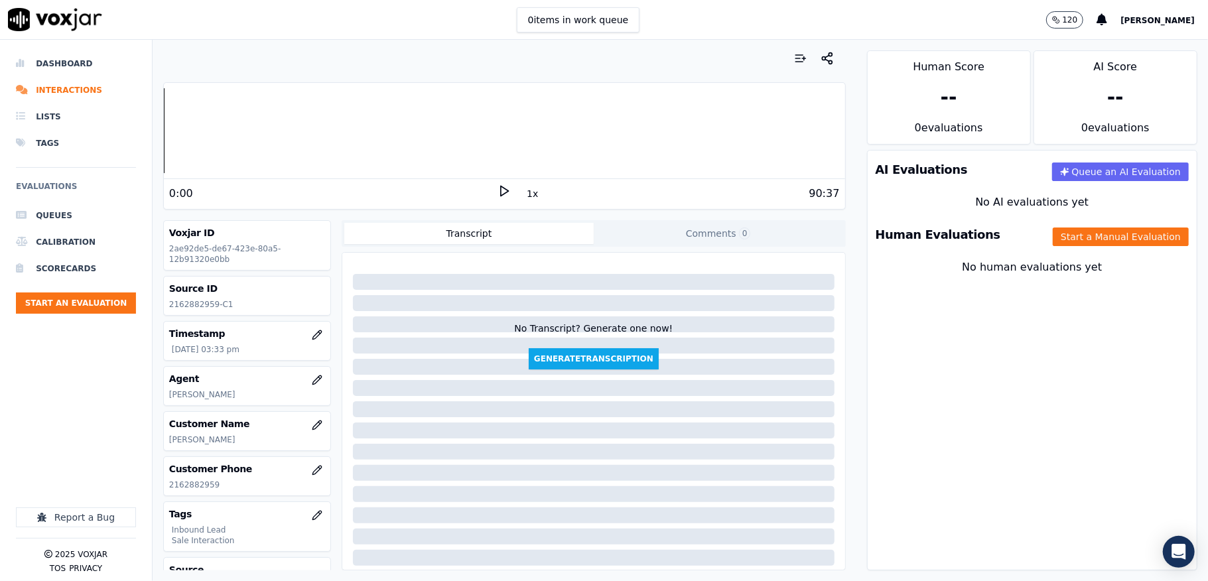
click at [1060, 227] on div "Human Evaluations Start a Manual Evaluation" at bounding box center [1032, 235] width 329 height 38
click at [1056, 242] on button "Start a Manual Evaluation" at bounding box center [1121, 237] width 136 height 19
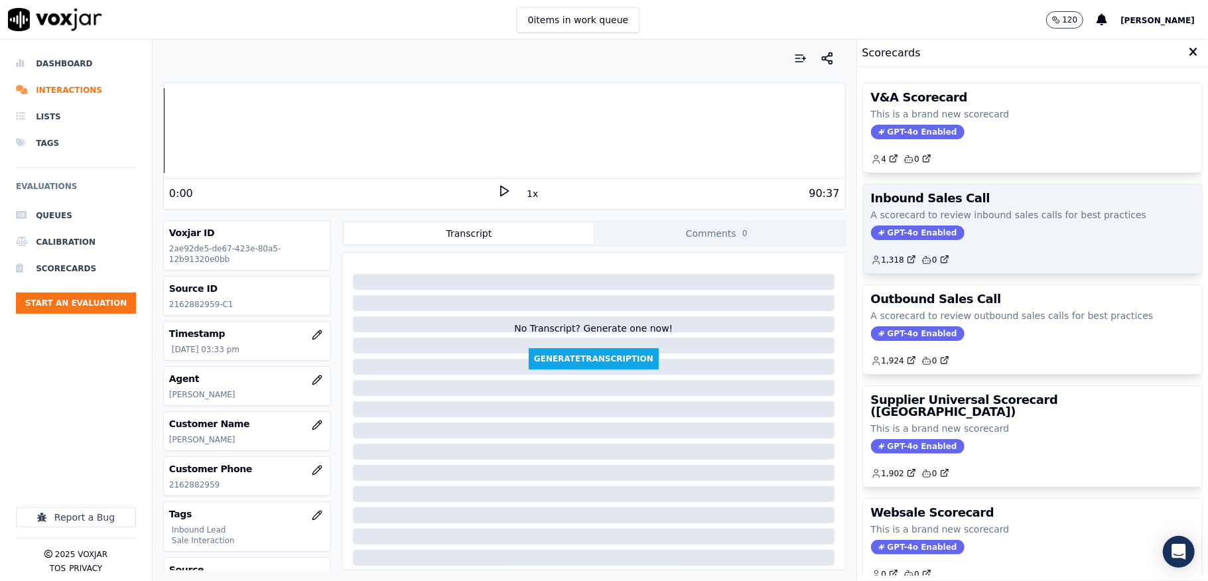
click at [898, 226] on div "Inbound Sales Call A scorecard to review inbound sales calls for best practices…" at bounding box center [1032, 228] width 339 height 89
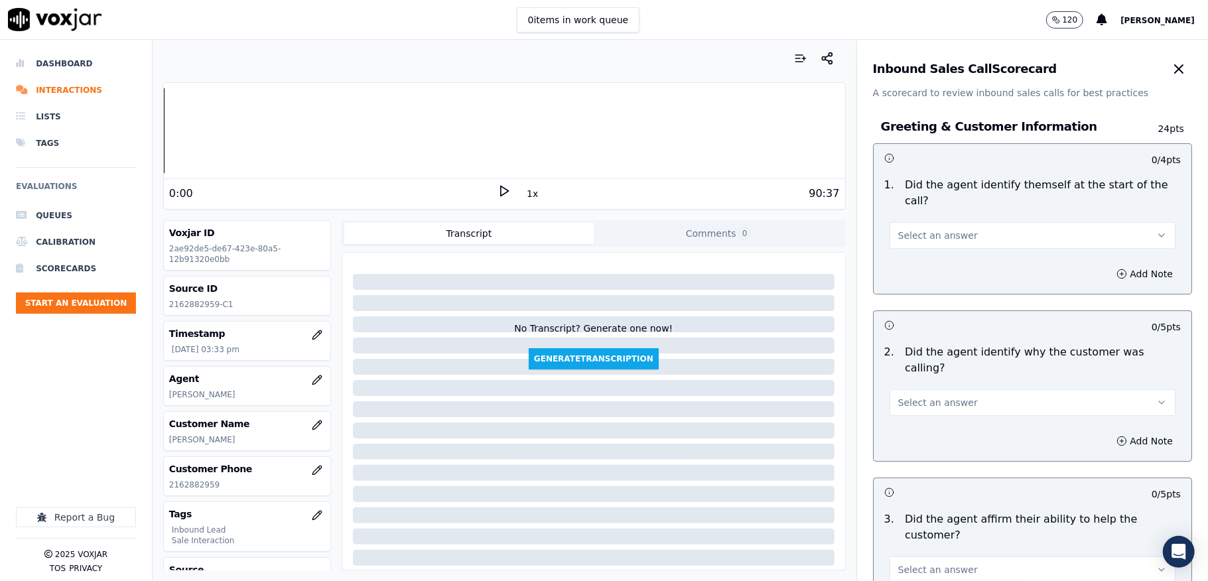
drag, startPoint x: 970, startPoint y: 218, endPoint x: 962, endPoint y: 235, distance: 19.0
click at [970, 218] on div "Select an answer" at bounding box center [1032, 229] width 307 height 40
click at [962, 235] on button "Select an answer" at bounding box center [1033, 235] width 286 height 27
click at [941, 255] on div "Yes No N/A" at bounding box center [999, 287] width 259 height 69
click at [937, 260] on div "Yes" at bounding box center [1000, 265] width 254 height 21
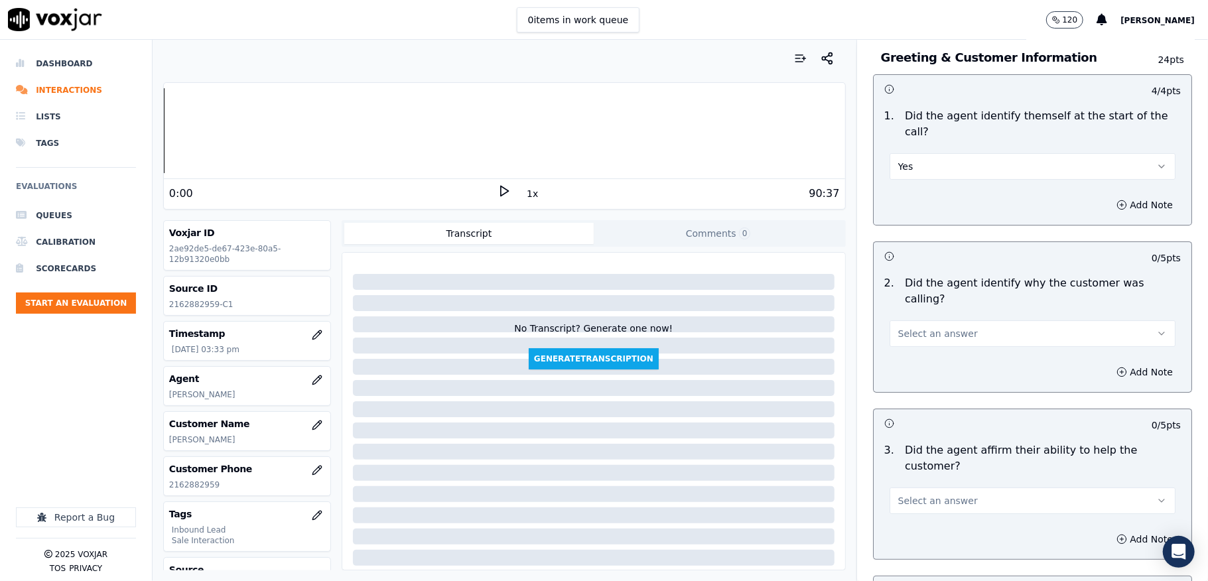
scroll to position [176, 0]
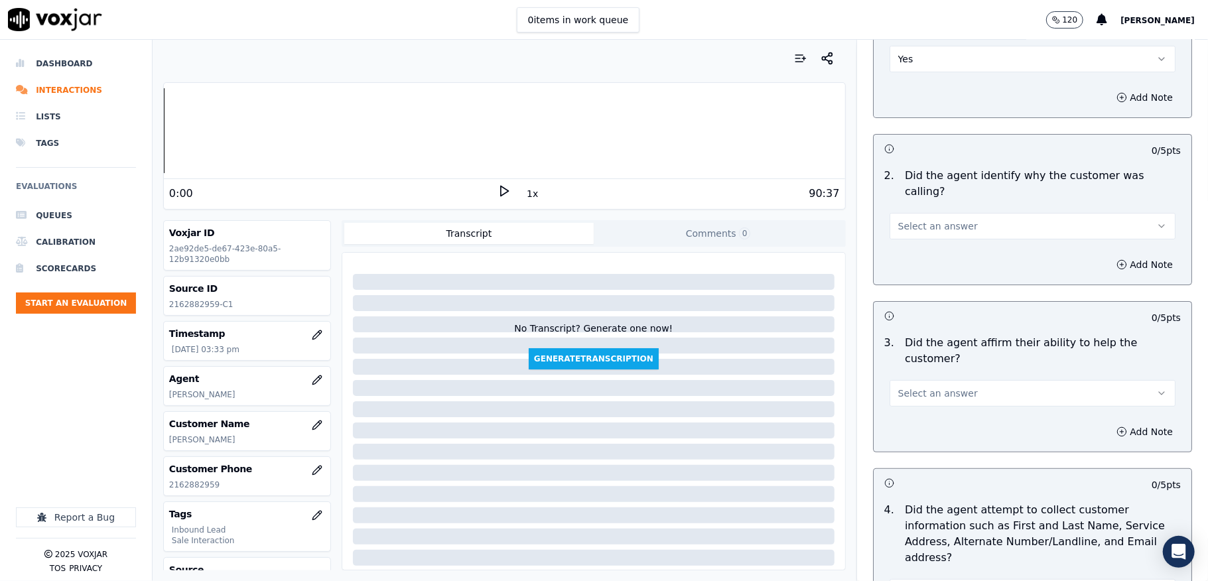
click at [939, 220] on span "Select an answer" at bounding box center [938, 226] width 80 height 13
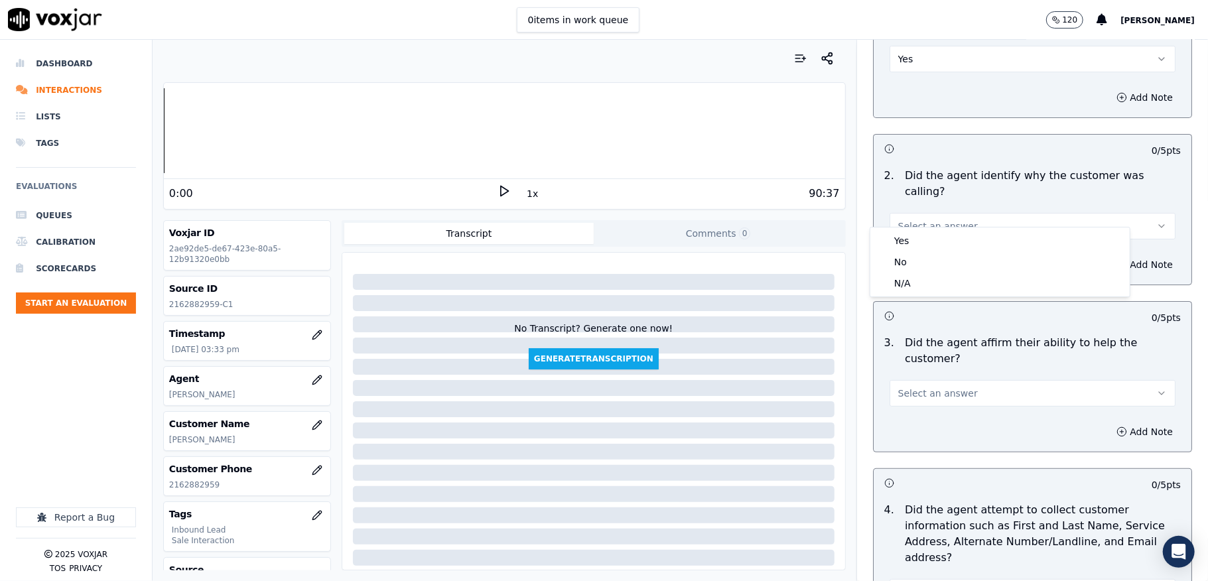
click at [924, 235] on div "Yes" at bounding box center [1000, 240] width 254 height 21
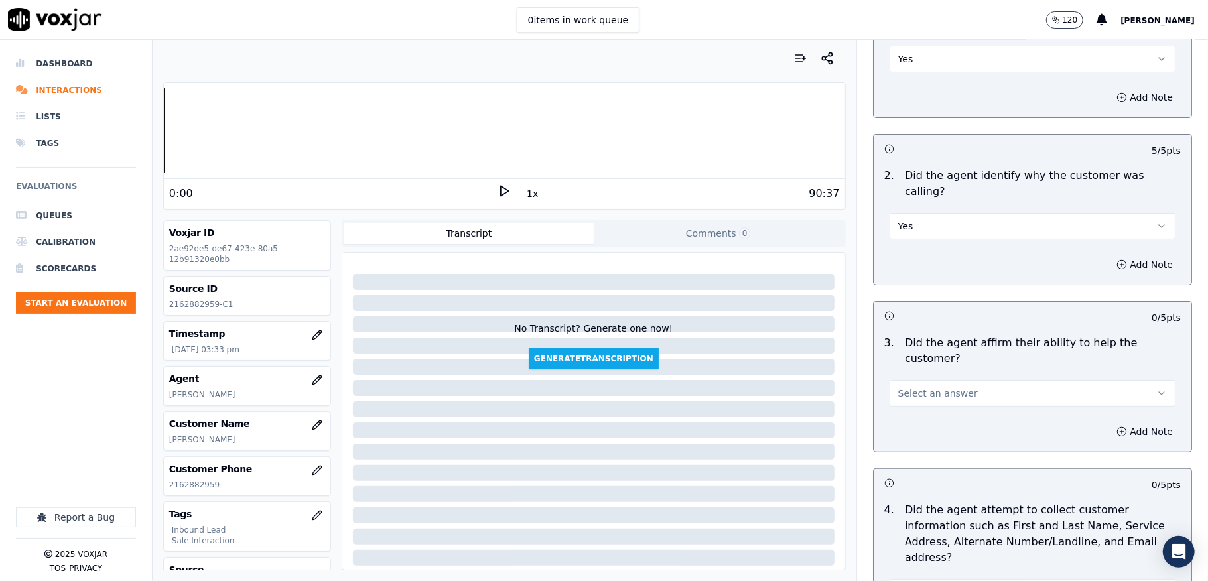
click at [909, 387] on span "Select an answer" at bounding box center [938, 393] width 80 height 13
click at [906, 401] on div "Yes" at bounding box center [1000, 407] width 254 height 21
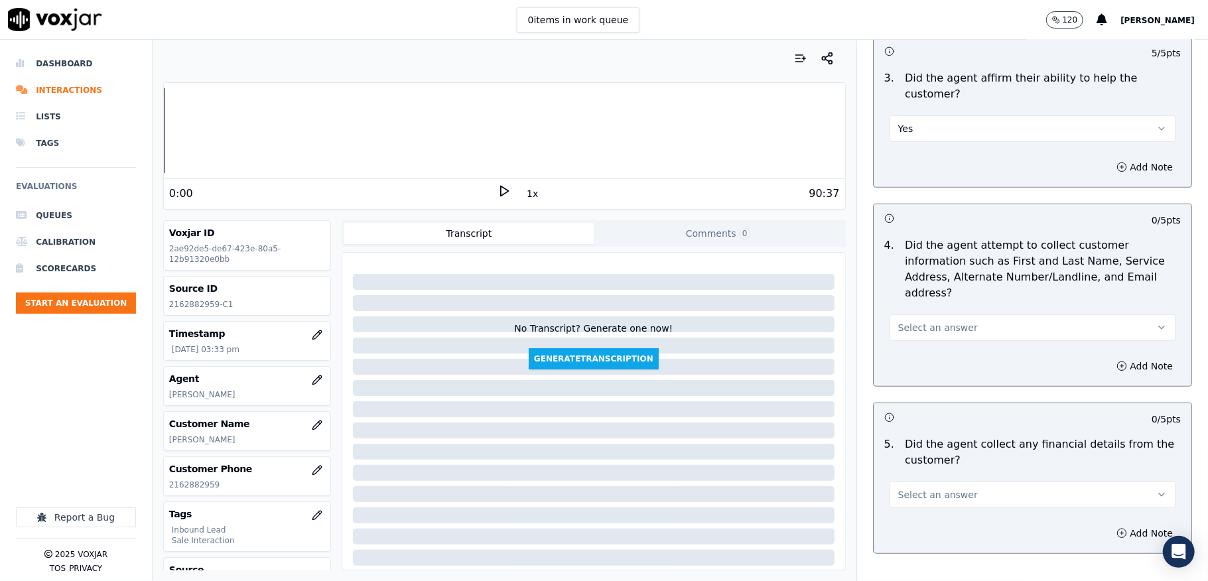
scroll to position [442, 0]
click at [922, 320] on span "Select an answer" at bounding box center [938, 326] width 80 height 13
click at [906, 341] on div "Yes" at bounding box center [1000, 342] width 254 height 21
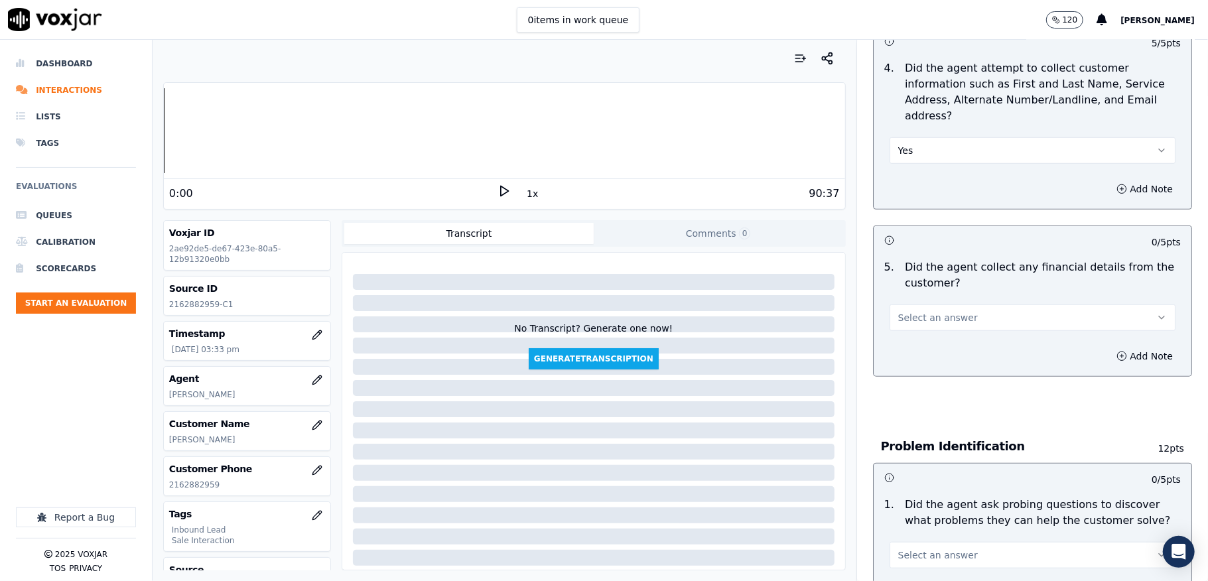
scroll to position [619, 0]
click at [914, 310] on span "Select an answer" at bounding box center [938, 316] width 80 height 13
click at [906, 353] on div "No" at bounding box center [1000, 354] width 254 height 21
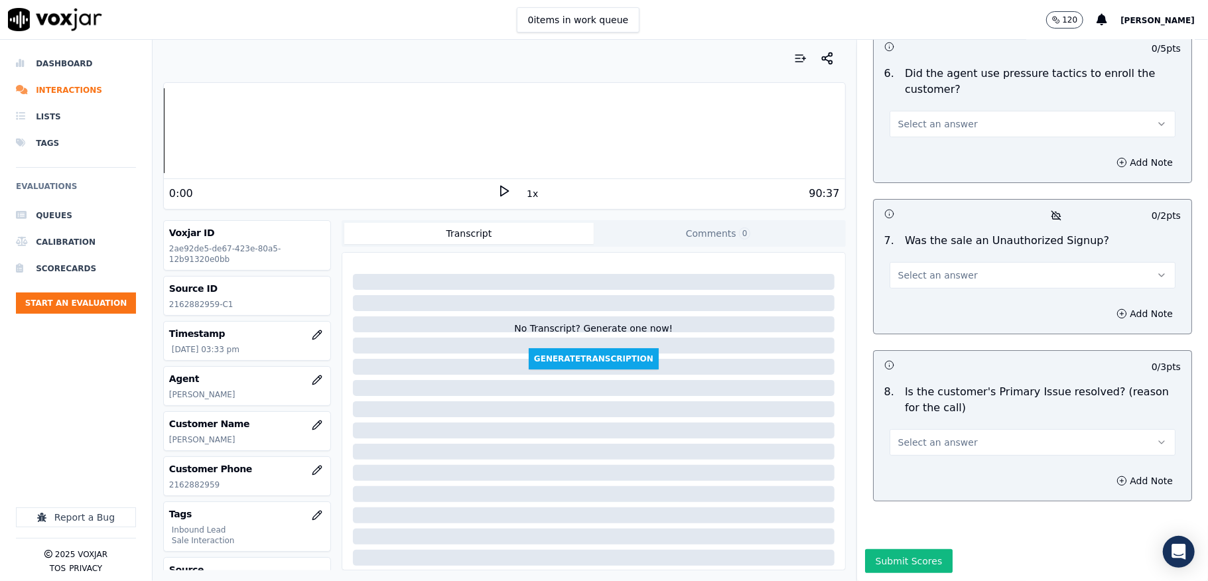
scroll to position [3663, 0]
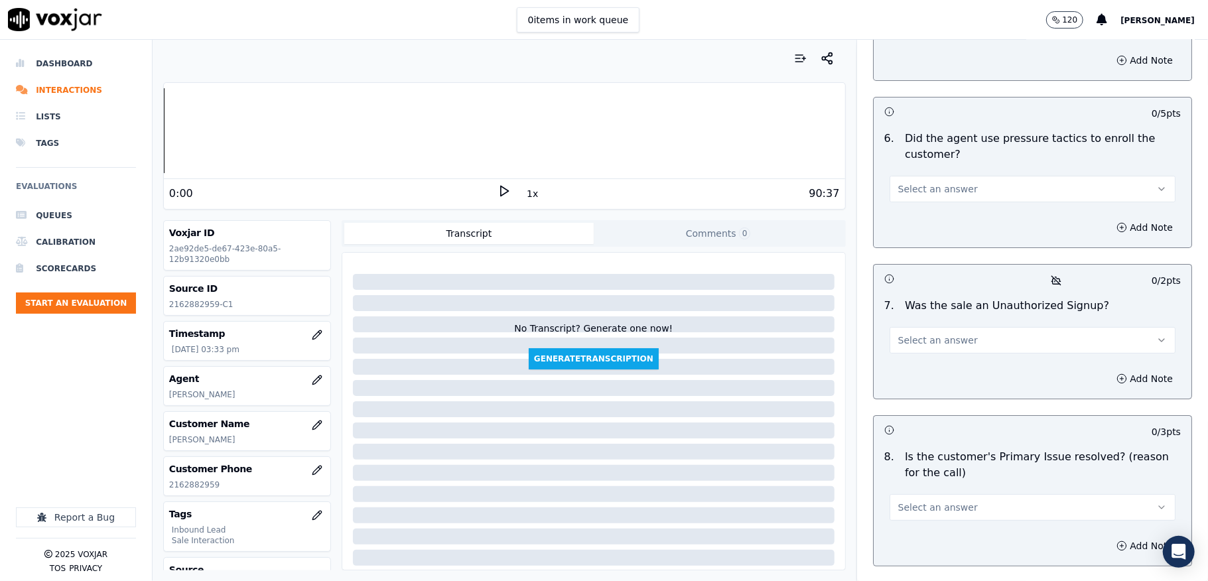
click at [937, 501] on span "Select an answer" at bounding box center [938, 507] width 80 height 13
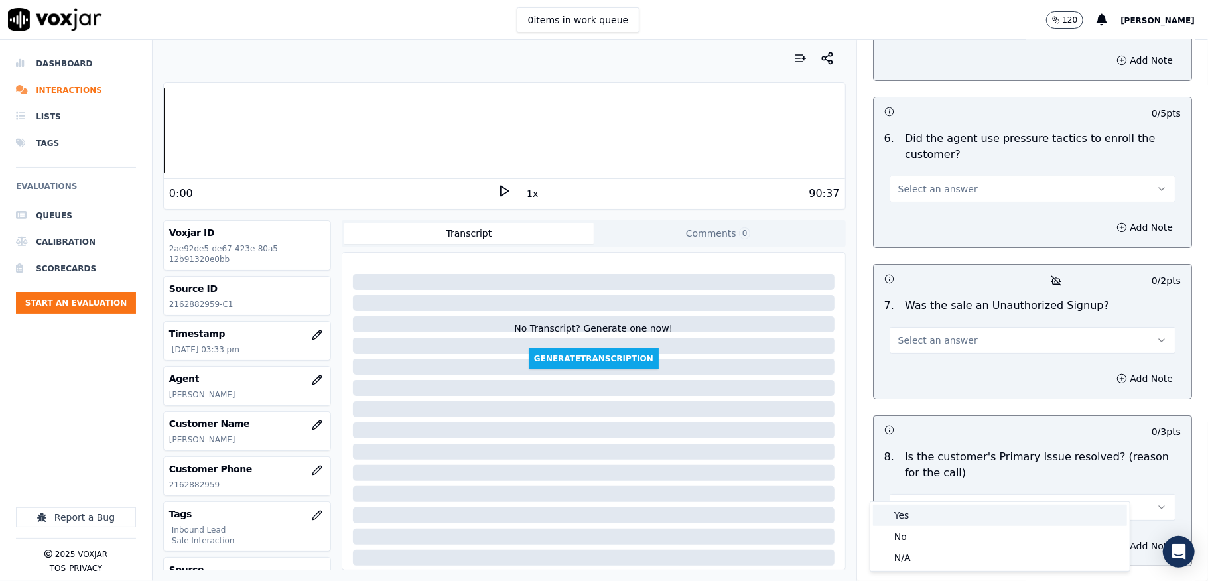
drag, startPoint x: 937, startPoint y: 494, endPoint x: 919, endPoint y: 516, distance: 28.3
click at [919, 516] on div "Yes" at bounding box center [1000, 515] width 254 height 21
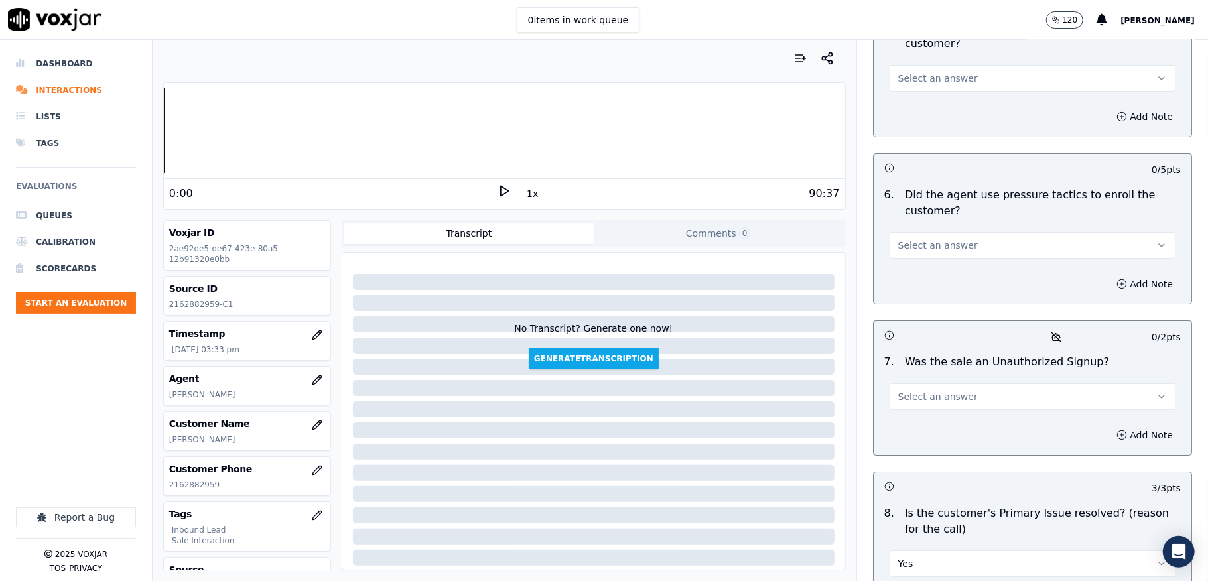
scroll to position [3575, 0]
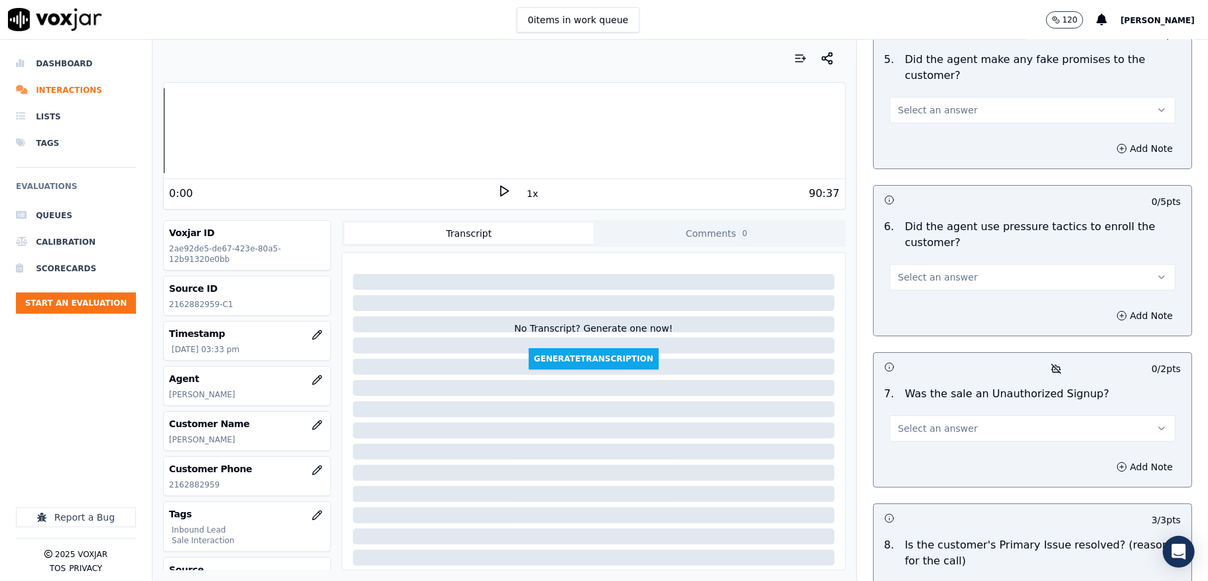
click at [975, 415] on button "Select an answer" at bounding box center [1033, 428] width 286 height 27
click at [929, 450] on div "No" at bounding box center [1000, 456] width 254 height 21
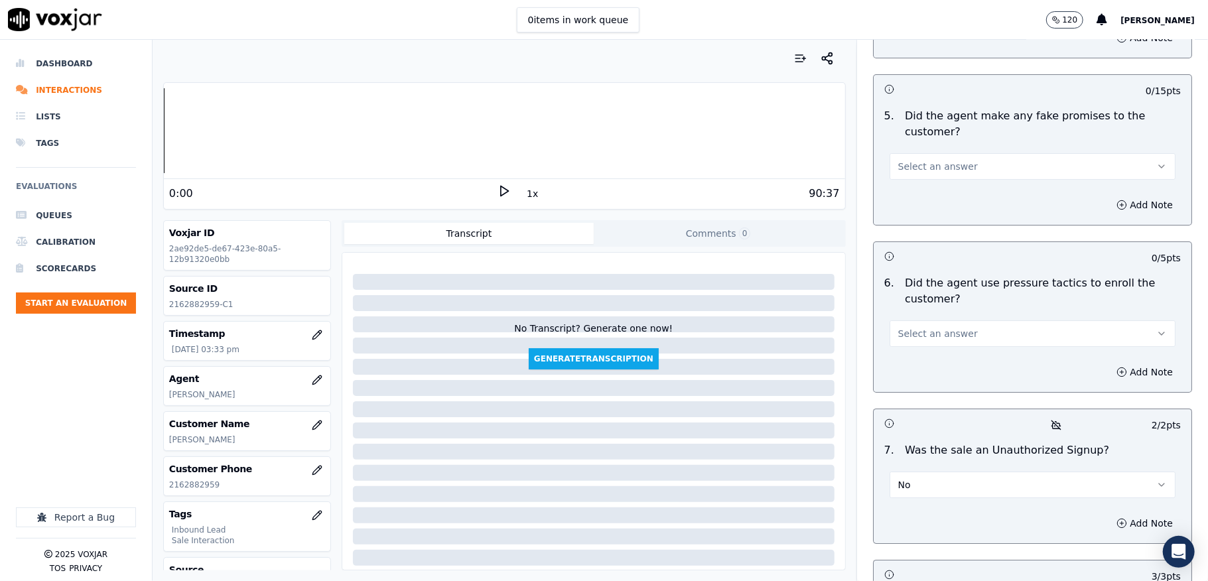
scroll to position [3398, 0]
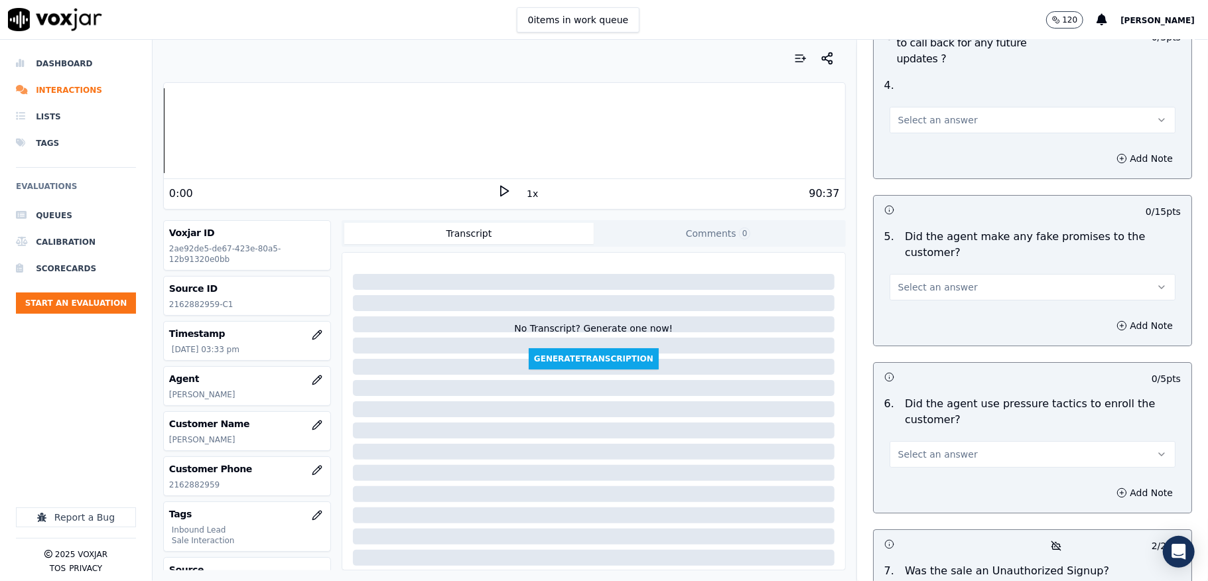
click at [946, 441] on button "Select an answer" at bounding box center [1033, 454] width 286 height 27
click at [906, 481] on div "No" at bounding box center [1000, 482] width 254 height 21
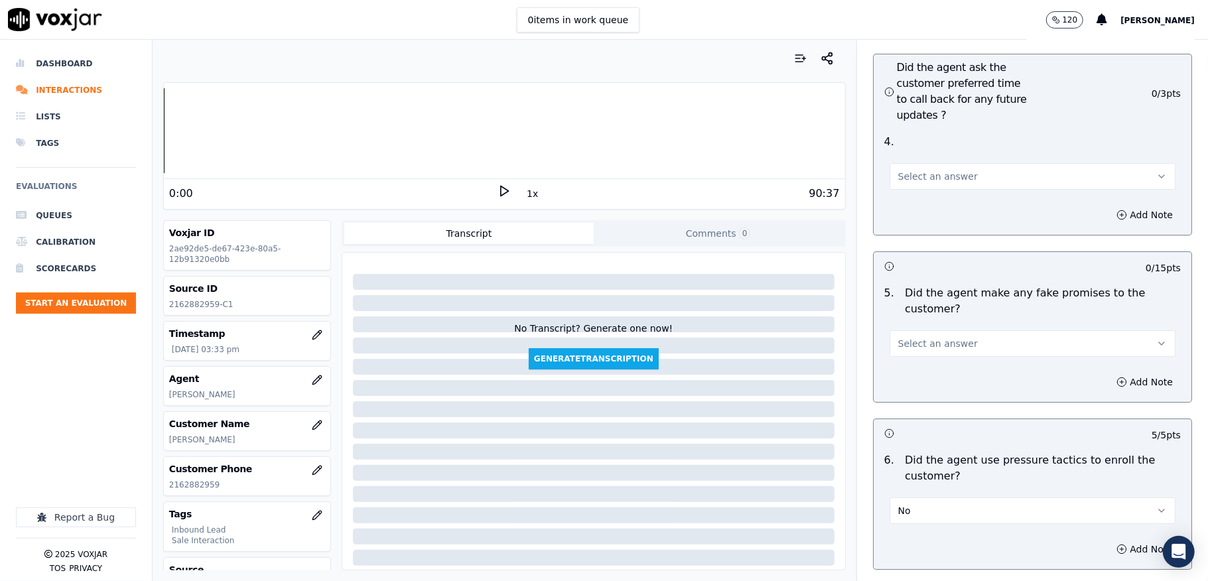
scroll to position [3310, 0]
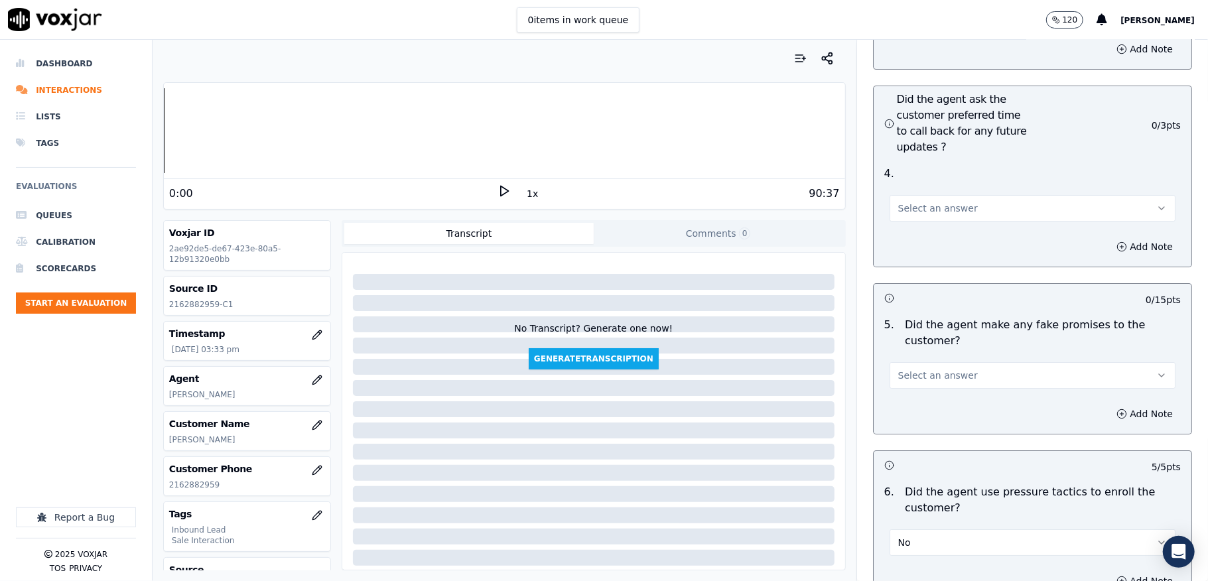
click at [955, 362] on button "Select an answer" at bounding box center [1033, 375] width 286 height 27
click at [921, 401] on div "No" at bounding box center [1000, 403] width 254 height 21
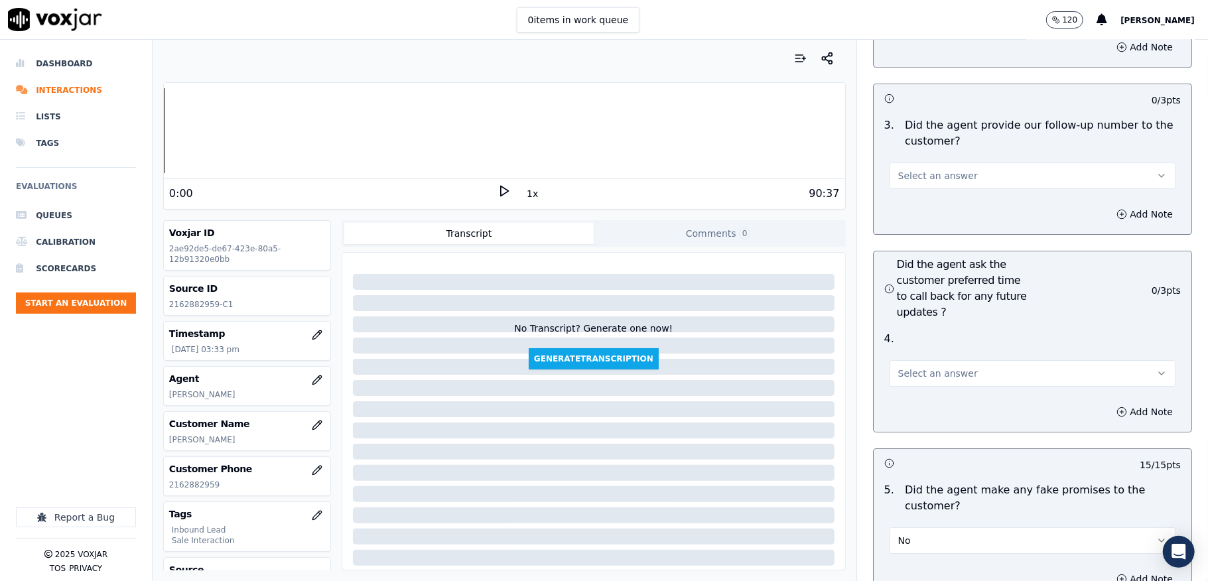
scroll to position [3132, 0]
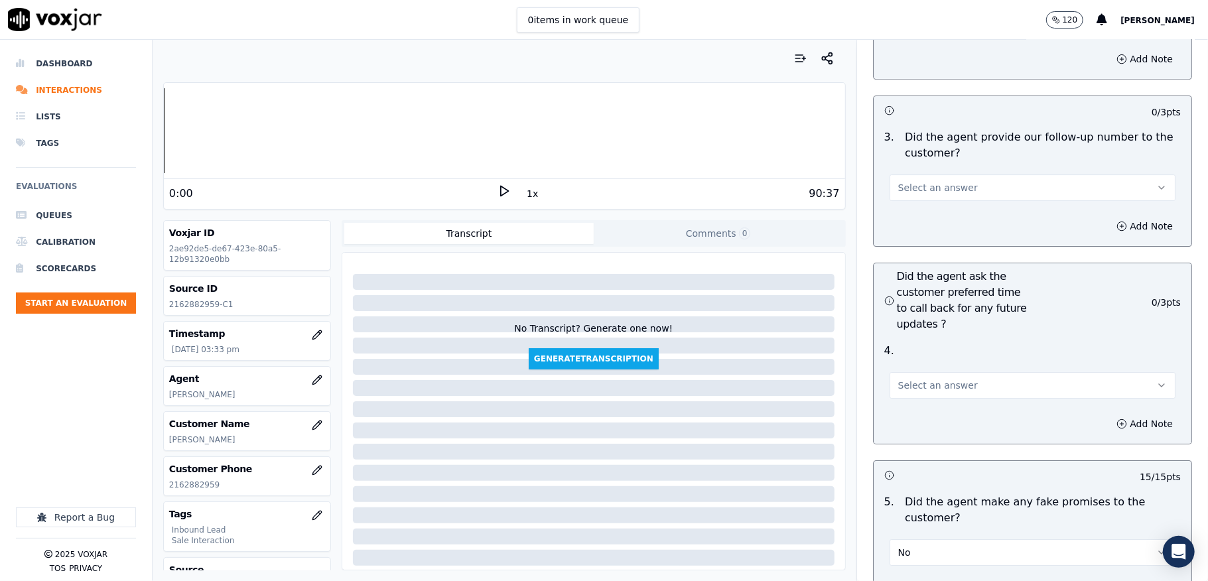
drag, startPoint x: 913, startPoint y: 352, endPoint x: 914, endPoint y: 369, distance: 17.9
click at [913, 372] on button "Select an answer" at bounding box center [1033, 385] width 286 height 27
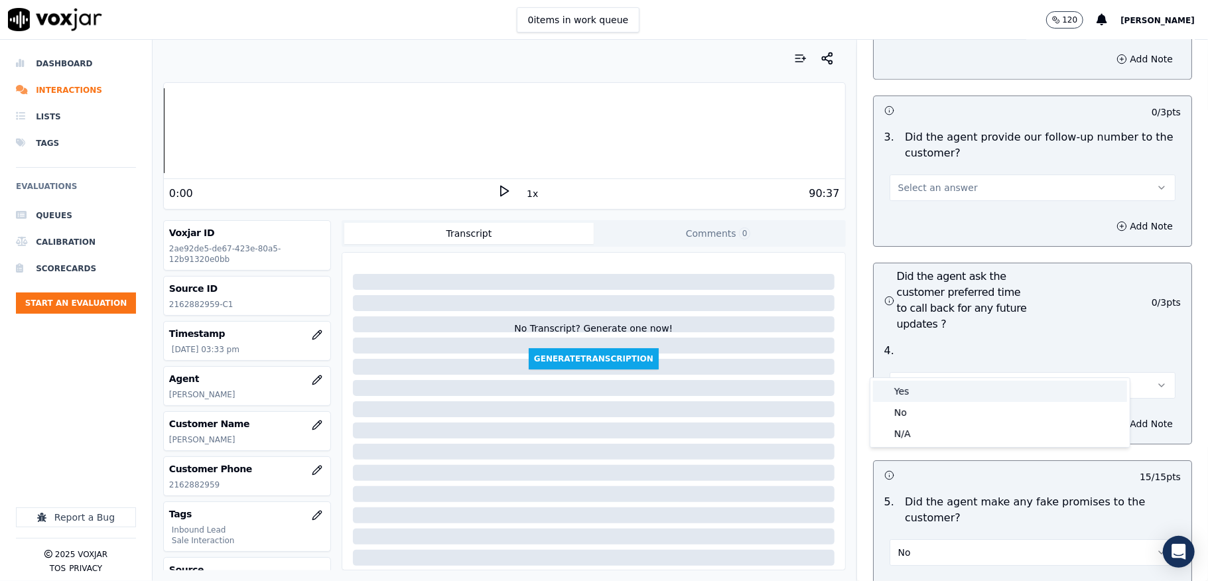
click at [913, 391] on div "Yes" at bounding box center [1000, 391] width 254 height 21
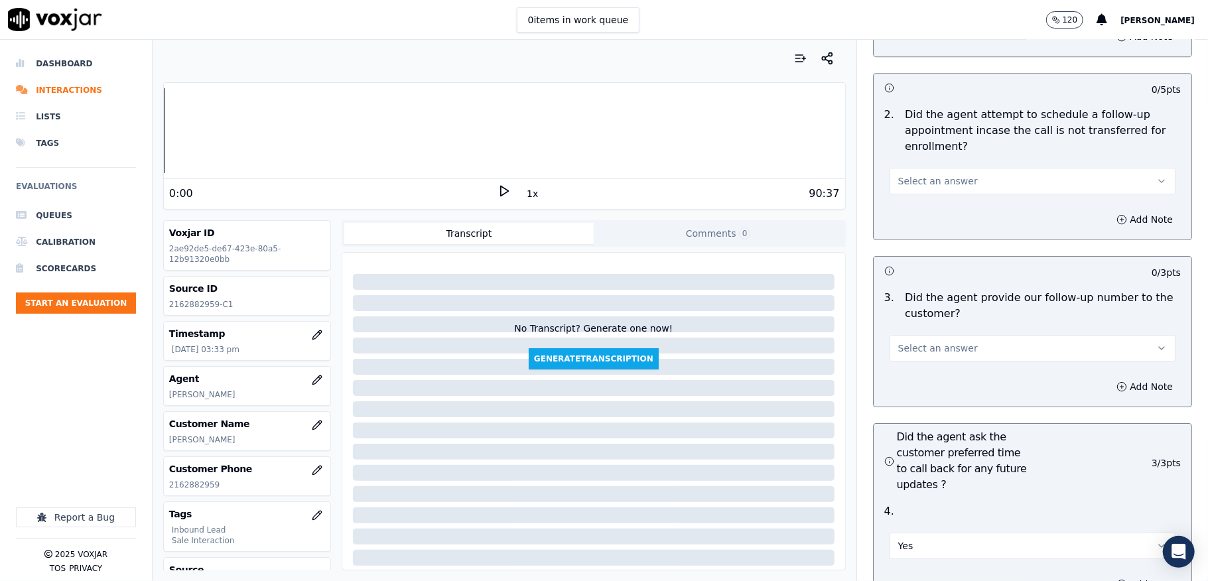
scroll to position [2956, 0]
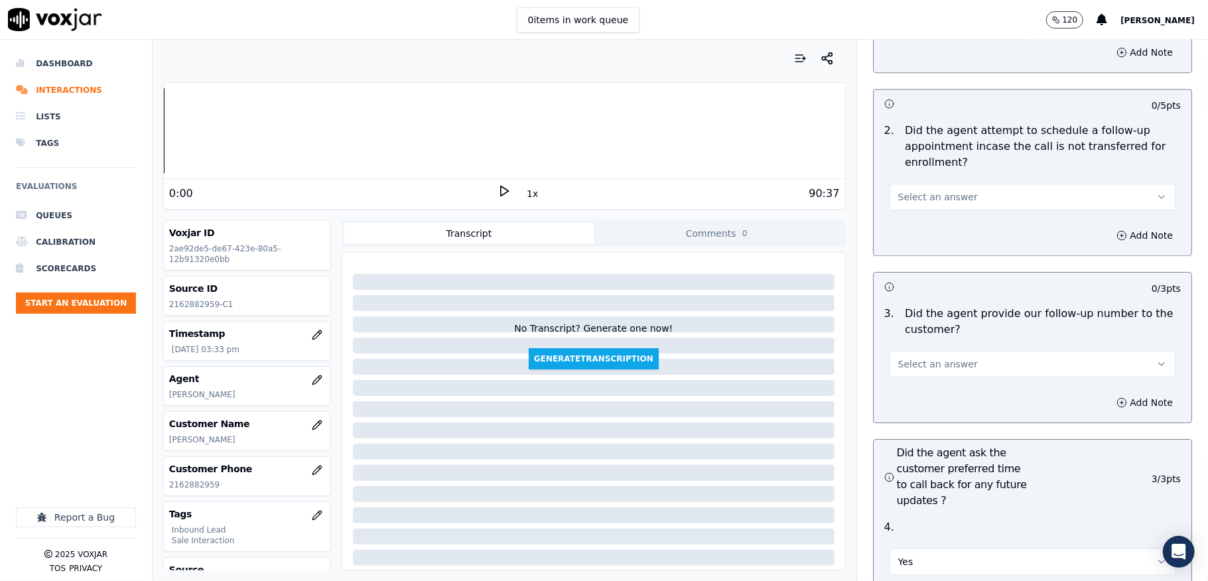
click at [932, 351] on button "Select an answer" at bounding box center [1033, 364] width 286 height 27
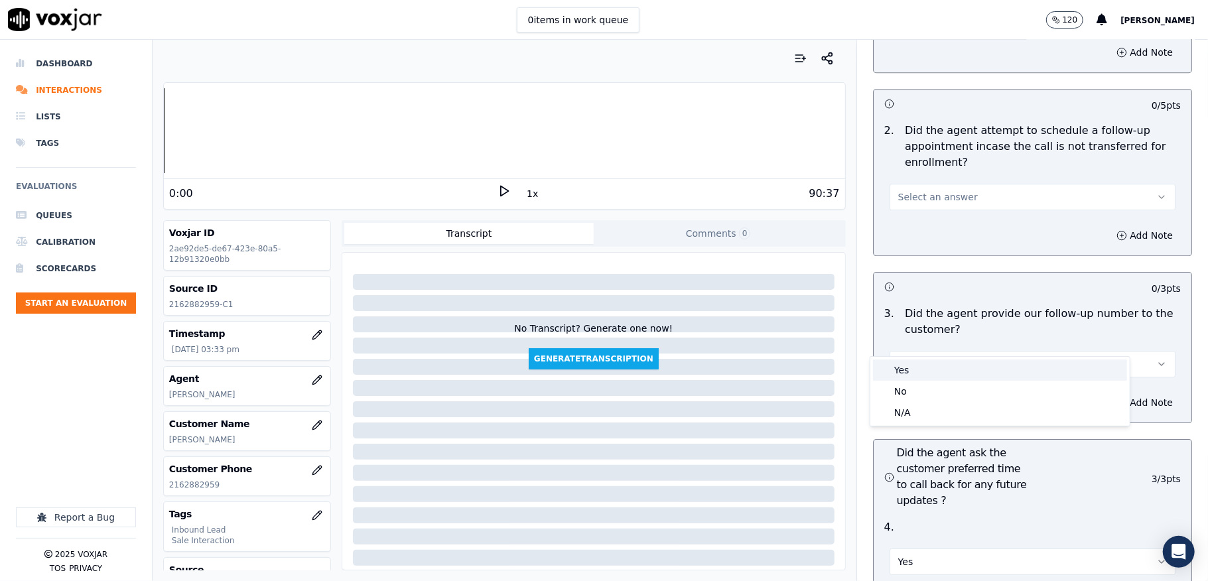
click at [917, 370] on div "Yes" at bounding box center [1000, 370] width 254 height 21
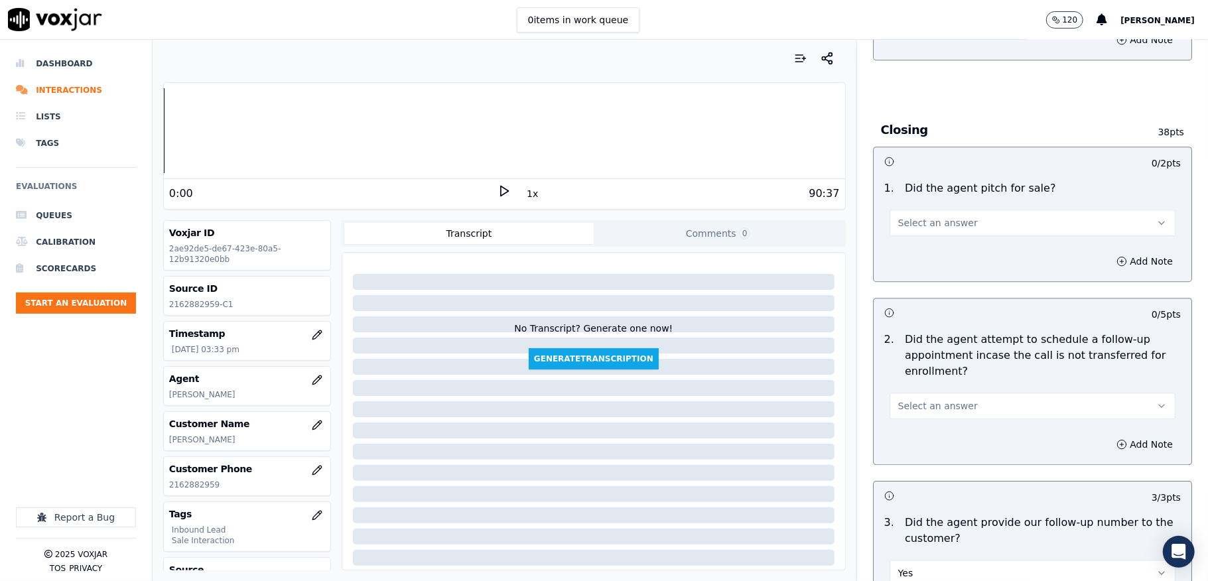
scroll to position [2691, 0]
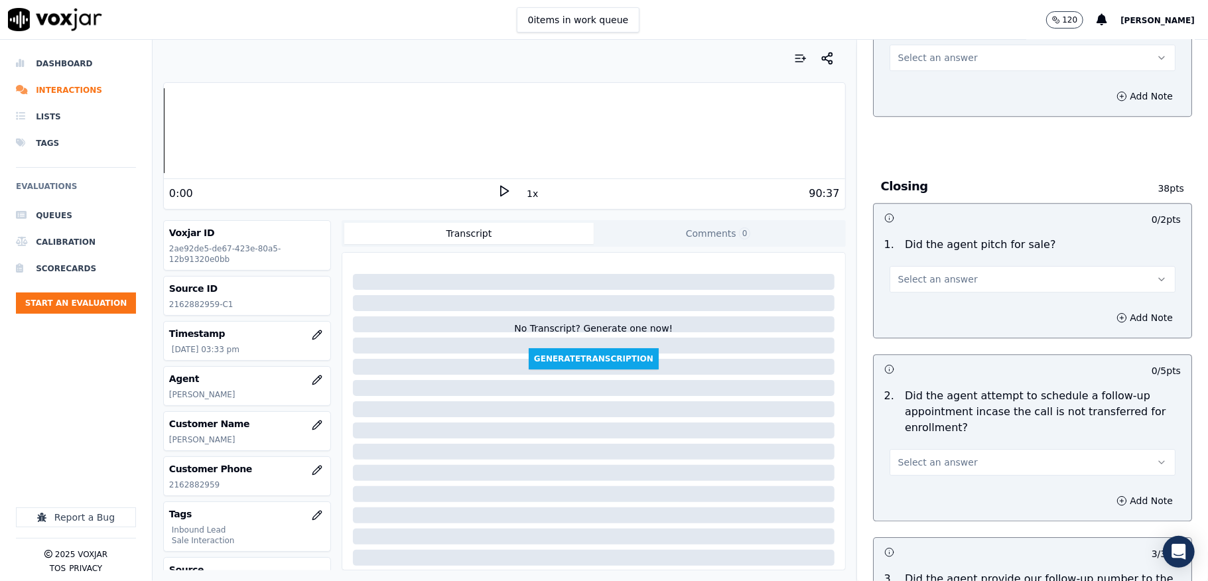
drag, startPoint x: 911, startPoint y: 433, endPoint x: 918, endPoint y: 451, distance: 19.3
click at [911, 456] on span "Select an answer" at bounding box center [938, 462] width 80 height 13
click at [908, 507] on div "N/A" at bounding box center [1000, 510] width 254 height 21
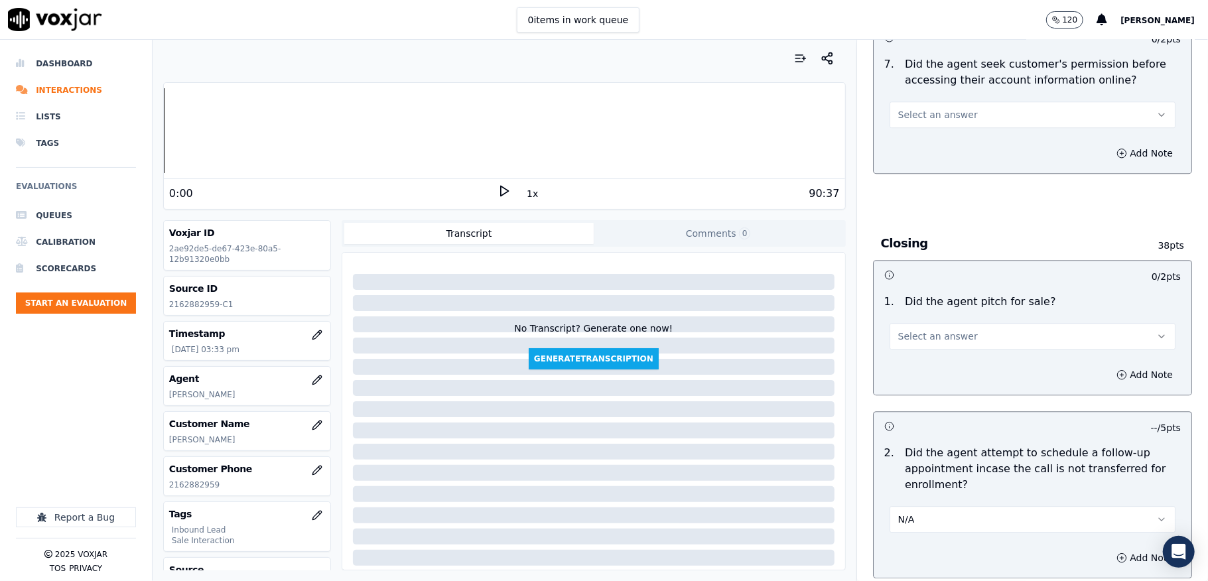
scroll to position [2514, 0]
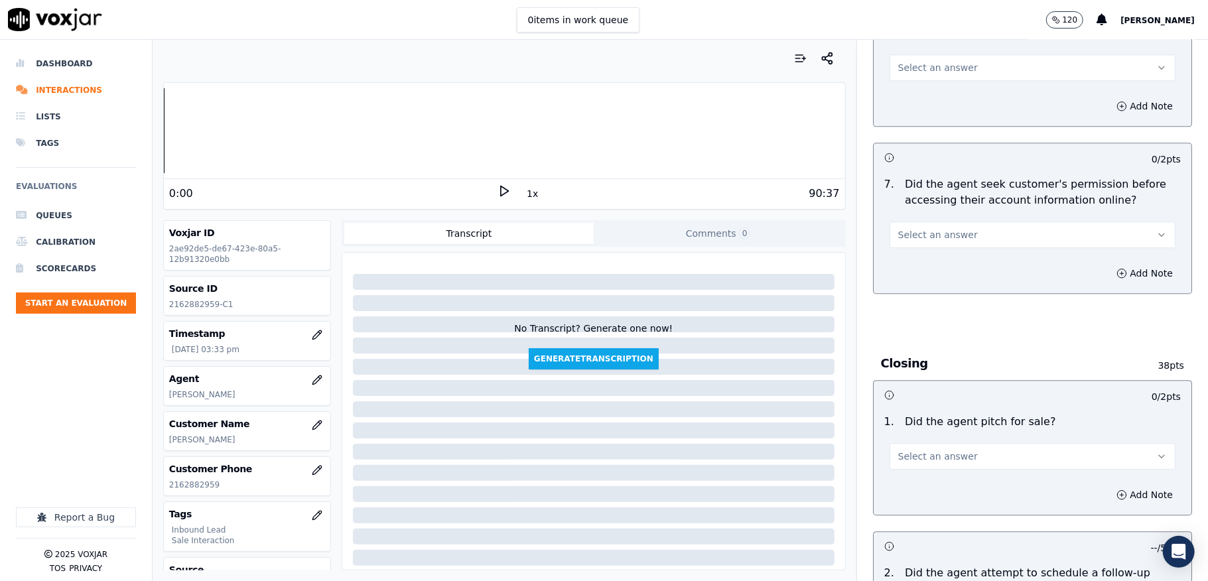
click at [930, 450] on span "Select an answer" at bounding box center [938, 456] width 80 height 13
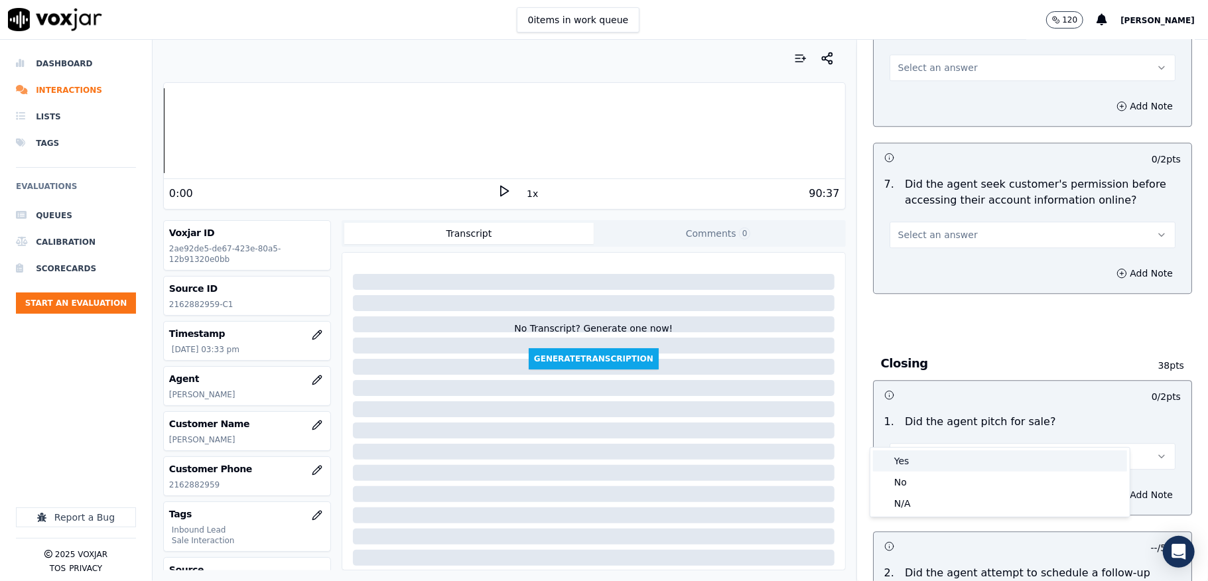
click at [915, 456] on div "Yes" at bounding box center [1000, 460] width 254 height 21
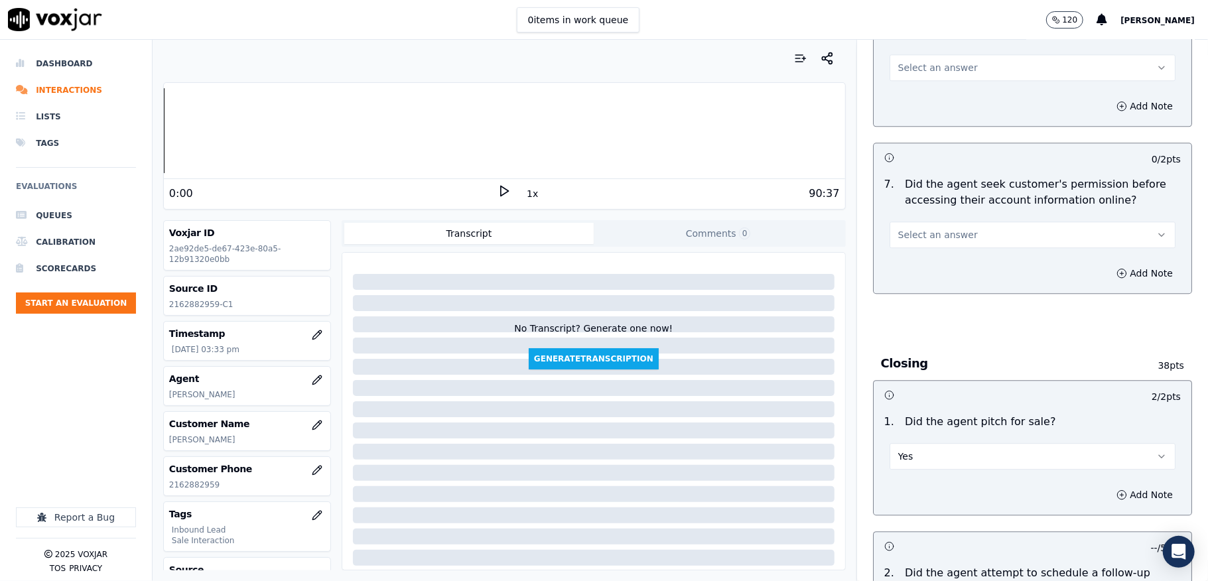
scroll to position [2425, 0]
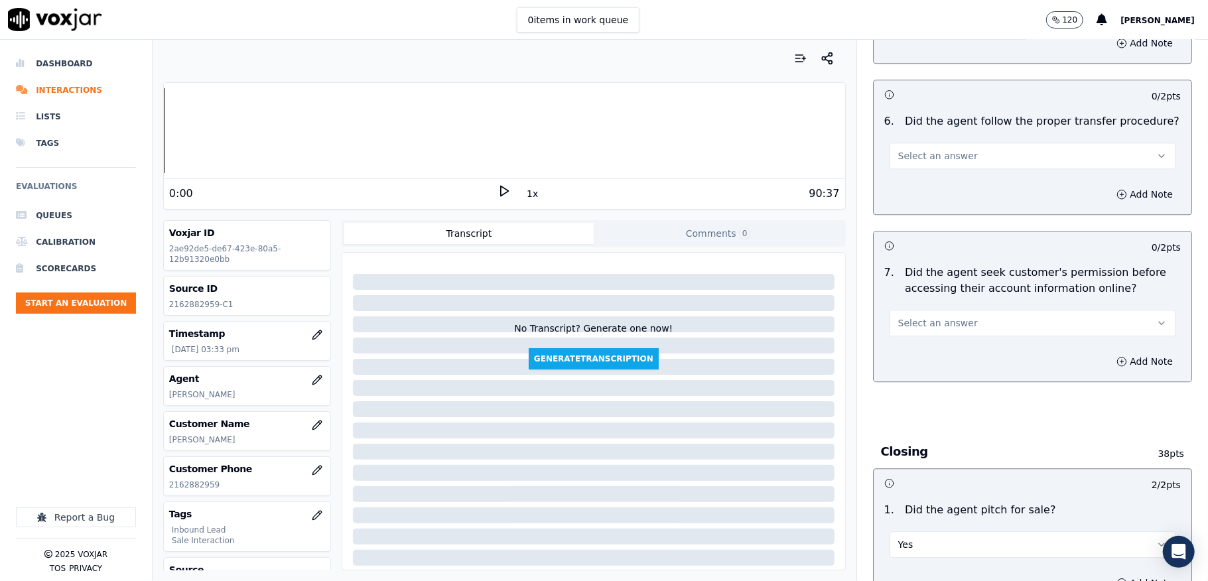
click at [922, 316] on span "Select an answer" at bounding box center [938, 322] width 80 height 13
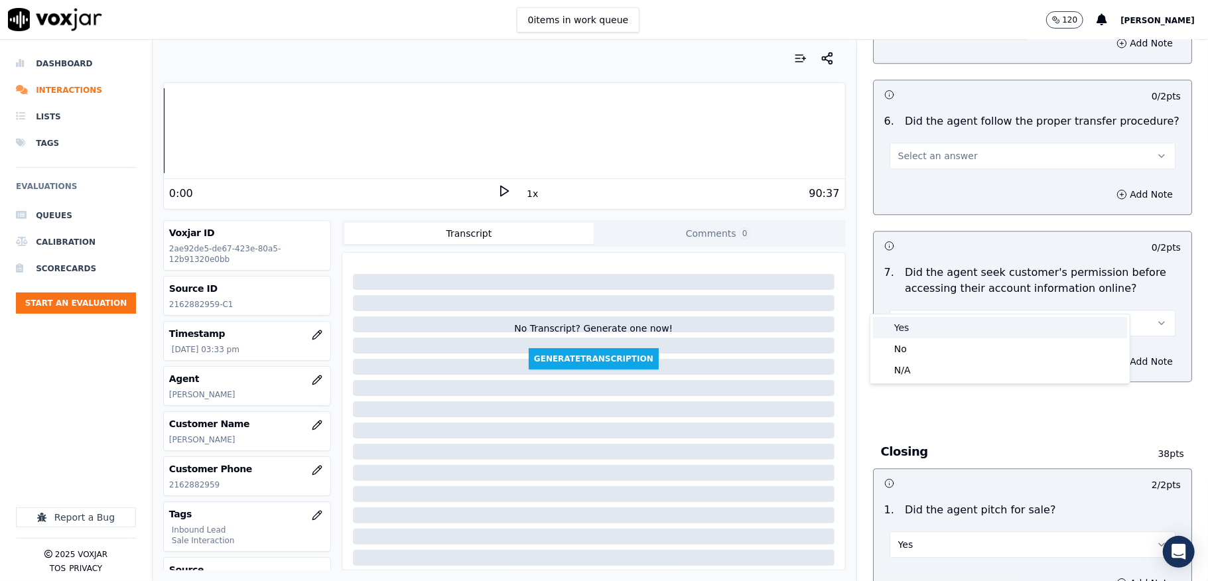
click at [916, 333] on div "Yes" at bounding box center [1000, 327] width 254 height 21
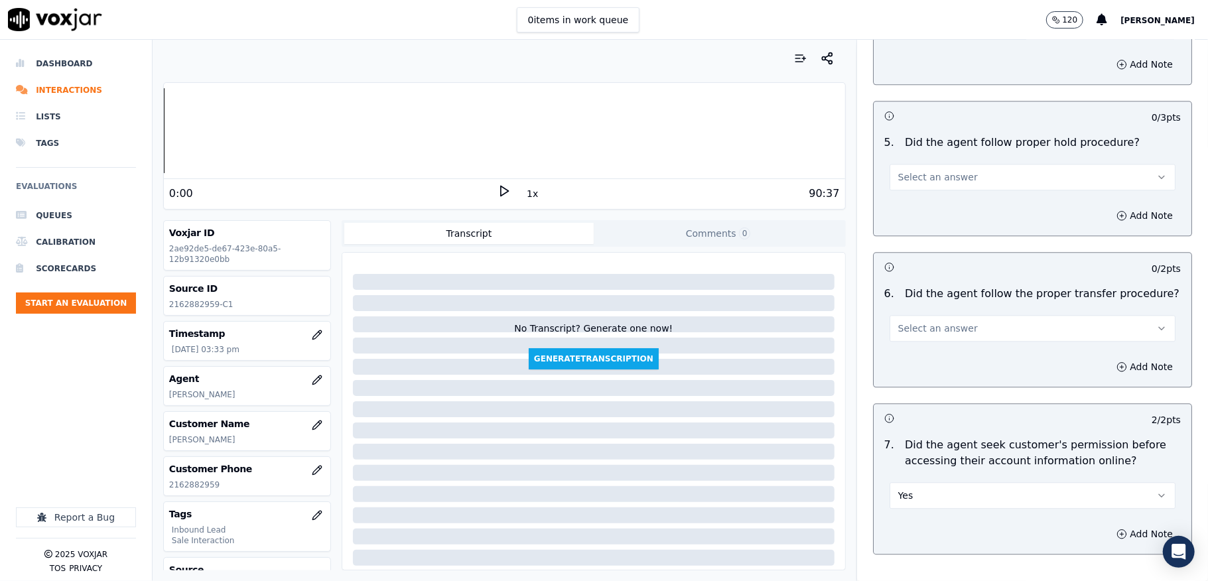
scroll to position [2248, 0]
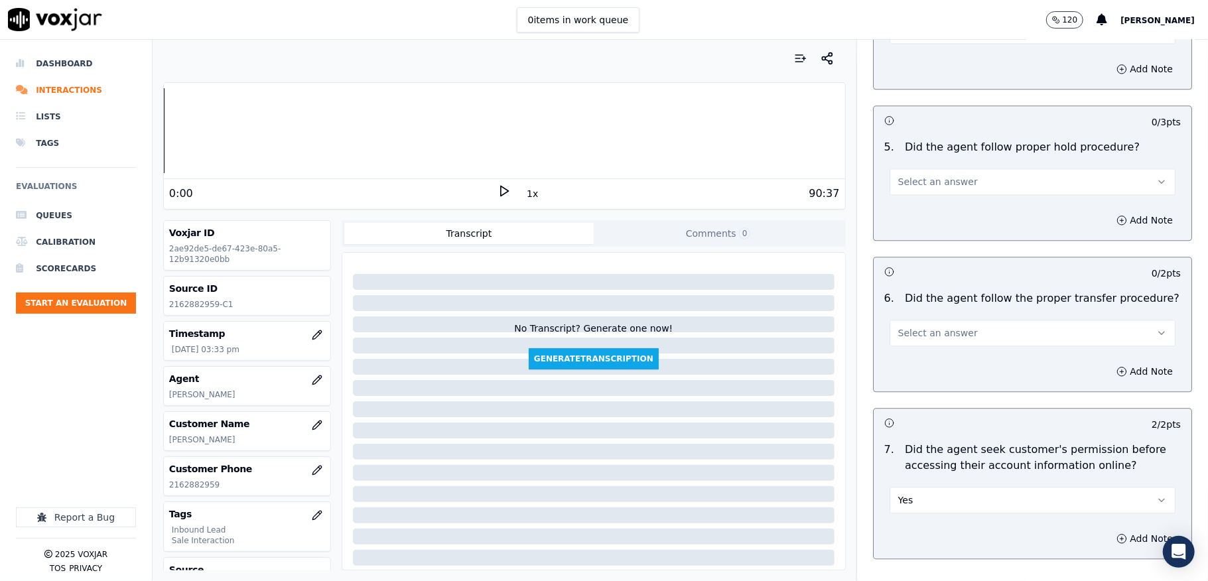
click at [939, 320] on button "Select an answer" at bounding box center [1033, 333] width 286 height 27
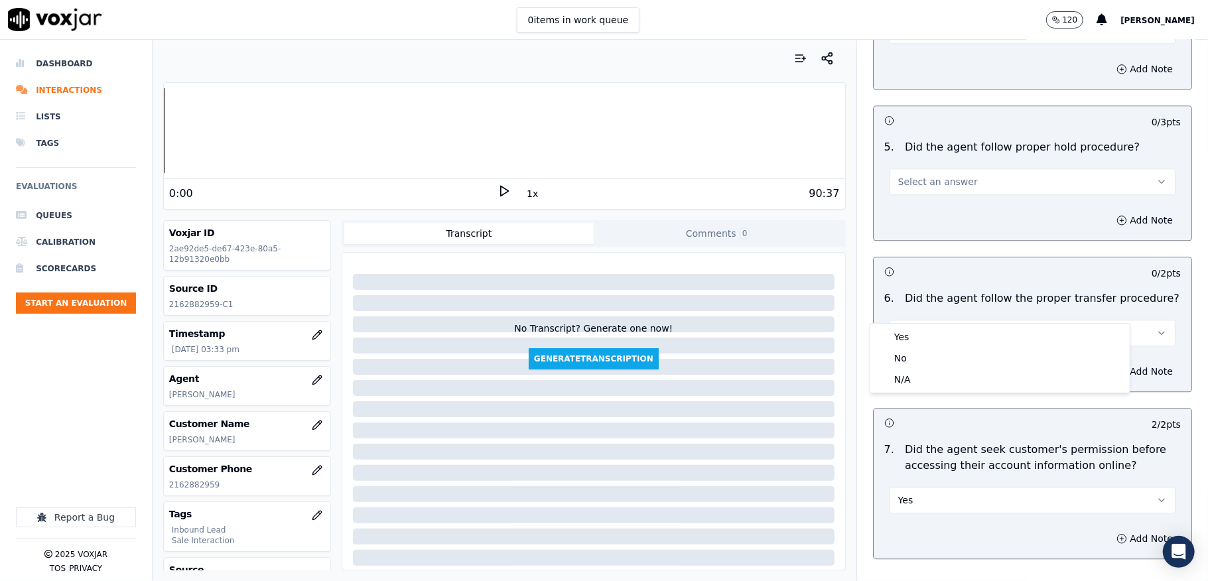
click at [906, 168] on button "Select an answer" at bounding box center [1033, 181] width 286 height 27
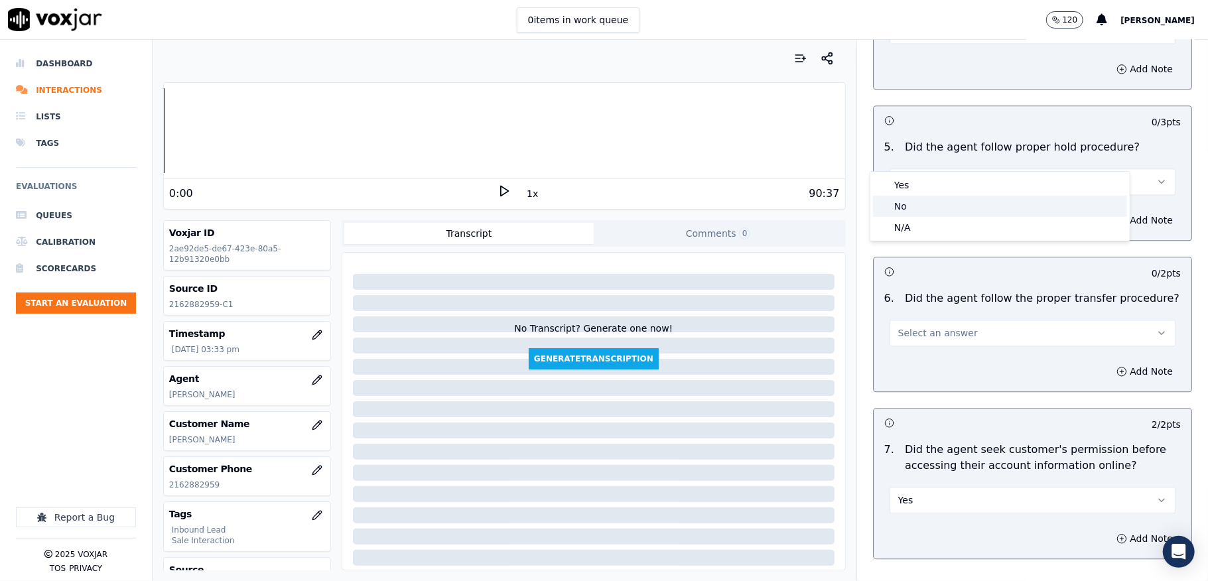
click at [914, 206] on div "No" at bounding box center [1000, 206] width 254 height 21
click at [1108, 211] on button "Add Note" at bounding box center [1144, 220] width 72 height 19
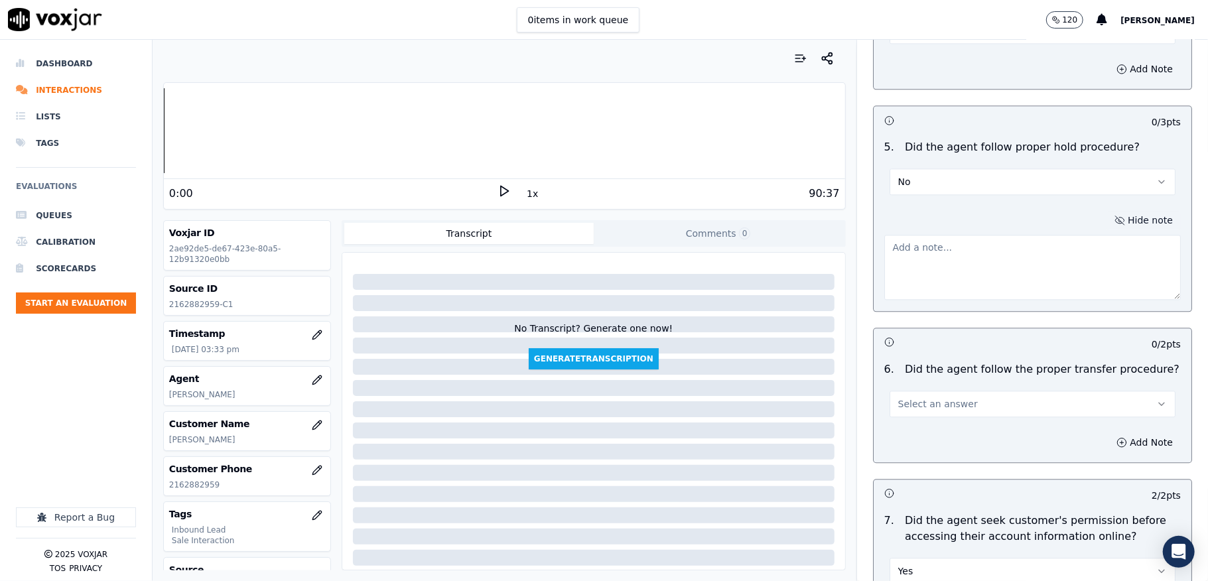
drag, startPoint x: 1091, startPoint y: 198, endPoint x: 881, endPoint y: 324, distance: 244.9
click at [1003, 237] on textarea at bounding box center [1032, 267] width 297 height 65
paste textarea "@10:59 - The agent failed to follow the hold process (failed to shared the hold…"
click at [956, 235] on textarea "@10:59 - The agent failed to follow the hold process (failed to shared the hold…" at bounding box center [1032, 267] width 297 height 65
click at [898, 235] on textarea "@10:59 - The agent failed to follow the hold process (failed to shared the hold…" at bounding box center [1032, 267] width 297 height 65
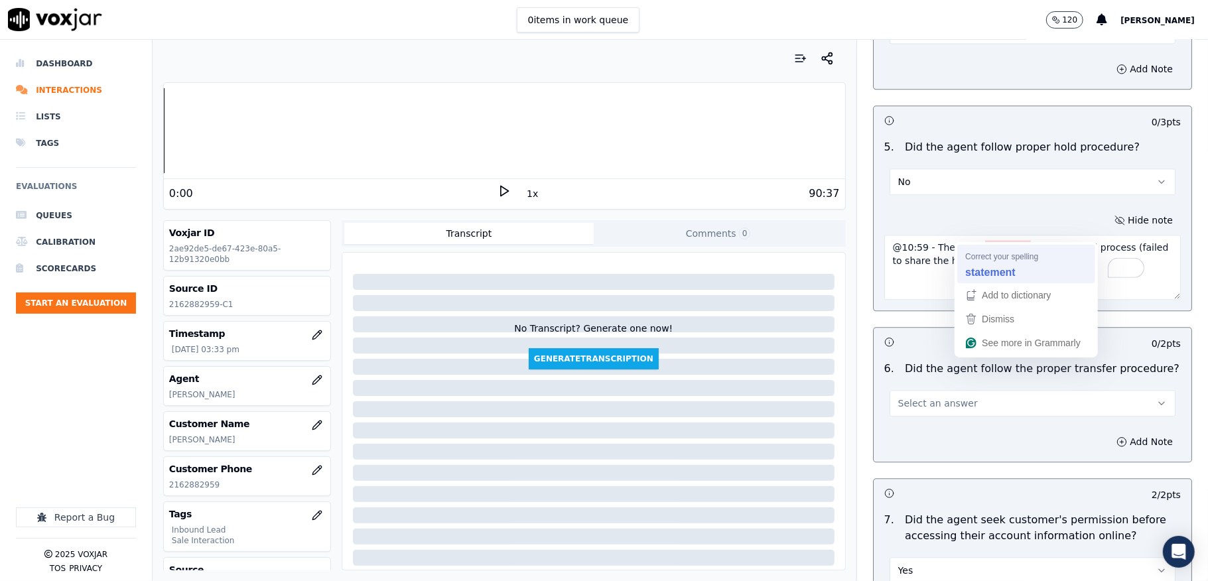
type textarea "@10:59 - The agent failed to follow the hold process (failed to share the hold …"
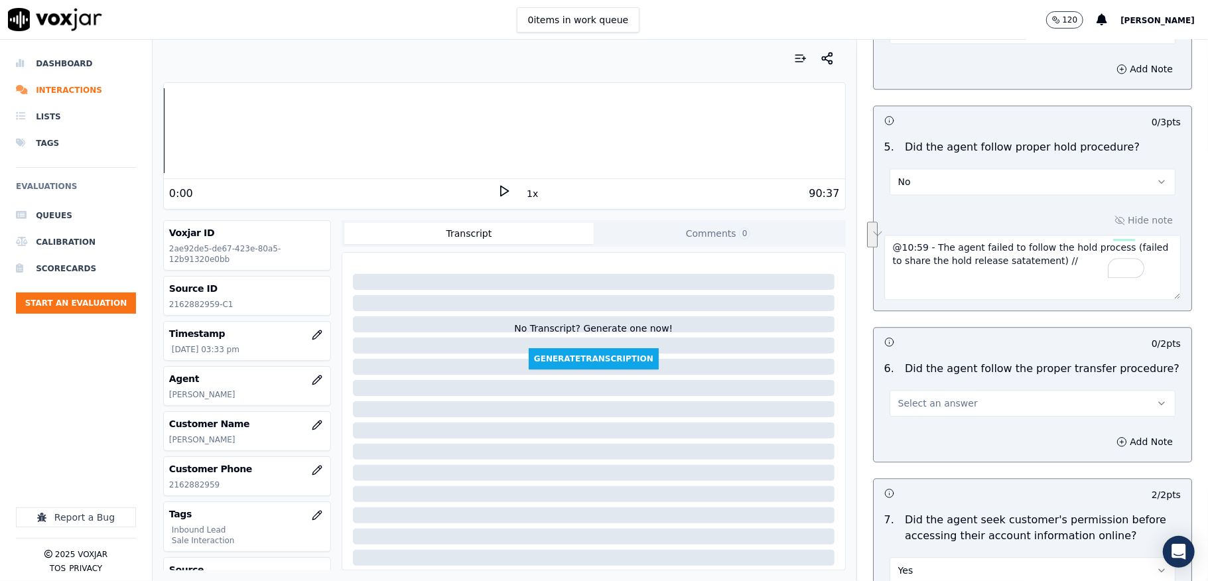
drag, startPoint x: 1025, startPoint y: 234, endPoint x: 858, endPoint y: 216, distance: 167.5
click at [874, 216] on div "Hide note @10:59 - The agent failed to follow the hold process (failed to share…" at bounding box center [1033, 255] width 318 height 110
click at [978, 170] on div "5 . Did the agent follow proper hold procedure? No" at bounding box center [1033, 167] width 318 height 66
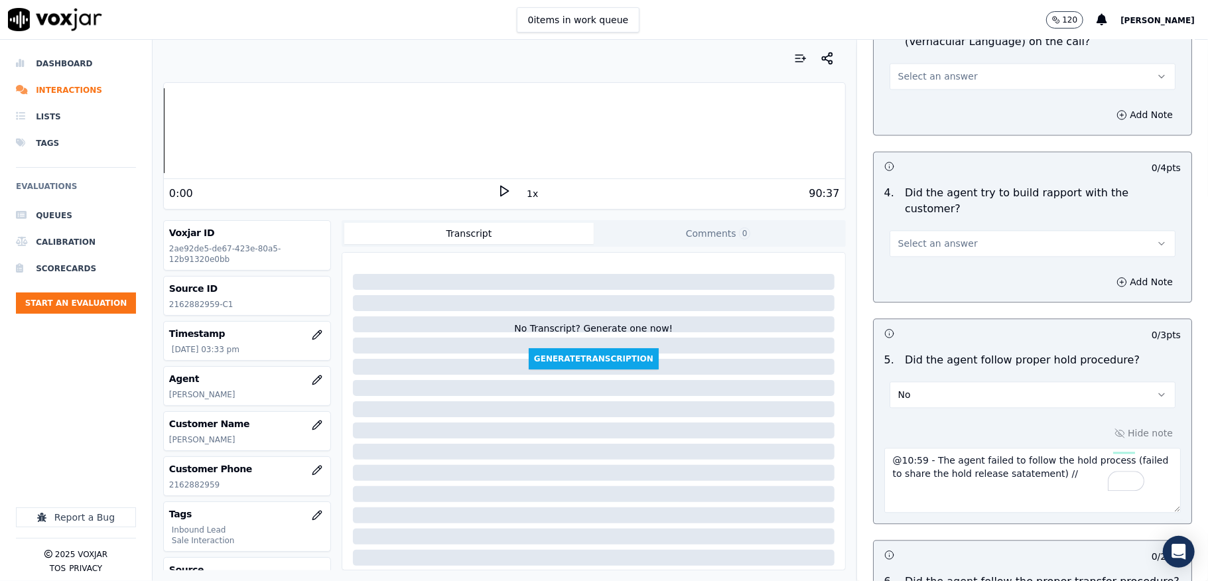
scroll to position [2010, 0]
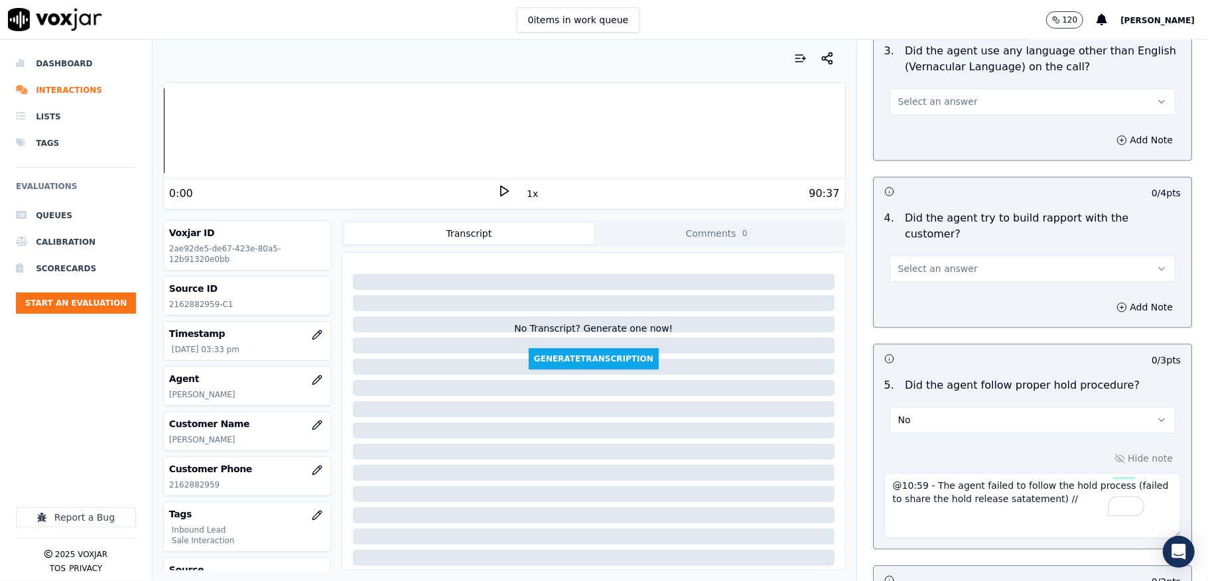
click at [957, 255] on button "Select an answer" at bounding box center [1033, 268] width 286 height 27
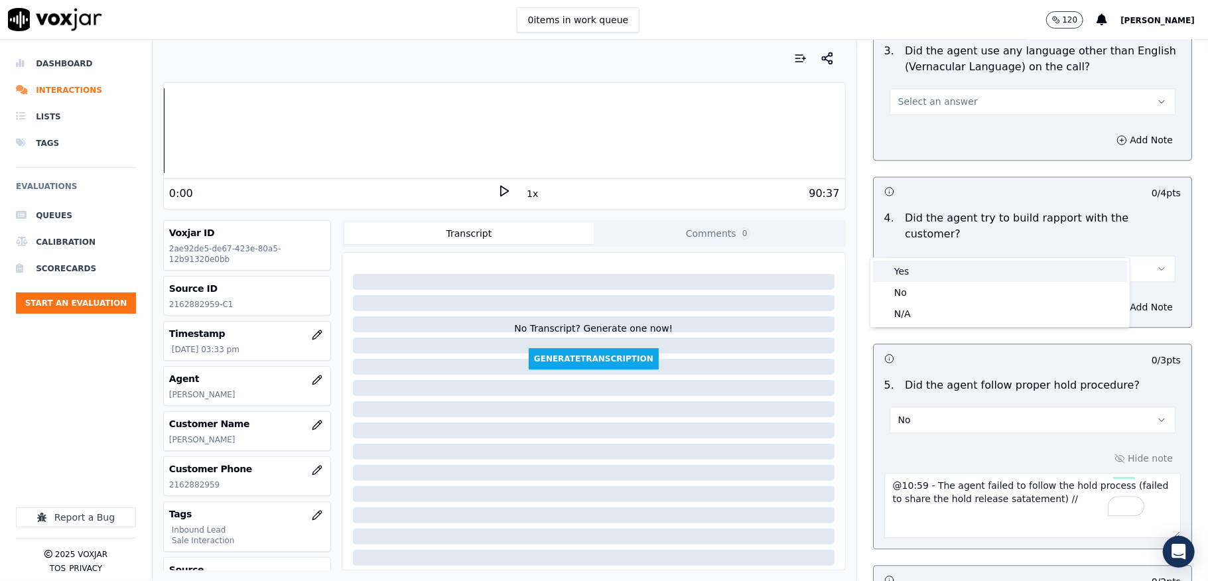
click at [941, 261] on div "Yes" at bounding box center [1000, 271] width 254 height 21
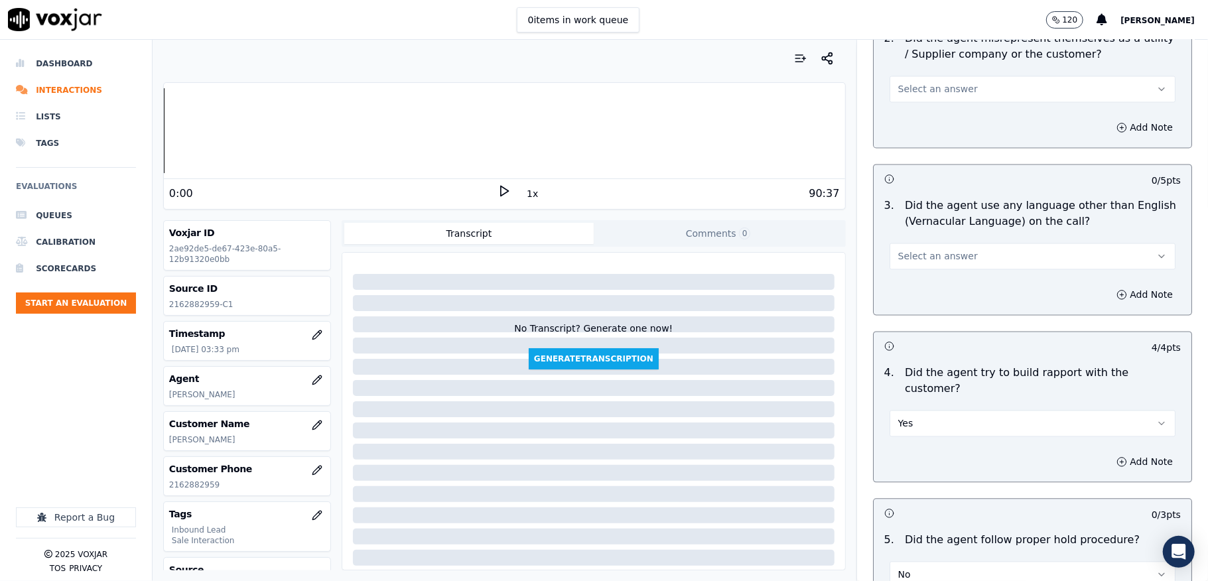
scroll to position [1834, 0]
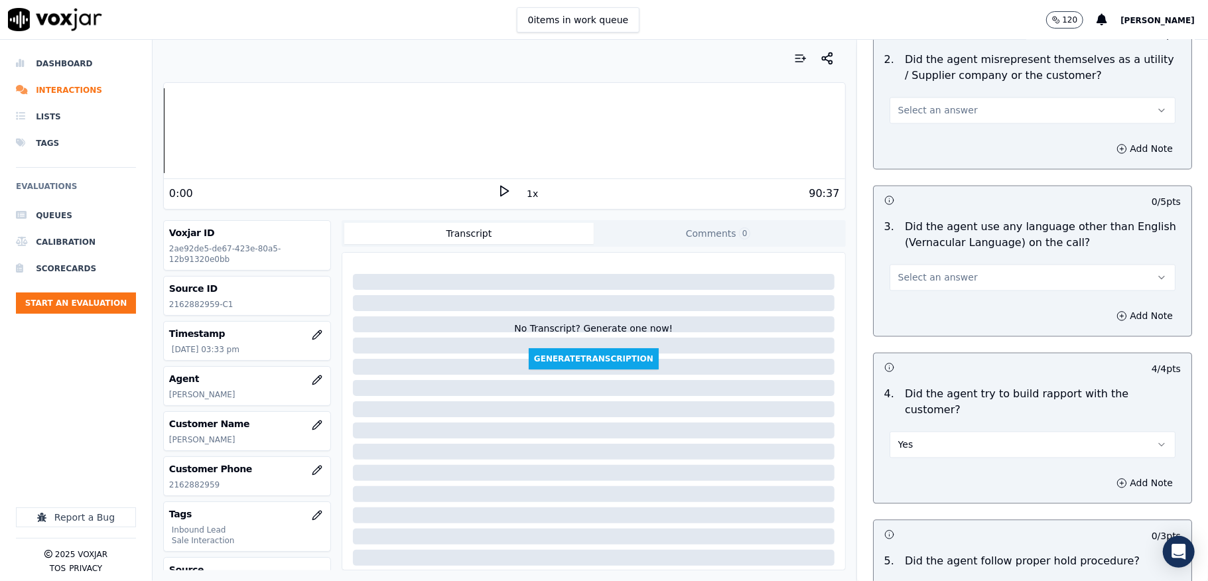
click at [946, 271] on span "Select an answer" at bounding box center [938, 277] width 80 height 13
click at [919, 321] on div "No" at bounding box center [1000, 317] width 254 height 21
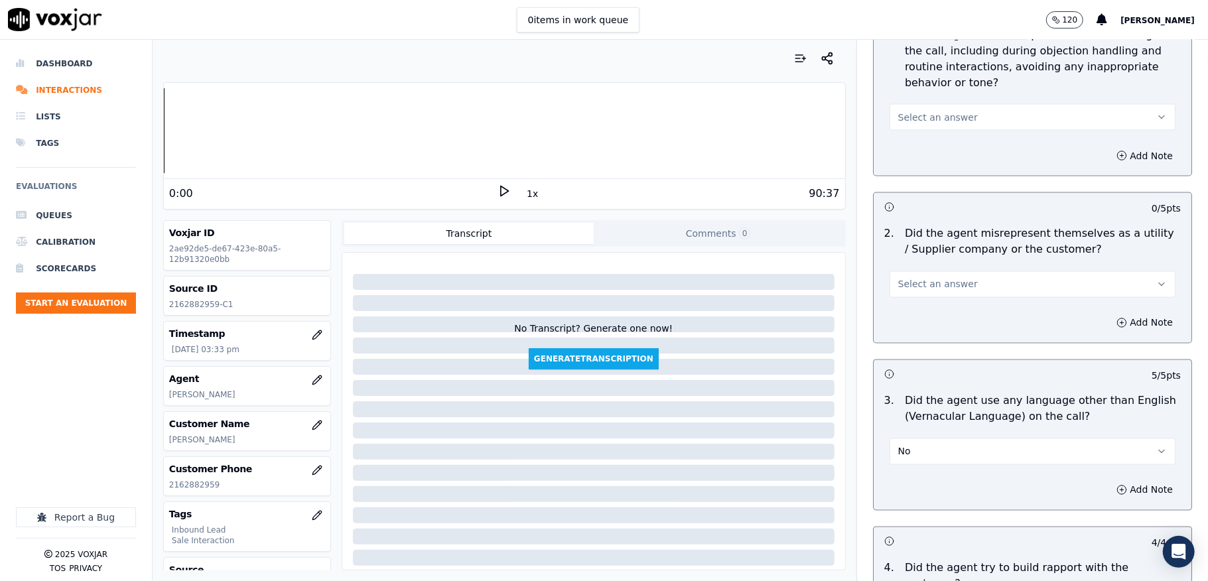
scroll to position [1656, 0]
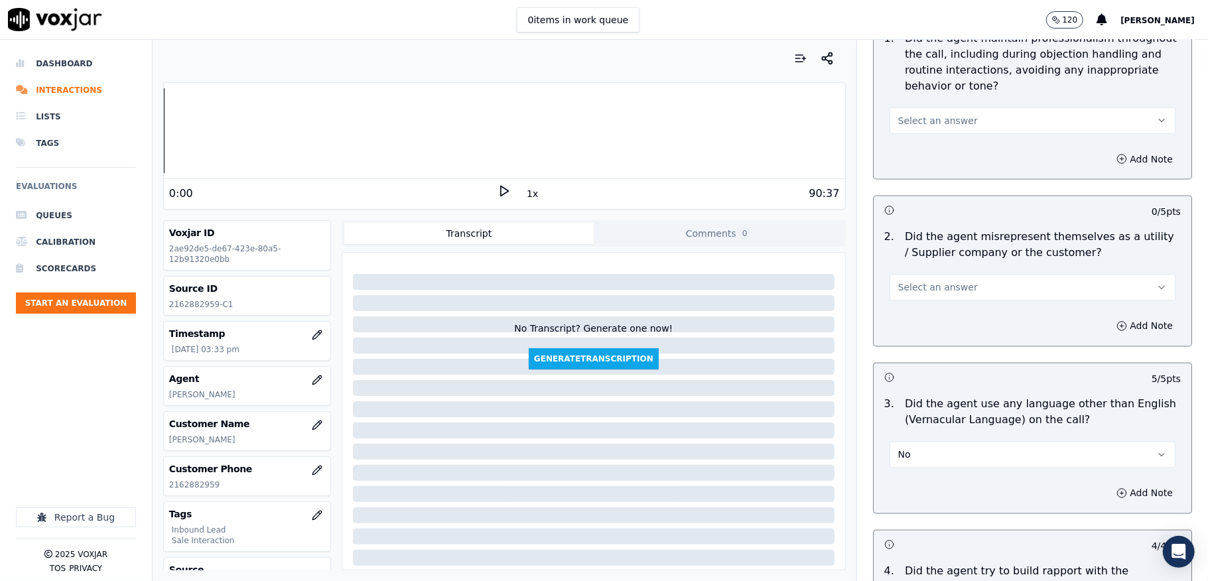
click at [961, 275] on button "Select an answer" at bounding box center [1033, 288] width 286 height 27
click at [924, 329] on div "No" at bounding box center [1000, 326] width 254 height 21
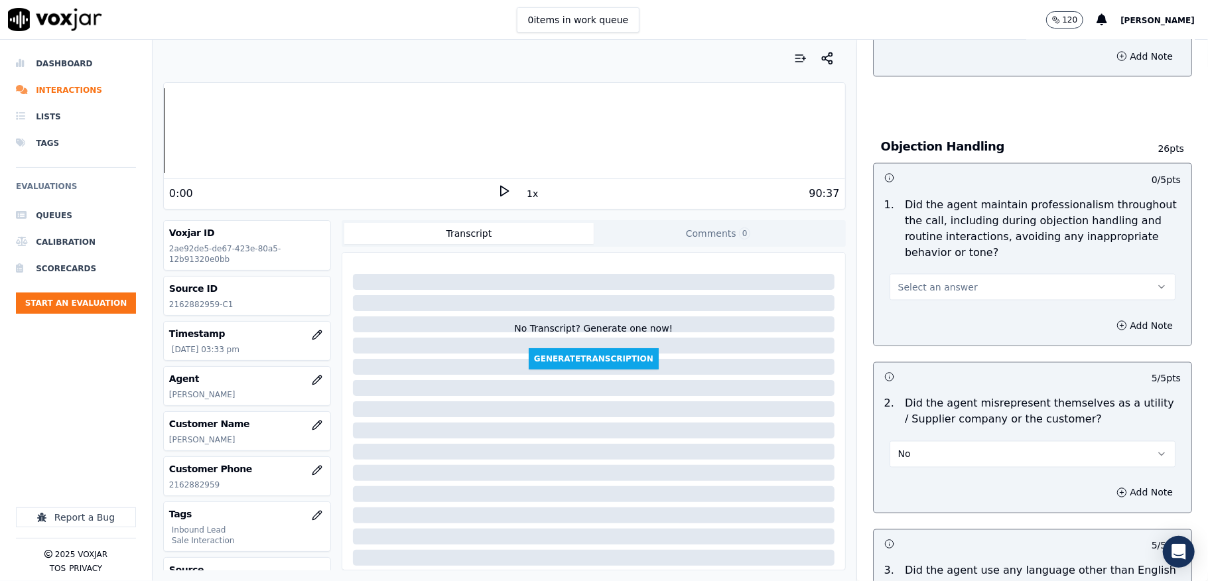
scroll to position [1479, 0]
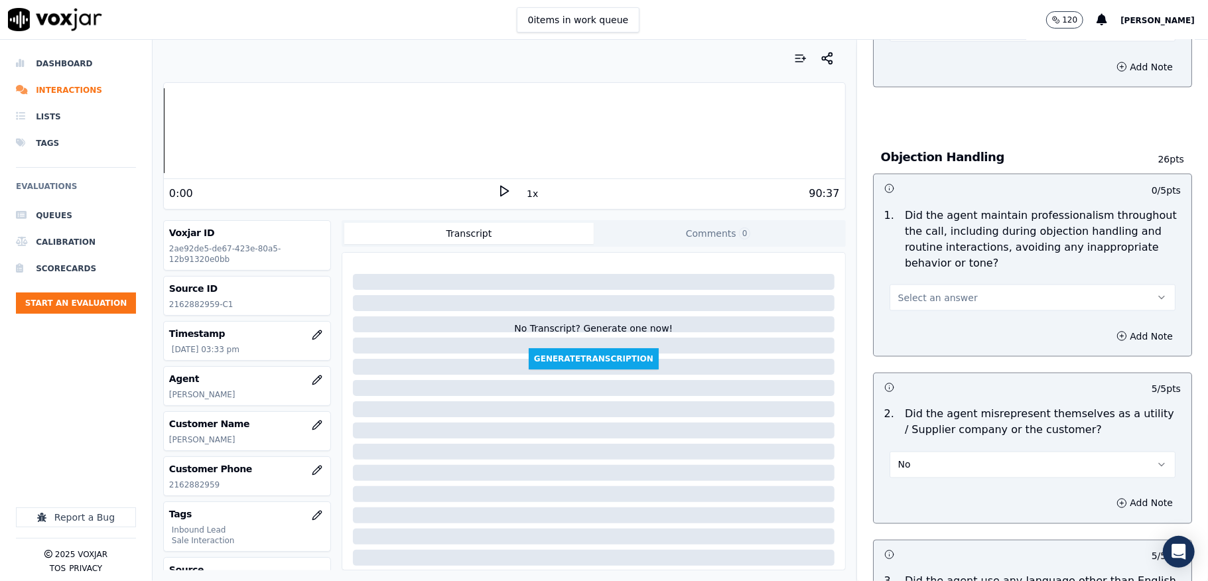
click at [945, 291] on span "Select an answer" at bounding box center [938, 297] width 80 height 13
click at [929, 305] on div "Yes" at bounding box center [1000, 314] width 254 height 21
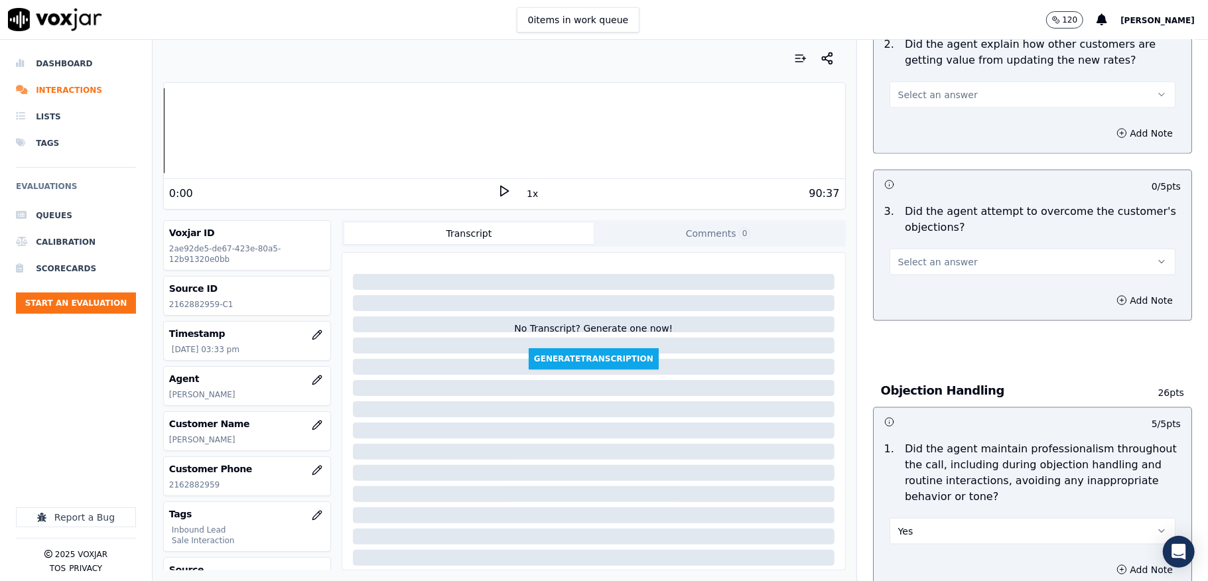
scroll to position [1214, 0]
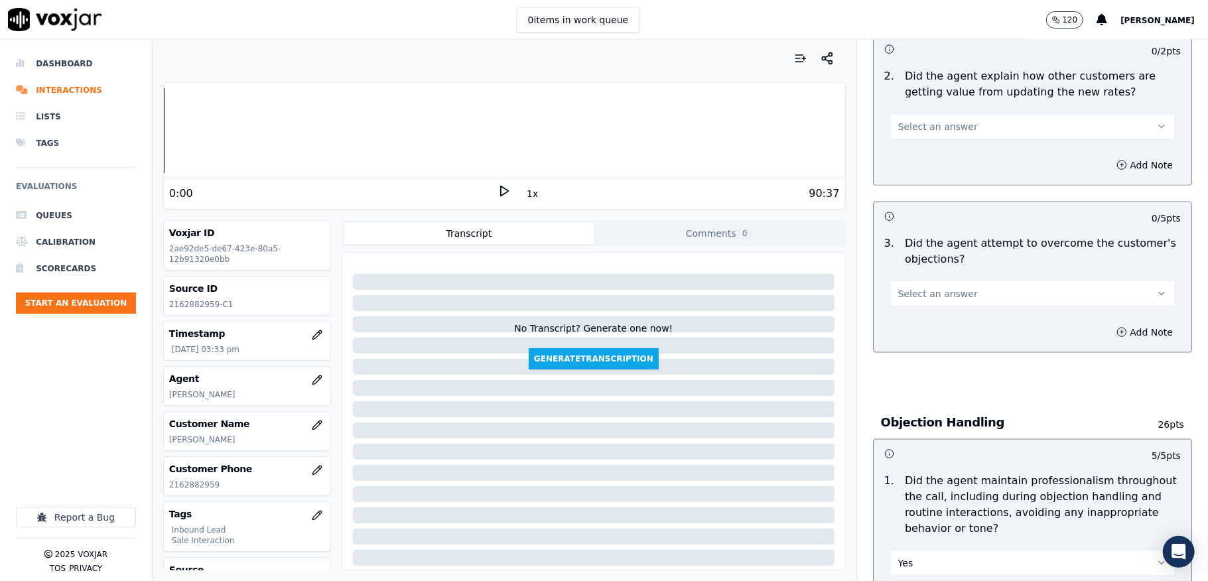
click at [953, 281] on button "Select an answer" at bounding box center [1033, 294] width 286 height 27
click at [917, 324] on div "No" at bounding box center [1000, 332] width 254 height 21
click at [926, 282] on button "No" at bounding box center [1033, 294] width 286 height 27
click at [900, 302] on div "Yes" at bounding box center [1000, 311] width 254 height 21
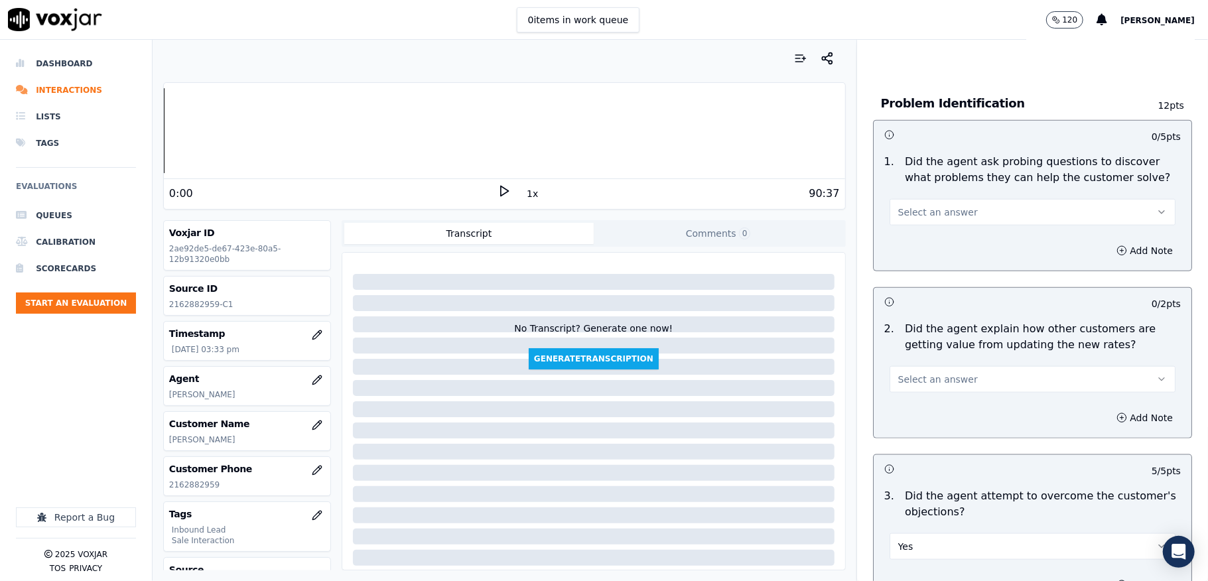
scroll to position [949, 0]
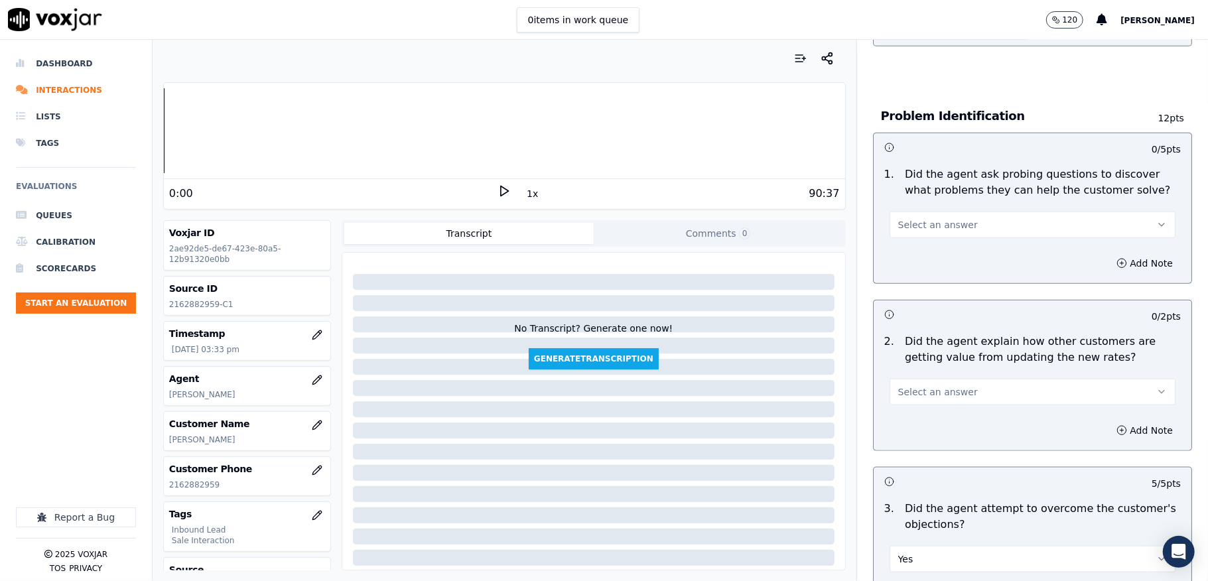
click at [926, 385] on span "Select an answer" at bounding box center [938, 391] width 80 height 13
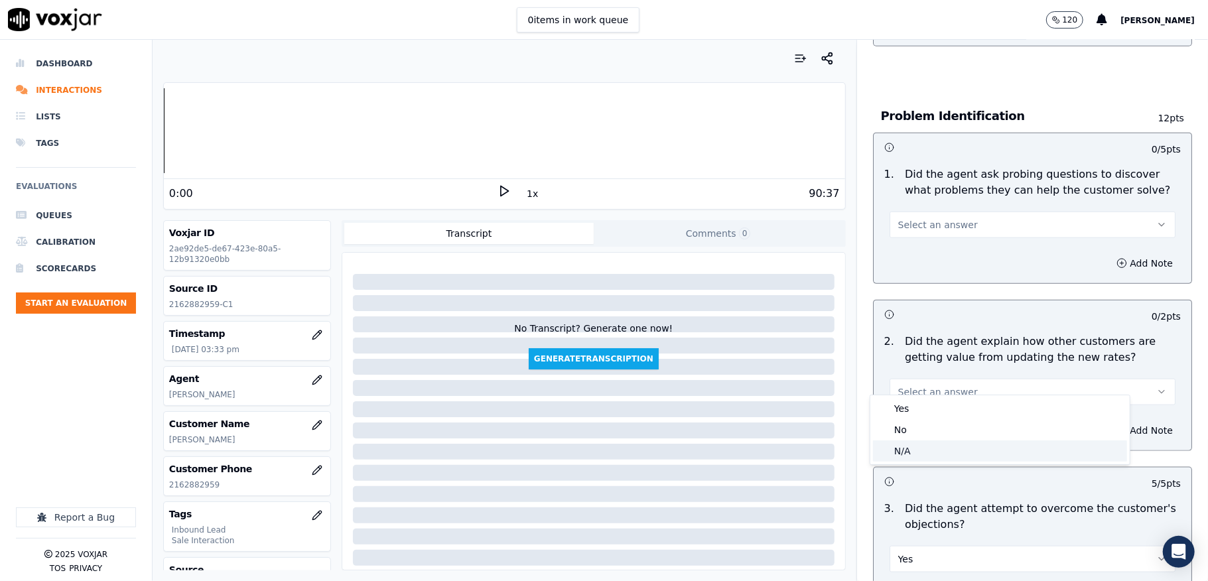
click at [911, 452] on div "N/A" at bounding box center [1000, 450] width 254 height 21
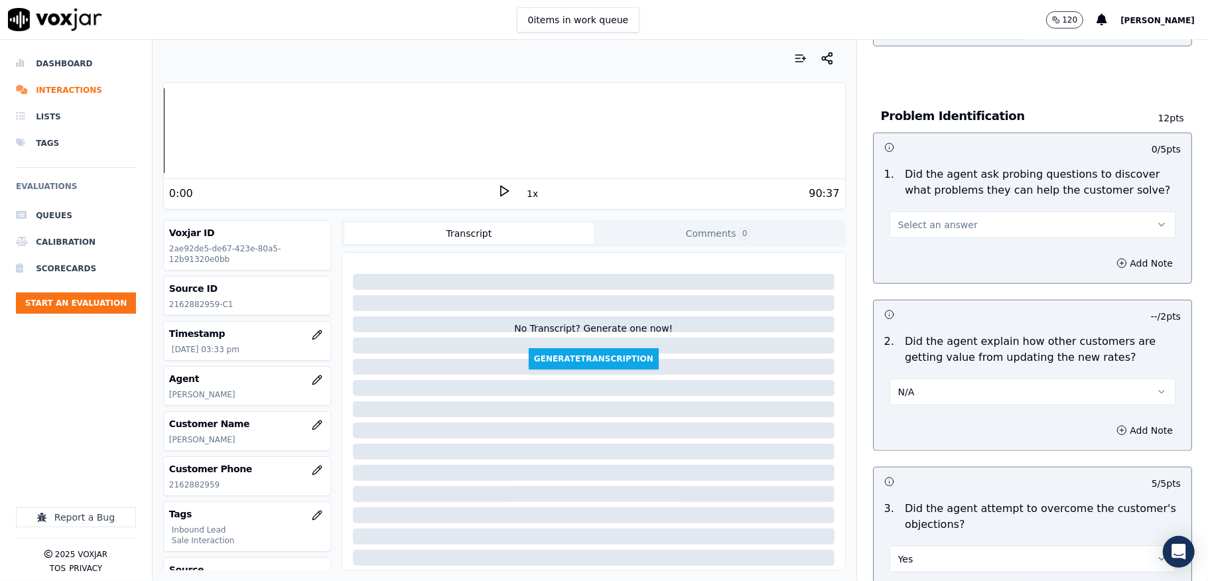
click at [953, 212] on button "Select an answer" at bounding box center [1033, 225] width 286 height 27
click at [924, 256] on div "No" at bounding box center [1000, 261] width 254 height 21
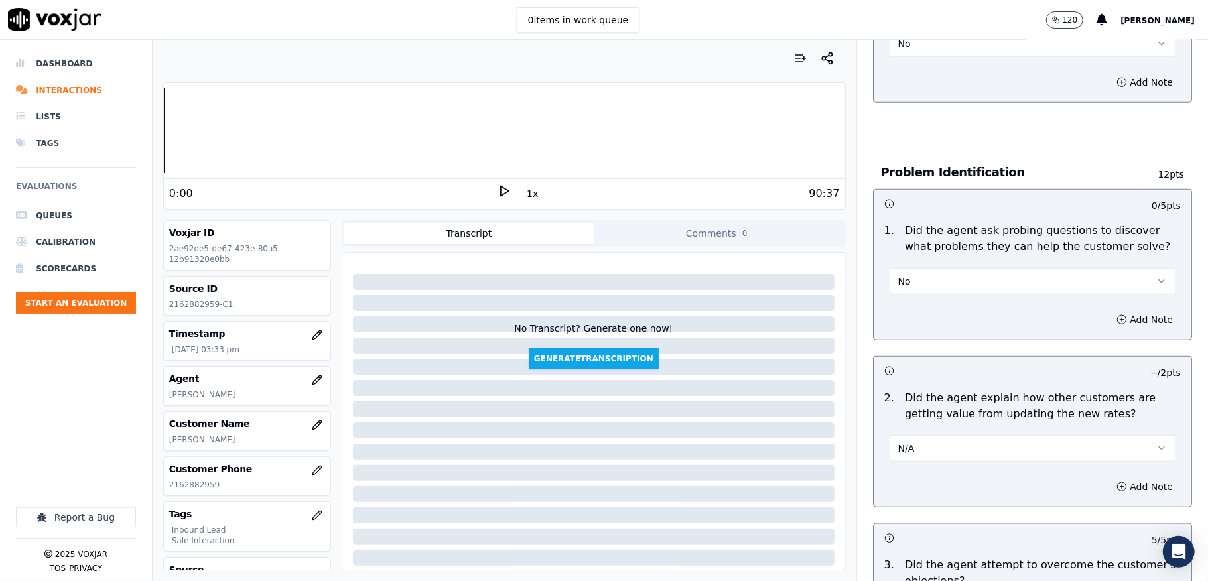
scroll to position [860, 0]
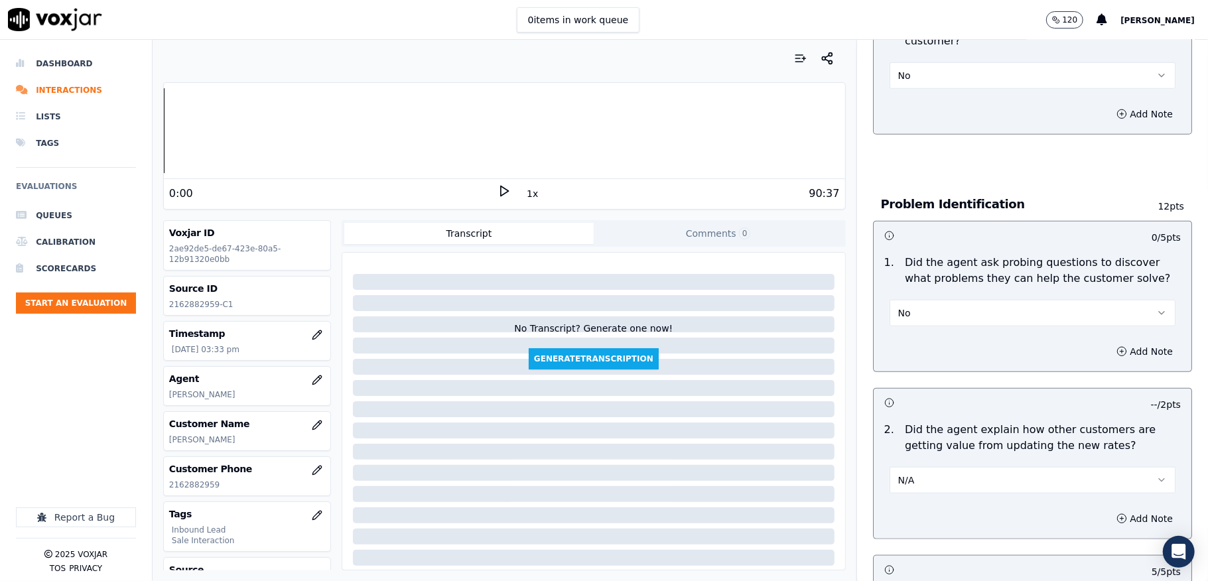
click at [945, 308] on button "No" at bounding box center [1033, 313] width 286 height 27
click at [921, 328] on div "Yes" at bounding box center [1000, 329] width 254 height 21
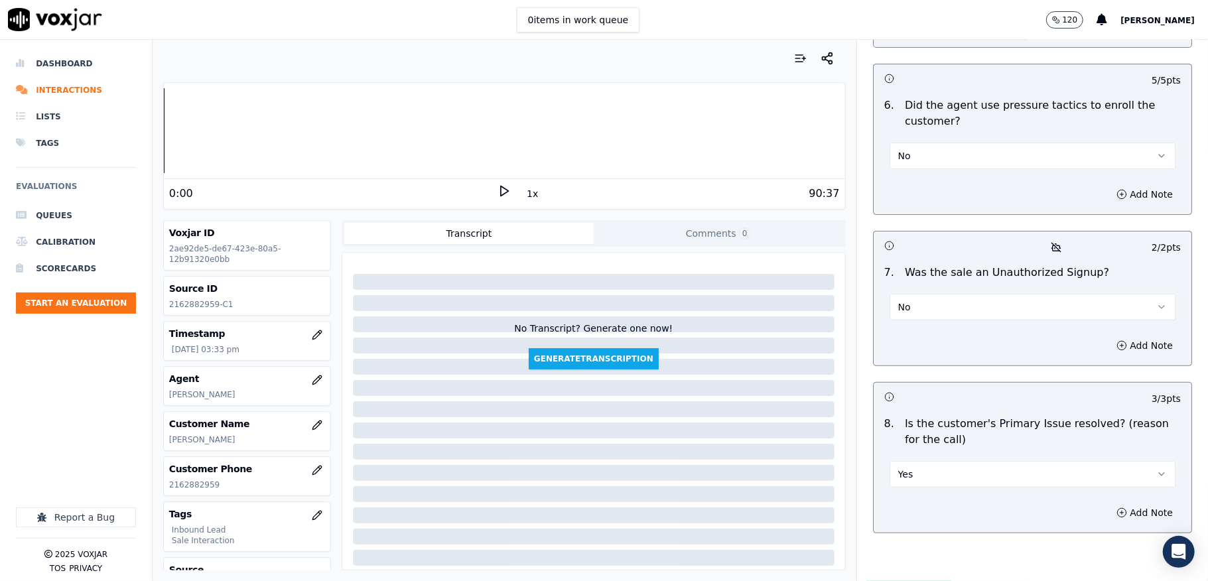
scroll to position [3822, 0]
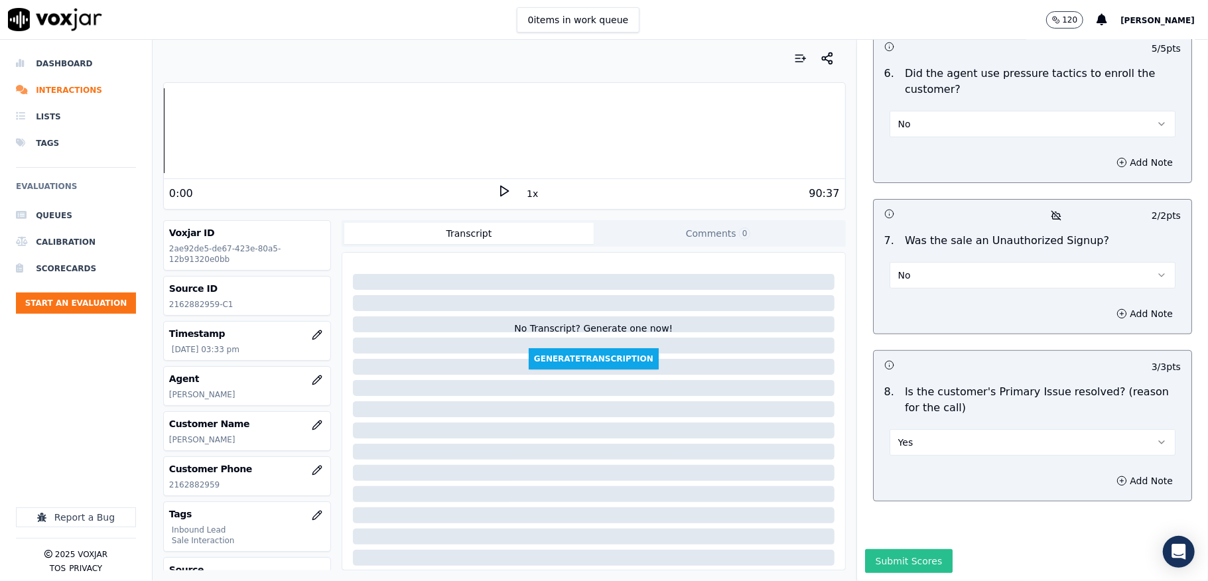
click at [898, 549] on button "Submit Scores" at bounding box center [909, 561] width 88 height 24
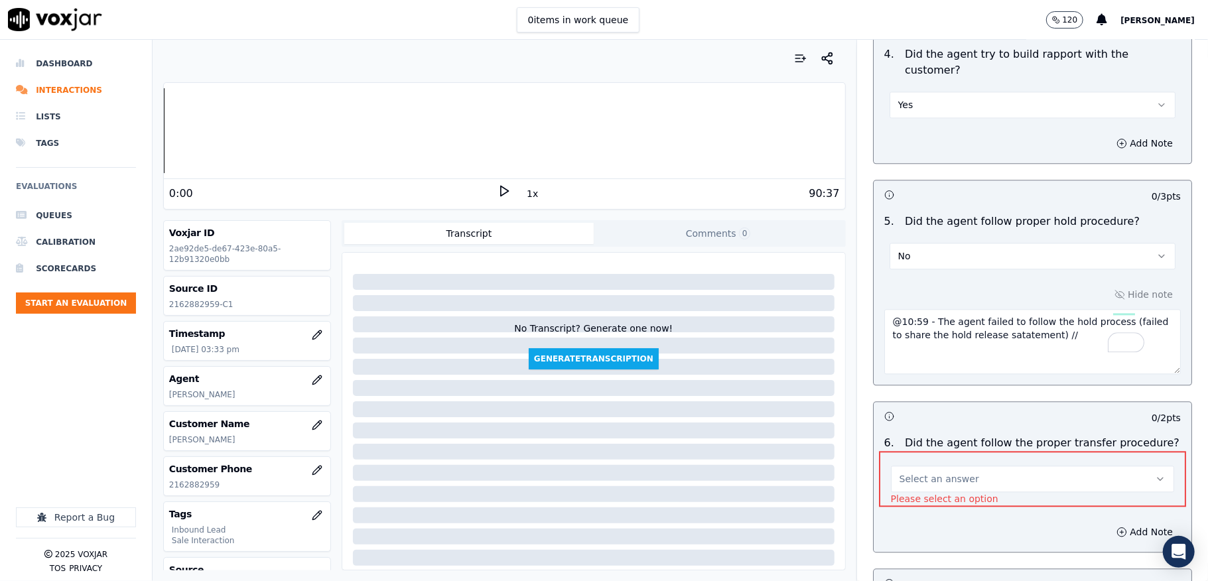
scroll to position [2157, 0]
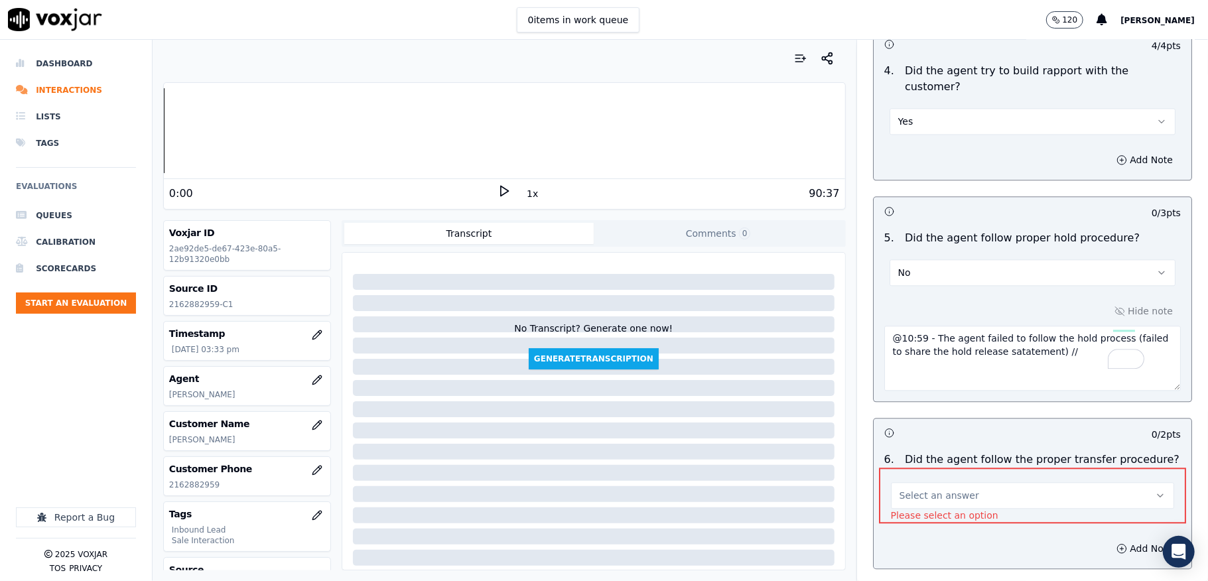
click at [970, 482] on button "Select an answer" at bounding box center [1032, 495] width 283 height 27
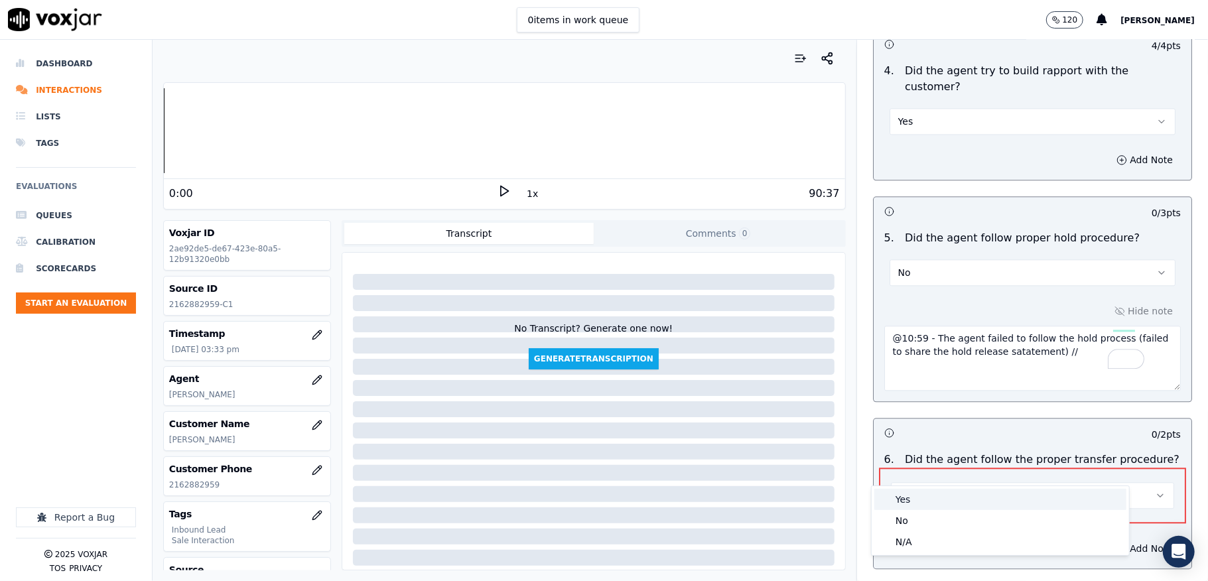
click at [915, 499] on div "Yes" at bounding box center [1000, 499] width 252 height 21
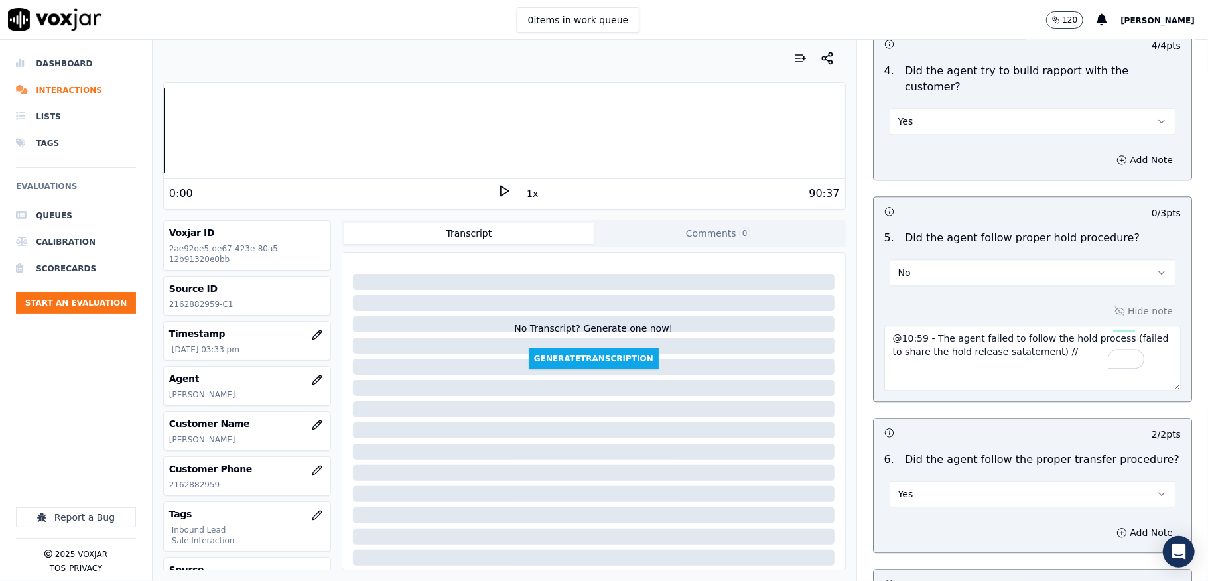
scroll to position [3822, 0]
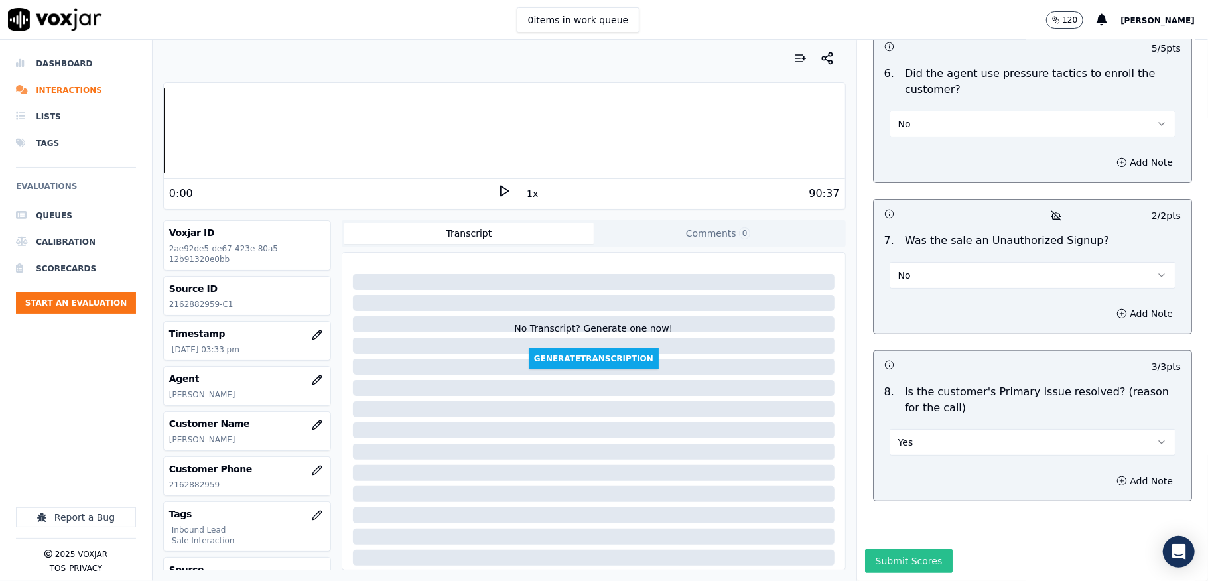
click at [911, 549] on button "Submit Scores" at bounding box center [909, 561] width 88 height 24
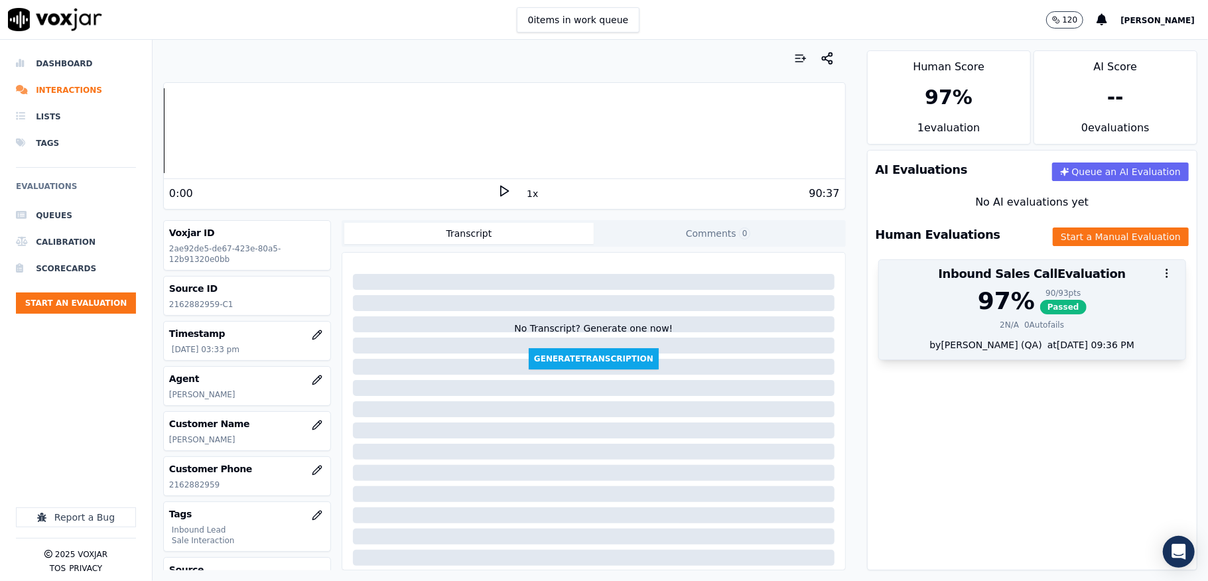
click at [999, 314] on div "97 %" at bounding box center [1006, 301] width 57 height 27
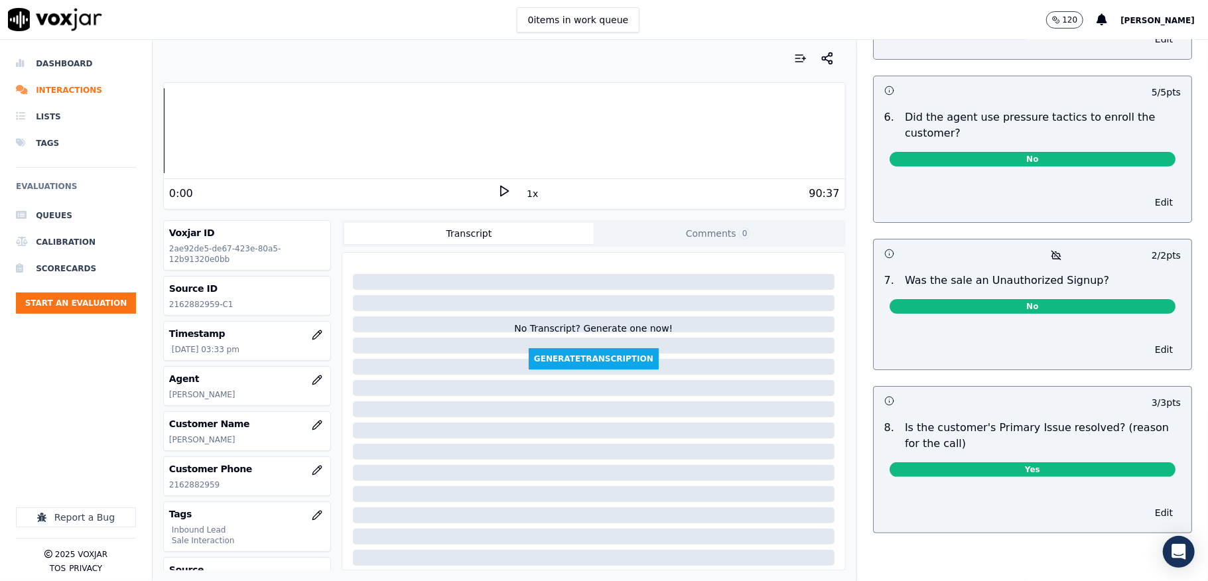
scroll to position [0, 0]
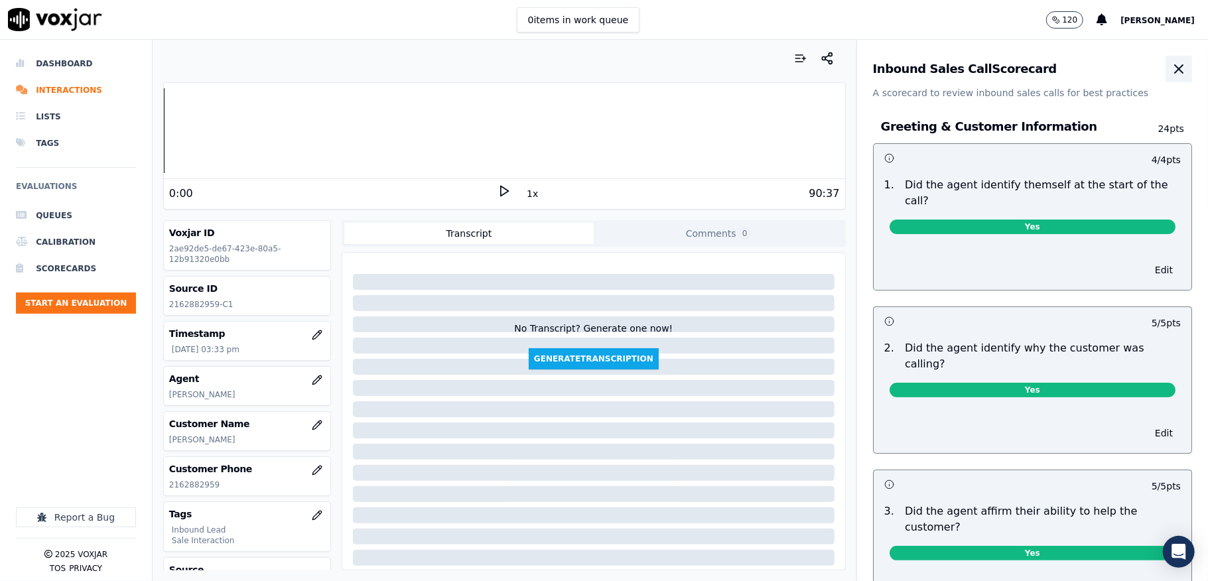
click at [1166, 73] on button "button" at bounding box center [1179, 69] width 27 height 27
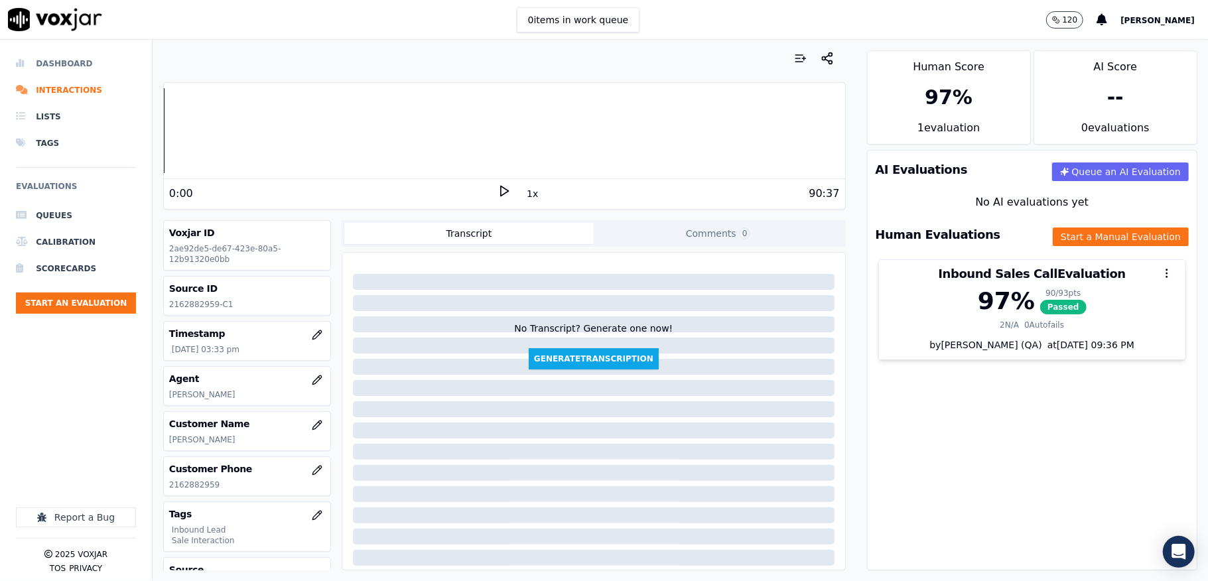
click at [64, 57] on li "Dashboard" at bounding box center [76, 63] width 120 height 27
